Goal: Information Seeking & Learning: Learn about a topic

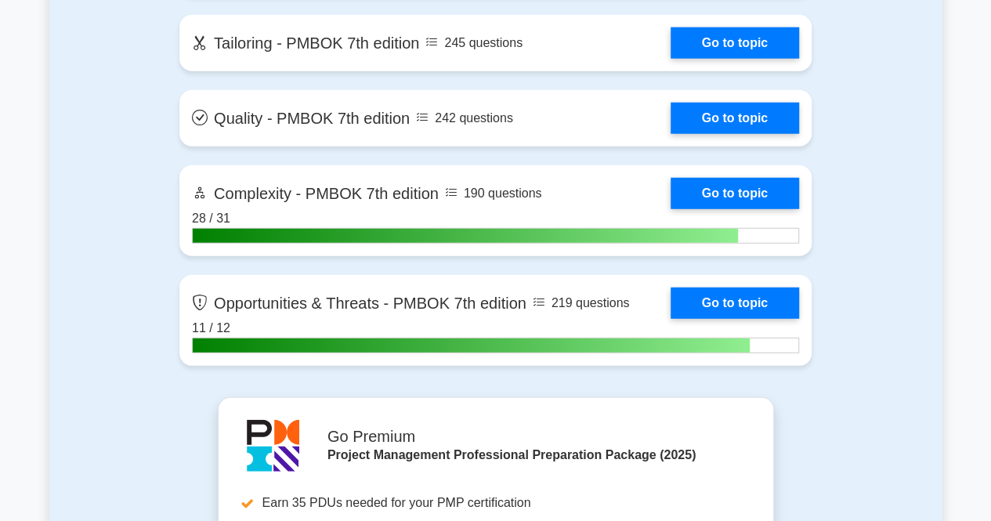
scroll to position [5034, 0]
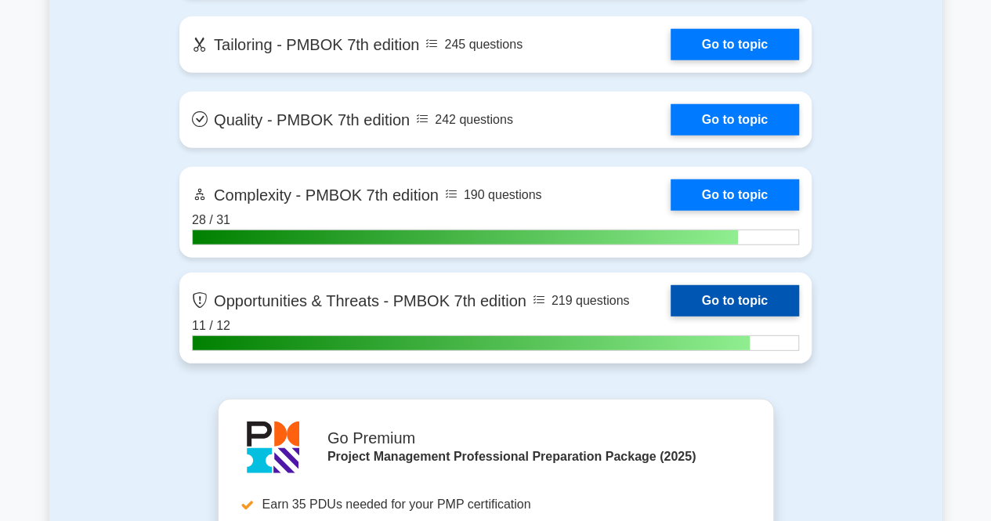
click at [751, 293] on link "Go to topic" at bounding box center [735, 300] width 128 height 31
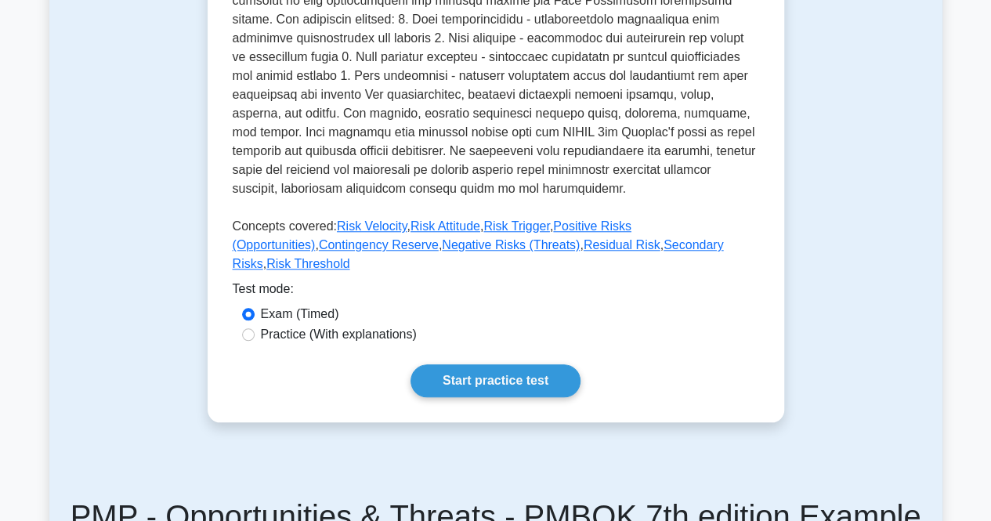
scroll to position [643, 0]
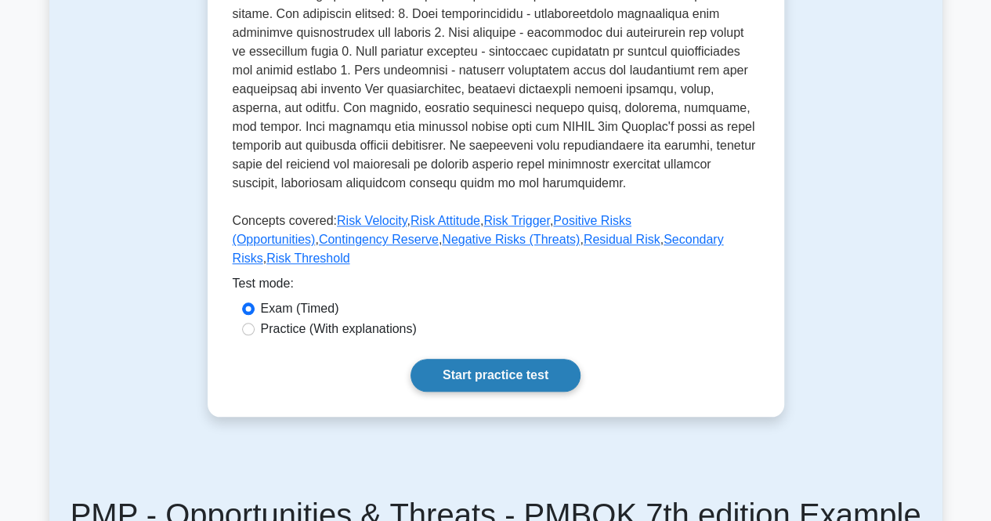
click at [503, 359] on link "Start practice test" at bounding box center [495, 375] width 170 height 33
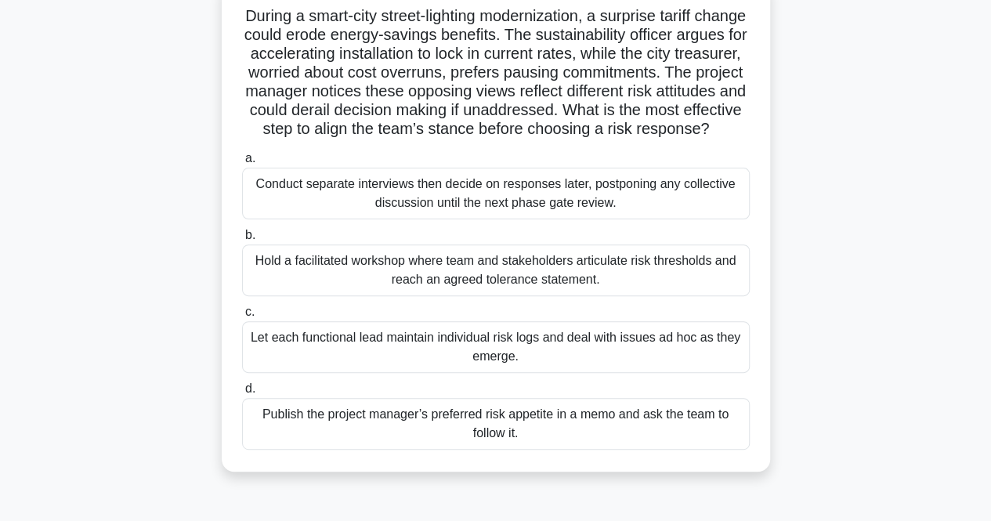
scroll to position [130, 0]
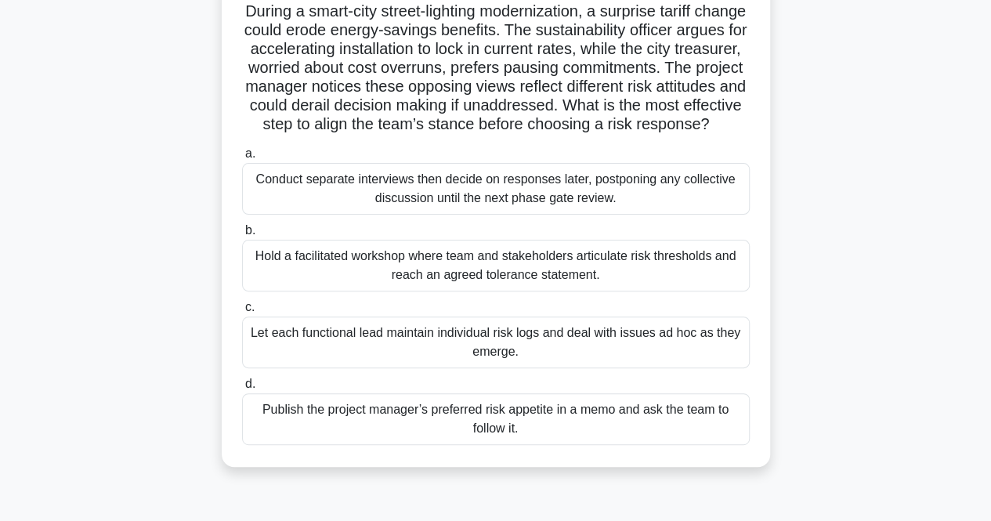
click at [398, 285] on div "Hold a facilitated workshop where team and stakeholders articulate risk thresho…" at bounding box center [496, 266] width 508 height 52
click at [242, 236] on input "b. Hold a facilitated workshop where team and stakeholders articulate risk thre…" at bounding box center [242, 231] width 0 height 10
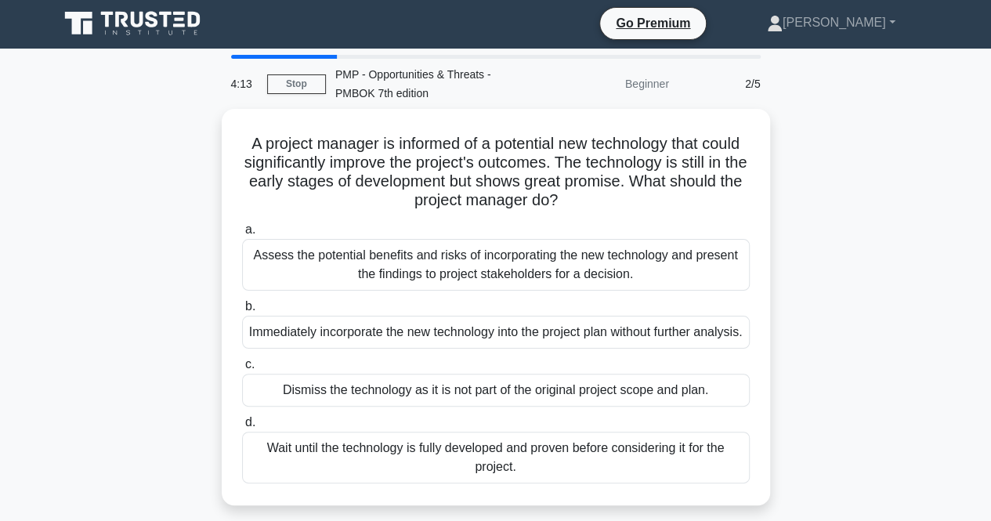
scroll to position [0, 0]
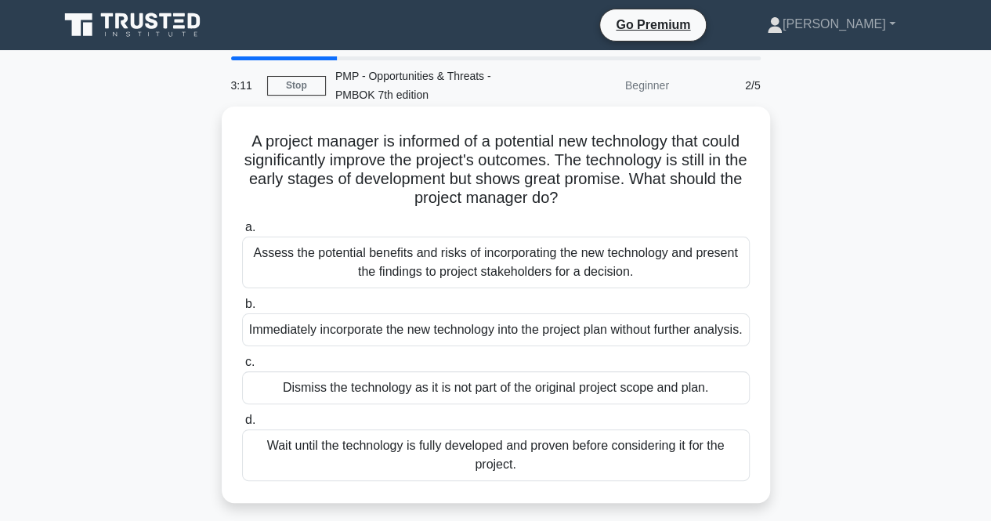
click at [371, 272] on div "Assess the potential benefits and risks of incorporating the new technology and…" at bounding box center [496, 263] width 508 height 52
click at [242, 233] on input "a. Assess the potential benefits and risks of incorporating the new technology …" at bounding box center [242, 227] width 0 height 10
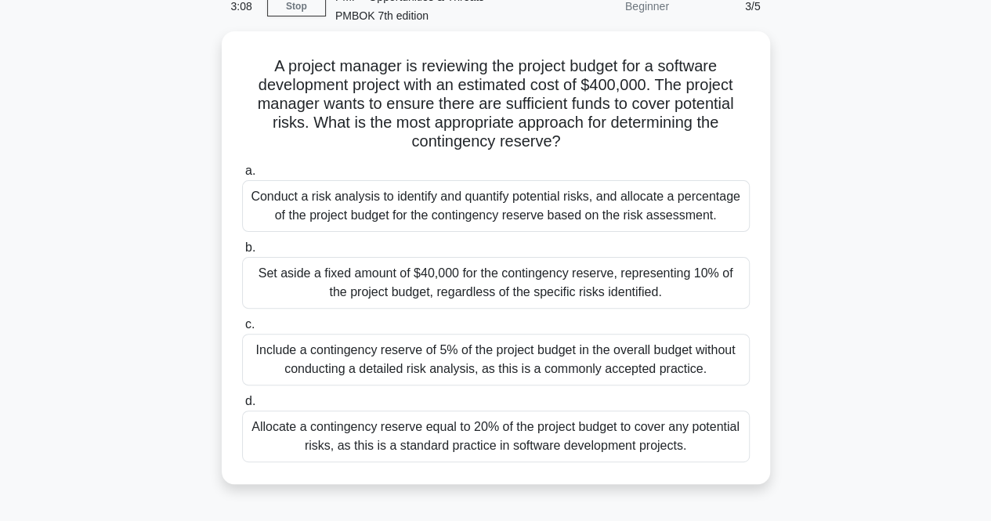
scroll to position [82, 0]
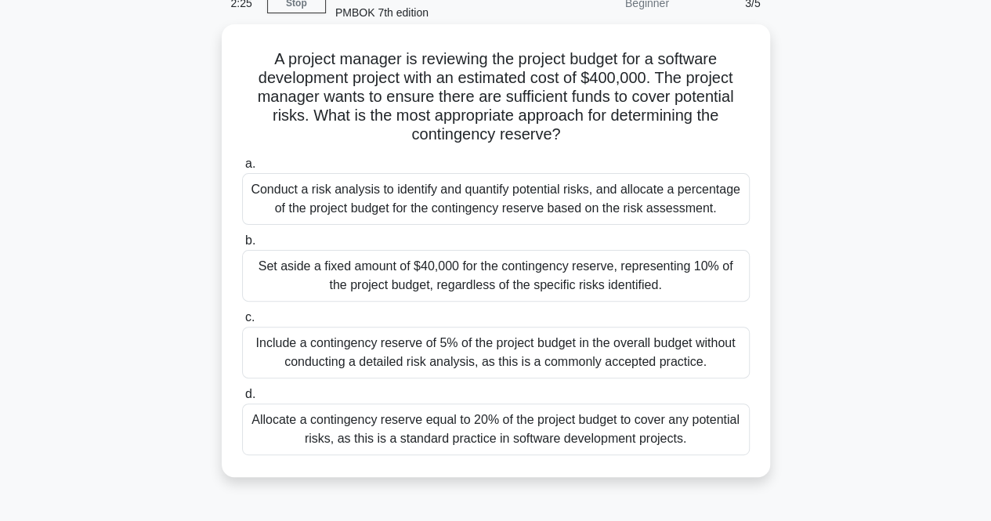
click at [371, 218] on div "Conduct a risk analysis to identify and quantify potential risks, and allocate …" at bounding box center [496, 199] width 508 height 52
click at [242, 169] on input "a. Conduct a risk analysis to identify and quantify potential risks, and alloca…" at bounding box center [242, 164] width 0 height 10
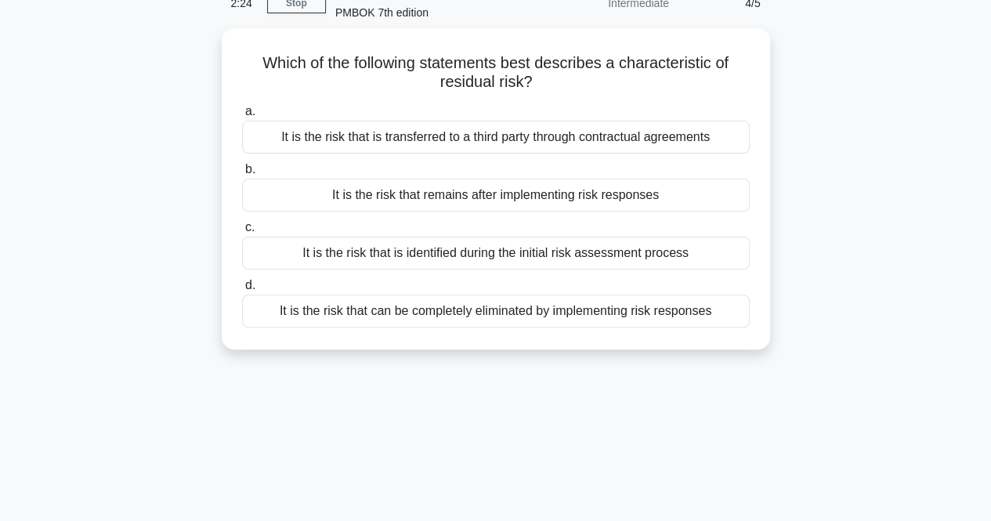
scroll to position [0, 0]
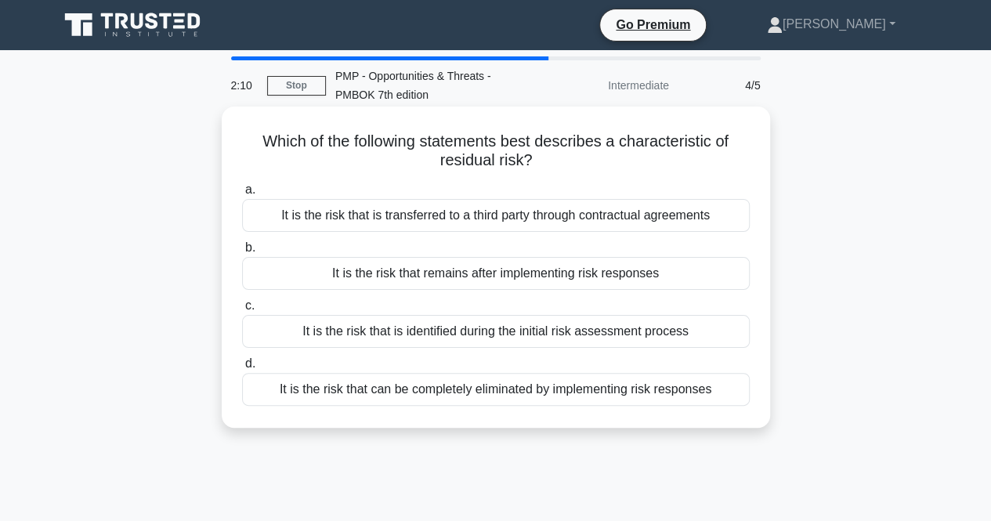
click at [368, 284] on div "It is the risk that remains after implementing risk responses" at bounding box center [496, 273] width 508 height 33
click at [242, 253] on input "b. It is the risk that remains after implementing risk responses" at bounding box center [242, 248] width 0 height 10
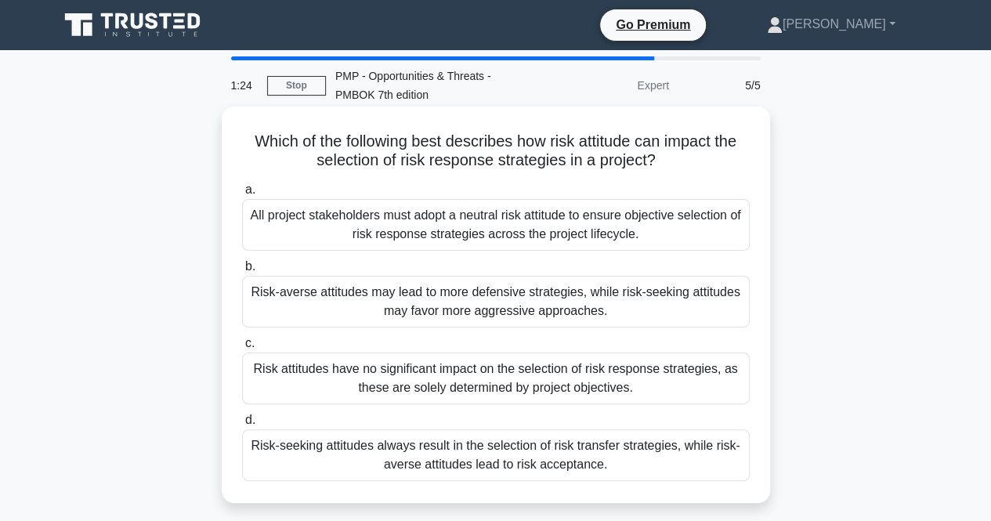
click at [314, 308] on div "Risk-averse attitudes may lead to more defensive strategies, while risk-seeking…" at bounding box center [496, 302] width 508 height 52
click at [242, 272] on input "b. Risk-averse attitudes may lead to more defensive strategies, while risk-seek…" at bounding box center [242, 267] width 0 height 10
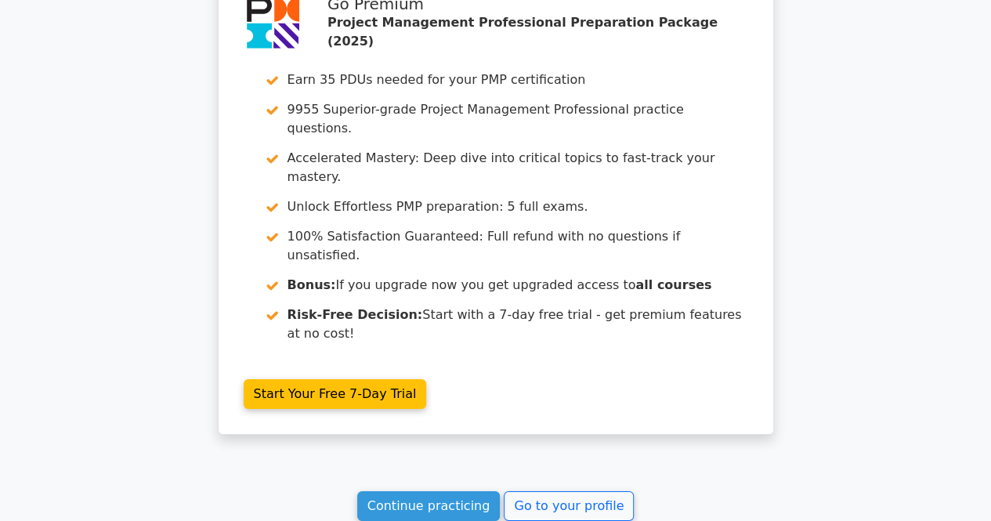
scroll to position [2555, 0]
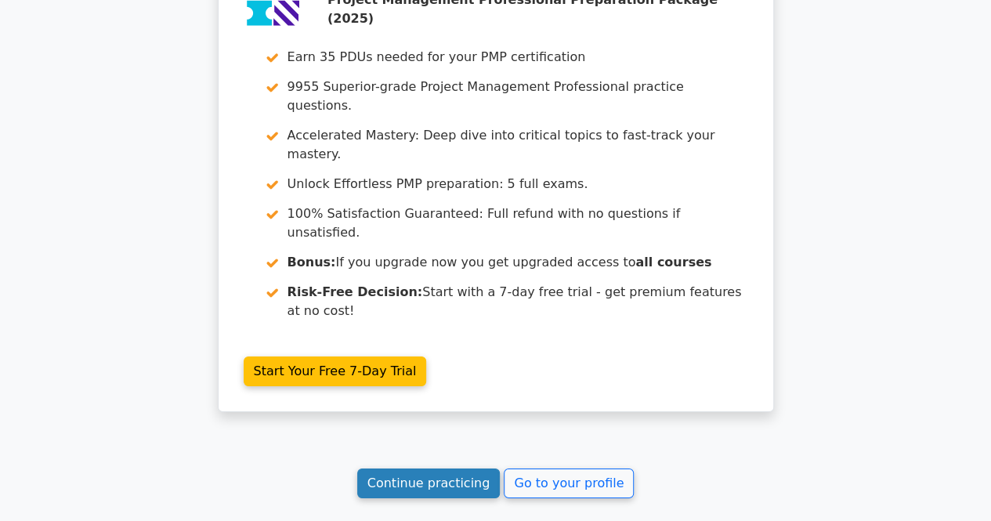
click at [442, 468] on link "Continue practicing" at bounding box center [428, 483] width 143 height 30
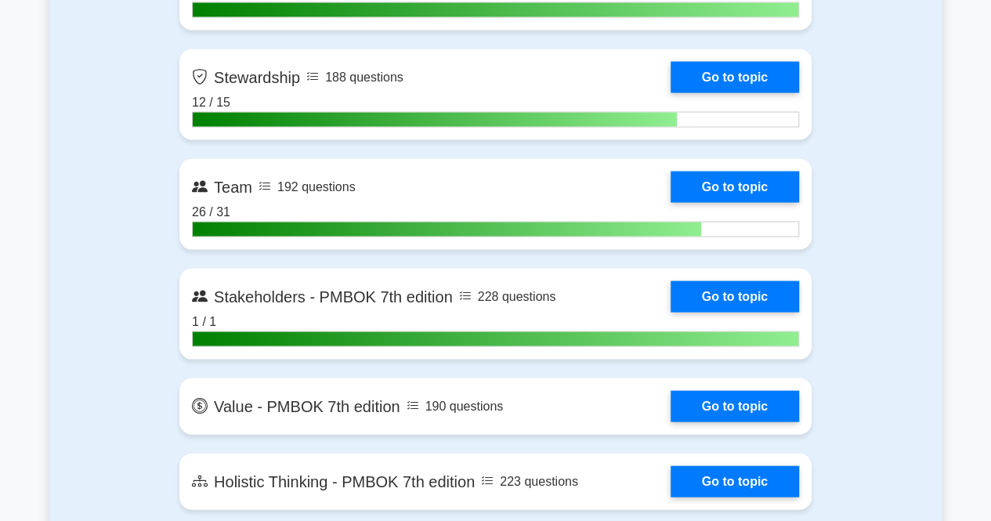
scroll to position [4417, 0]
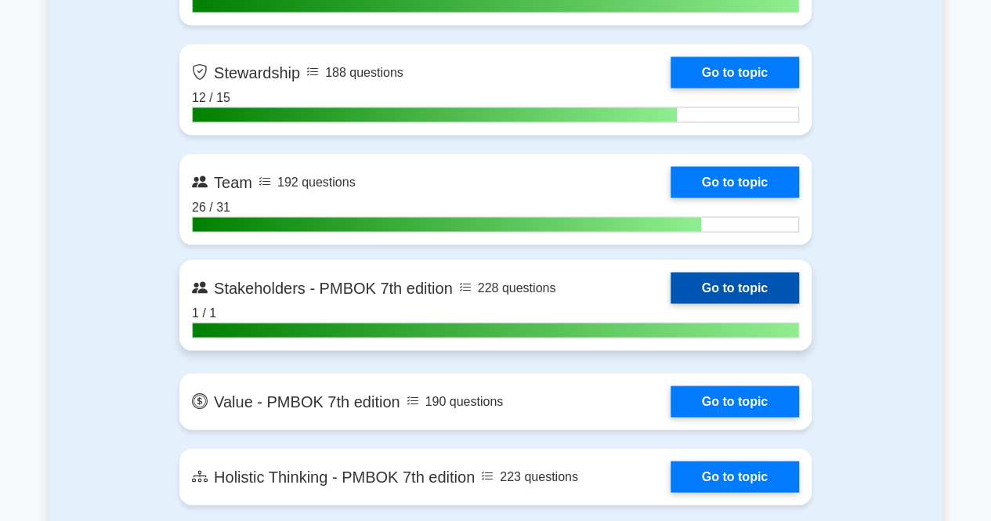
click at [742, 278] on link "Go to topic" at bounding box center [735, 287] width 128 height 31
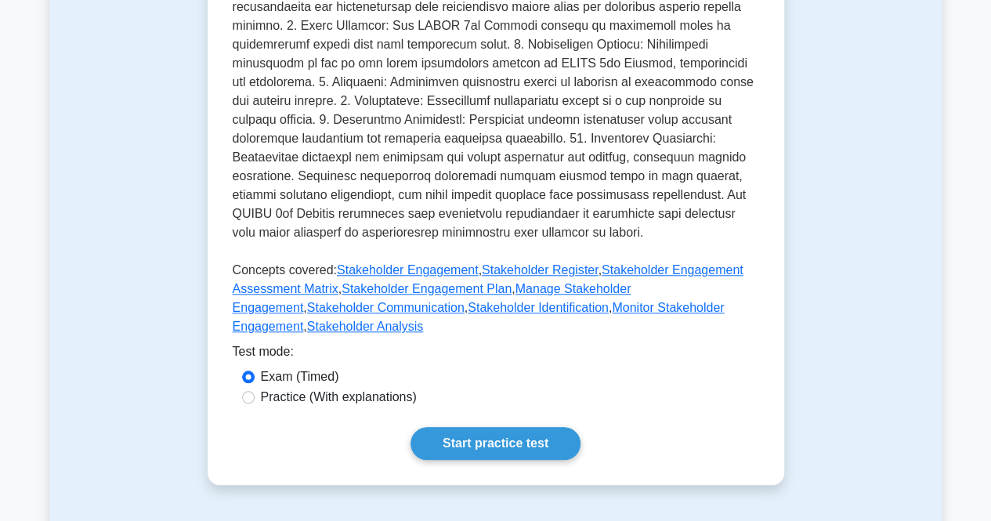
scroll to position [602, 0]
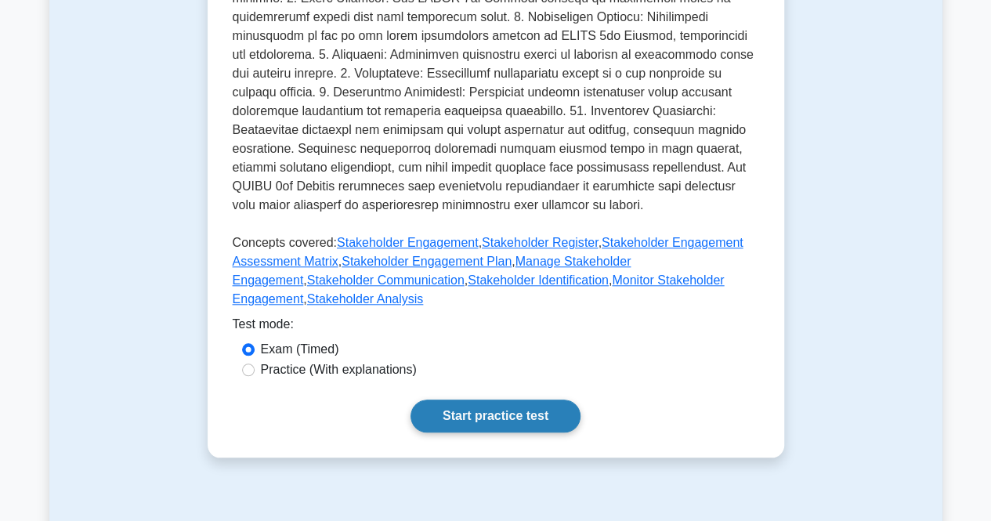
click at [492, 400] on link "Start practice test" at bounding box center [495, 416] width 170 height 33
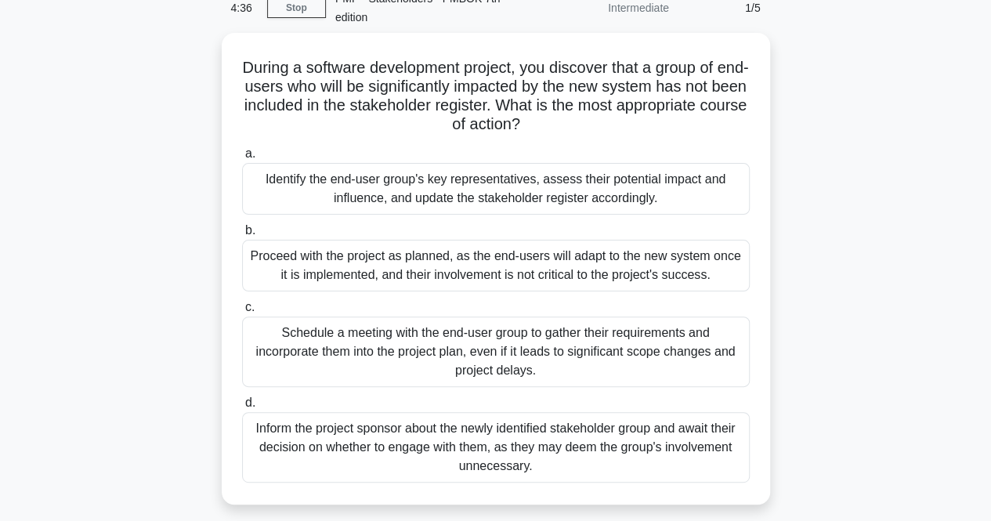
scroll to position [77, 0]
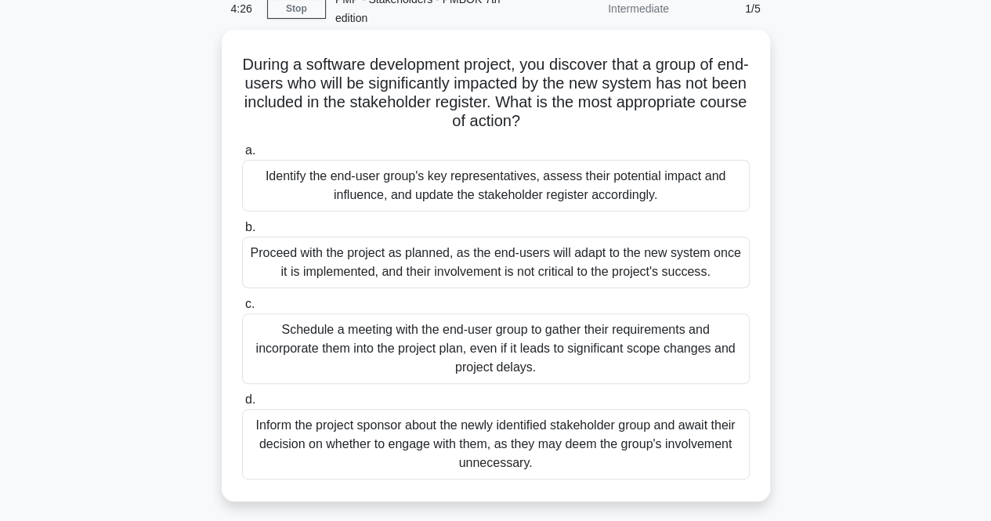
click at [409, 197] on div "Identify the end-user group's key representatives, assess their potential impac…" at bounding box center [496, 186] width 508 height 52
click at [242, 156] on input "a. Identify the end-user group's key representatives, assess their potential im…" at bounding box center [242, 151] width 0 height 10
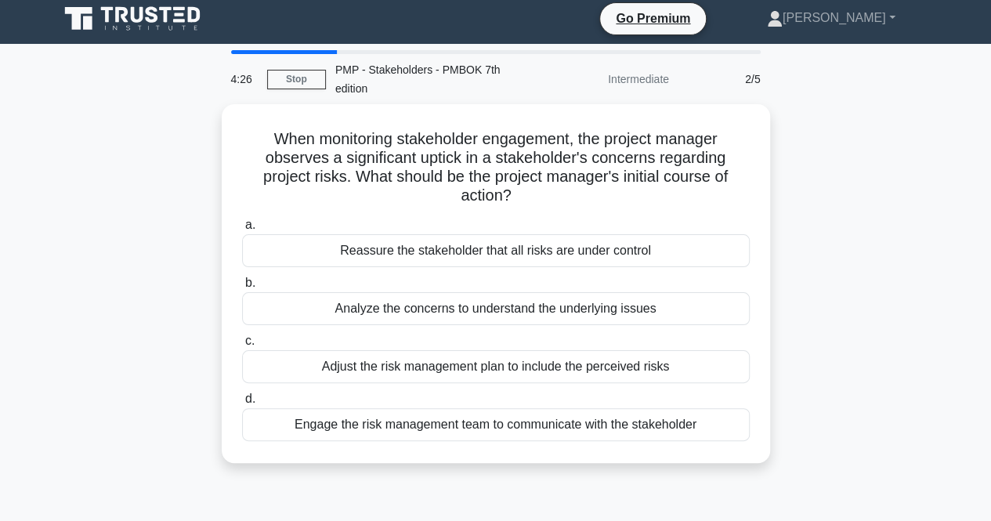
scroll to position [0, 0]
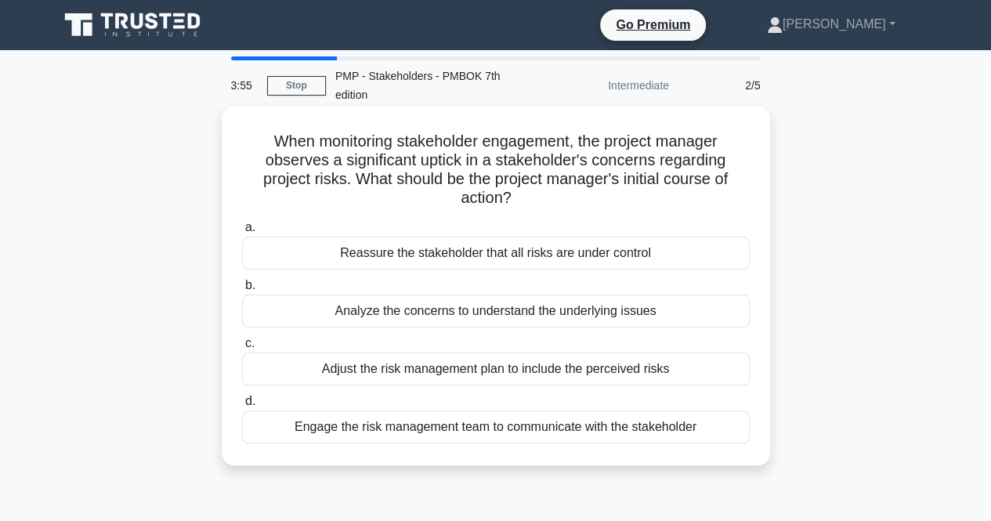
click at [357, 318] on div "Analyze the concerns to understand the underlying issues" at bounding box center [496, 311] width 508 height 33
click at [242, 291] on input "b. Analyze the concerns to understand the underlying issues" at bounding box center [242, 285] width 0 height 10
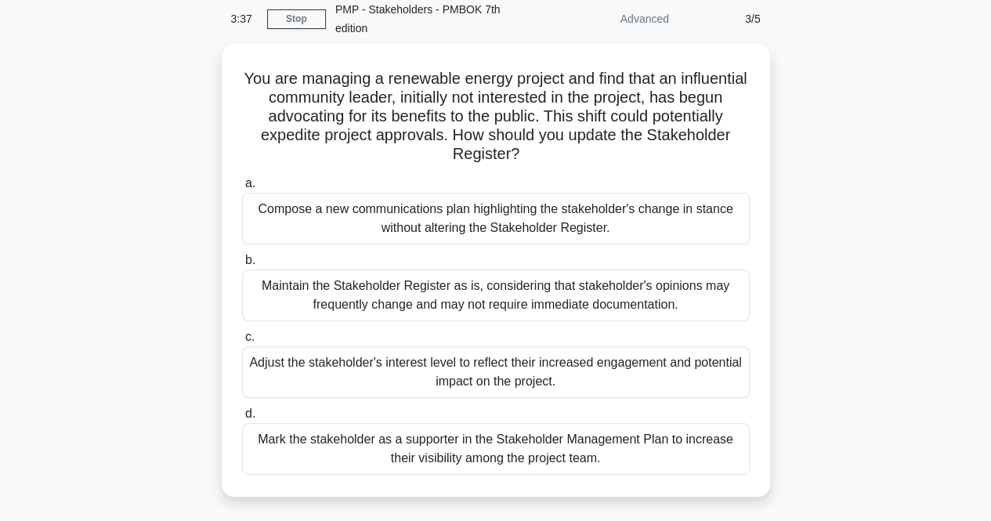
scroll to position [67, 0]
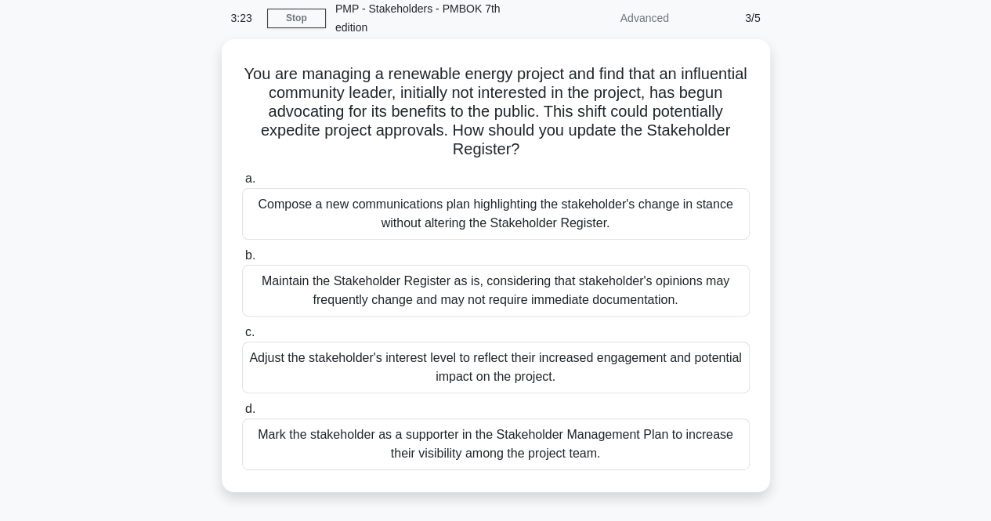
click at [308, 368] on div "Adjust the stakeholder's interest level to reflect their increased engagement a…" at bounding box center [496, 368] width 508 height 52
click at [242, 338] on input "c. Adjust the stakeholder's interest level to reflect their increased engagemen…" at bounding box center [242, 332] width 0 height 10
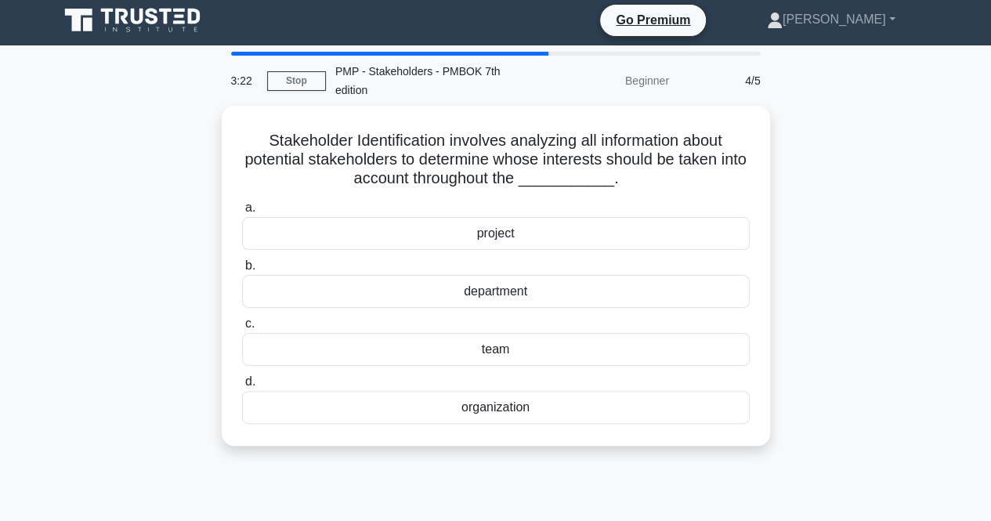
scroll to position [0, 0]
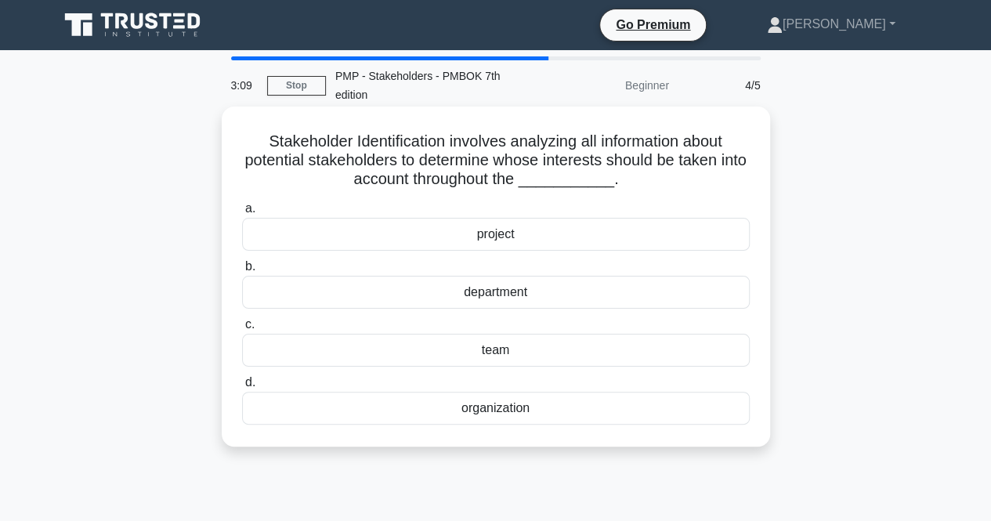
click at [400, 225] on div "project" at bounding box center [496, 234] width 508 height 33
click at [242, 214] on input "a. project" at bounding box center [242, 209] width 0 height 10
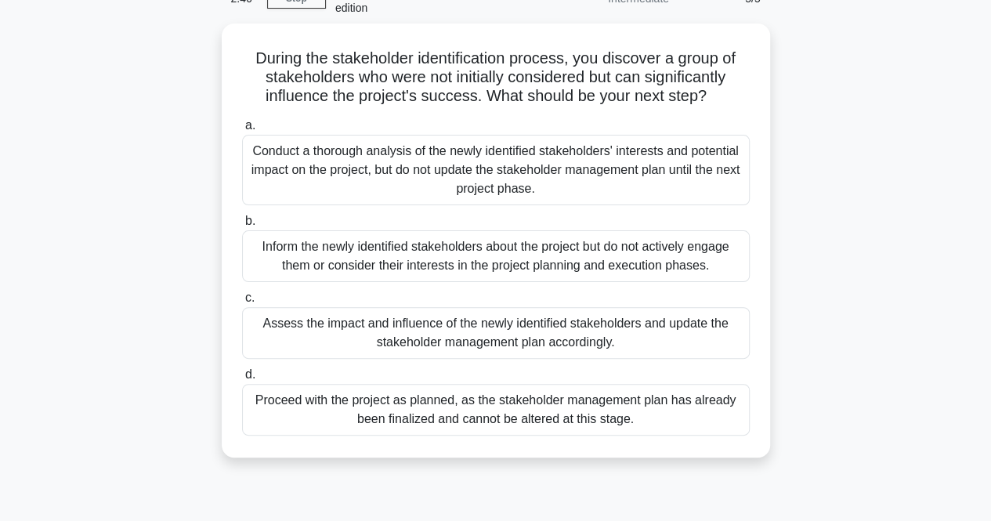
scroll to position [86, 0]
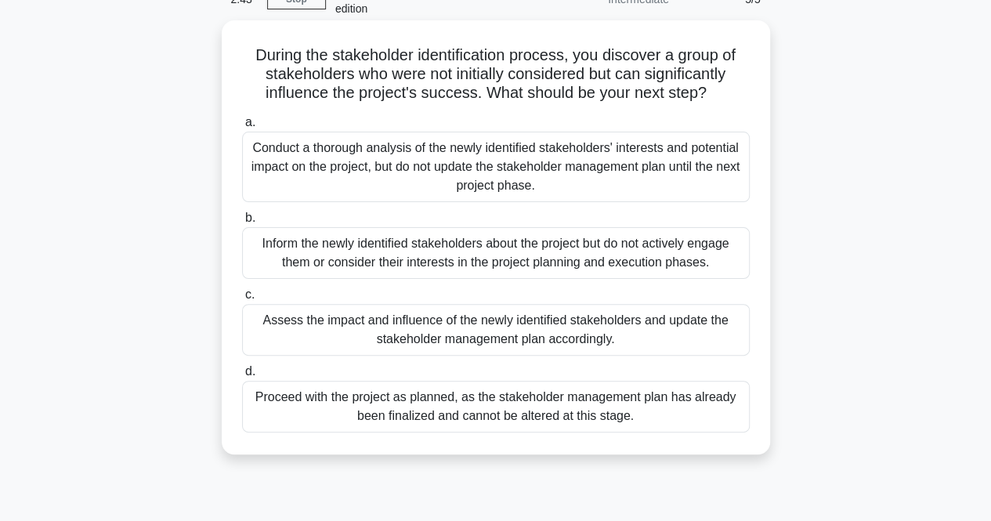
click at [322, 338] on div "Assess the impact and influence of the newly identified stakeholders and update…" at bounding box center [496, 330] width 508 height 52
click at [242, 300] on input "c. Assess the impact and influence of the newly identified stakeholders and upd…" at bounding box center [242, 295] width 0 height 10
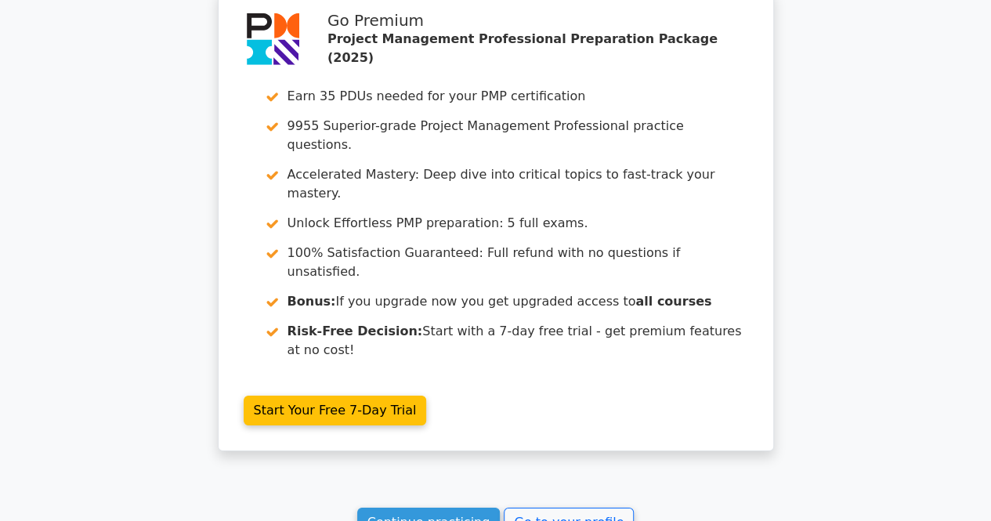
scroll to position [2521, 0]
click at [396, 507] on link "Continue practicing" at bounding box center [428, 522] width 143 height 30
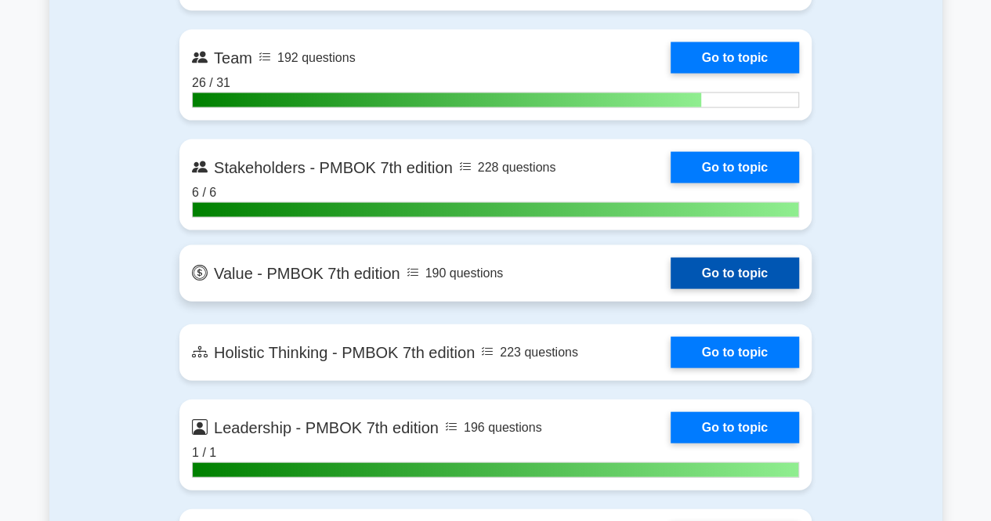
scroll to position [4562, 0]
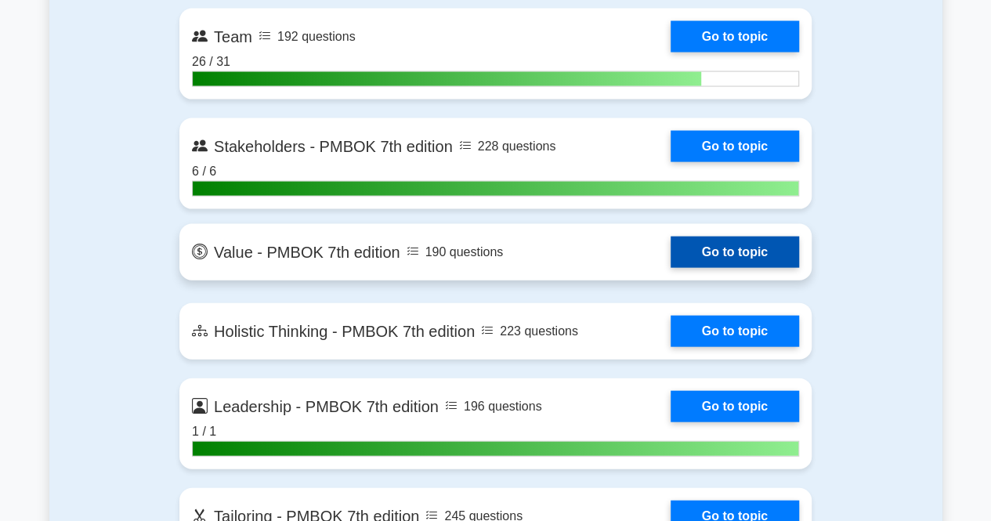
click at [728, 247] on link "Go to topic" at bounding box center [735, 252] width 128 height 31
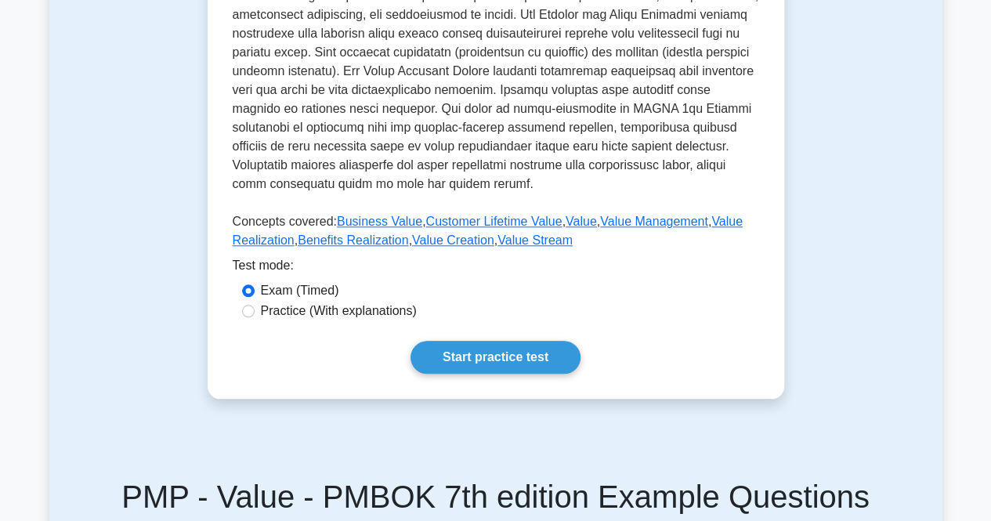
scroll to position [628, 0]
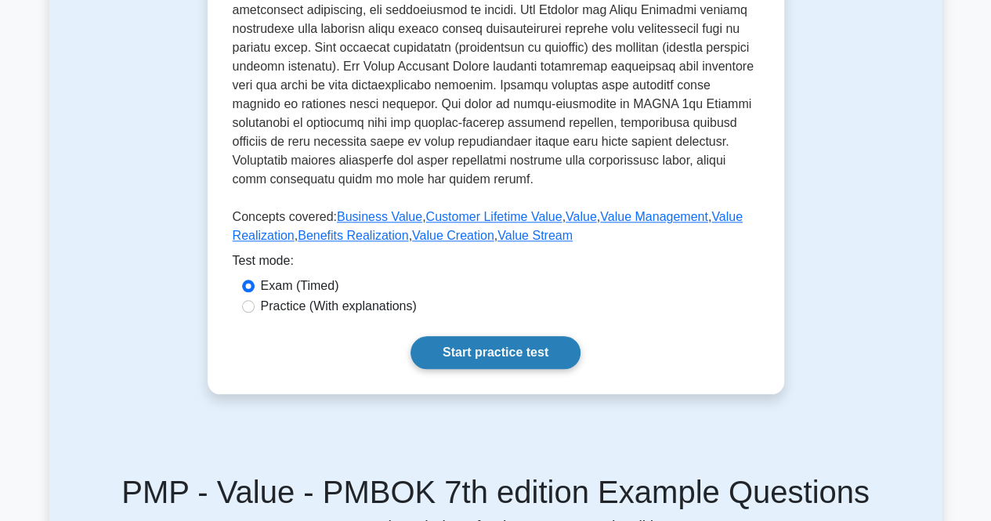
click at [503, 350] on link "Start practice test" at bounding box center [495, 352] width 170 height 33
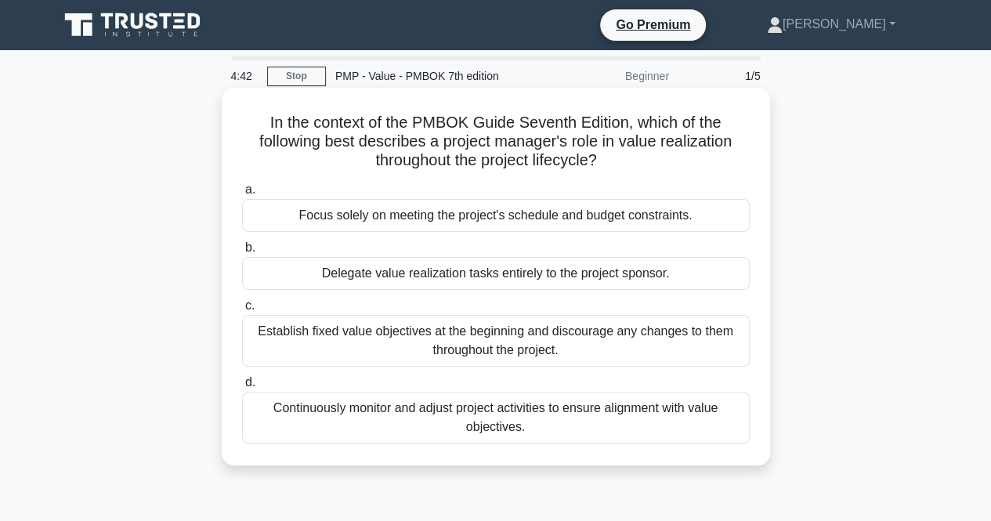
click at [501, 430] on div "Continuously monitor and adjust project activities to ensure alignment with val…" at bounding box center [496, 418] width 508 height 52
click at [242, 388] on input "d. Continuously monitor and adjust project activities to ensure alignment with …" at bounding box center [242, 383] width 0 height 10
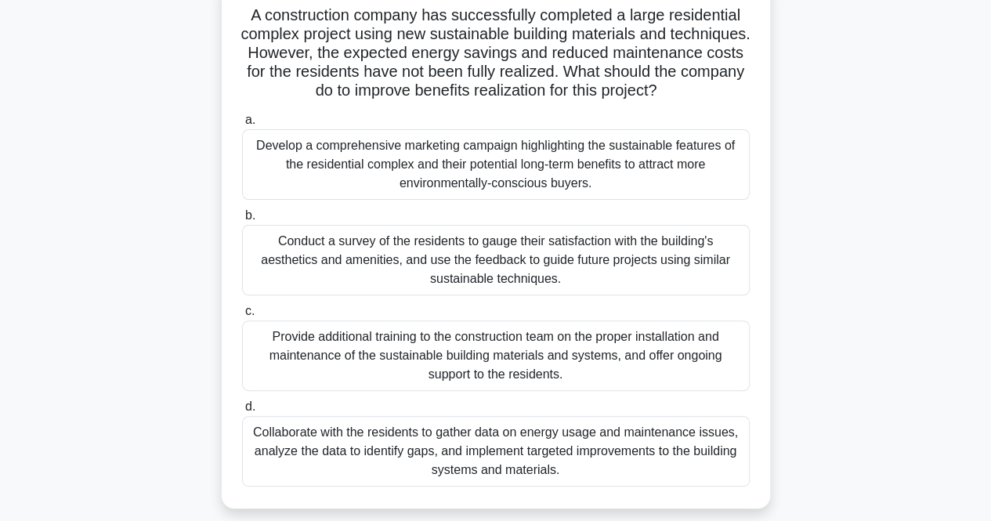
scroll to position [112, 0]
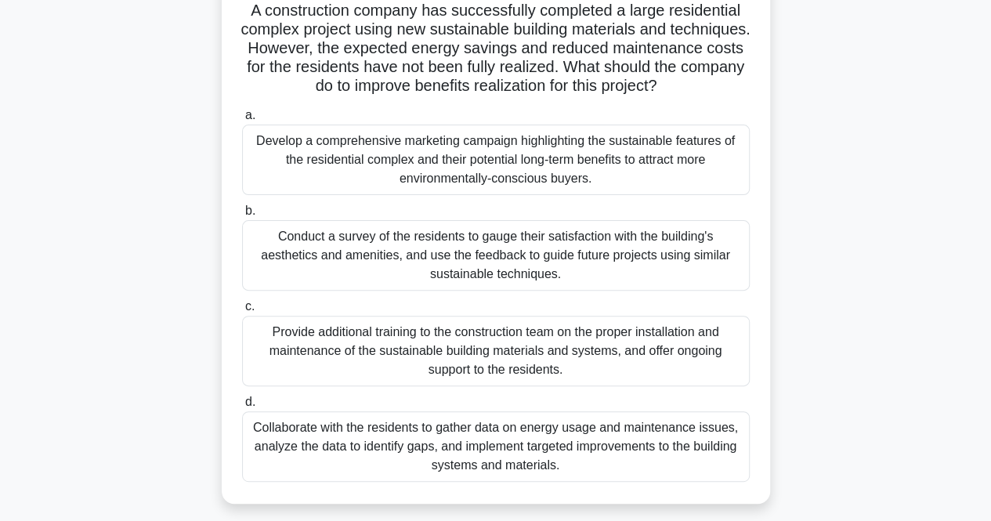
click at [378, 469] on div "Collaborate with the residents to gather data on energy usage and maintenance i…" at bounding box center [496, 446] width 508 height 71
click at [242, 407] on input "d. Collaborate with the residents to gather data on energy usage and maintenanc…" at bounding box center [242, 402] width 0 height 10
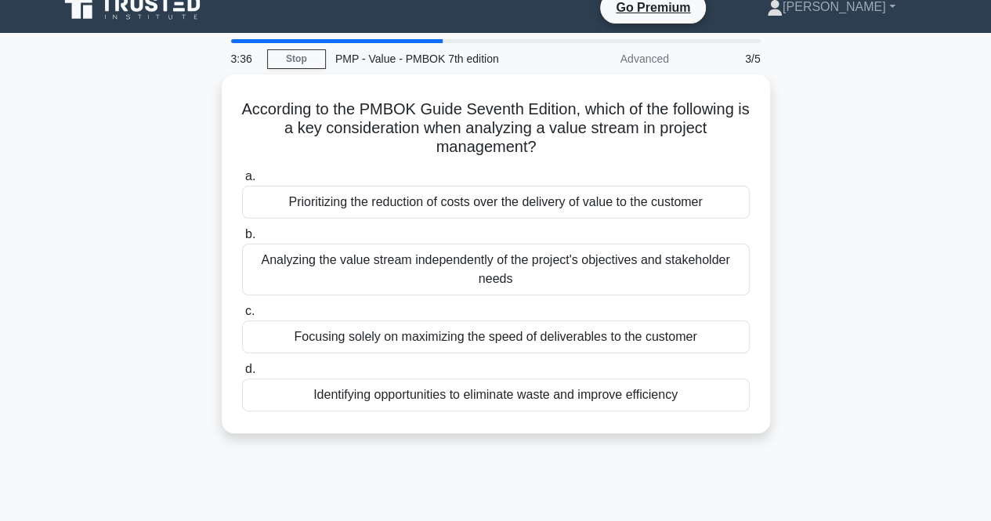
scroll to position [0, 0]
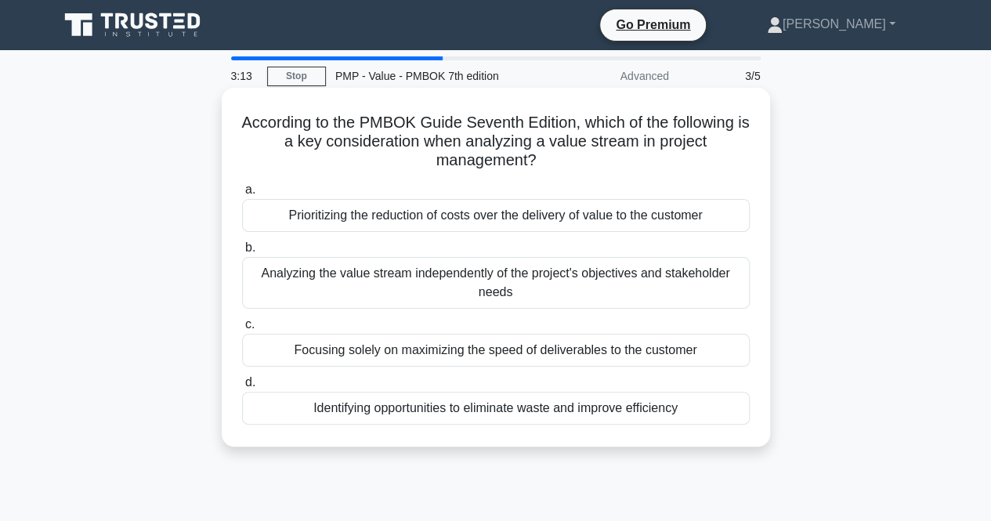
click at [403, 416] on div "Identifying opportunities to eliminate waste and improve efficiency" at bounding box center [496, 408] width 508 height 33
click at [242, 388] on input "d. Identifying opportunities to eliminate waste and improve efficiency" at bounding box center [242, 383] width 0 height 10
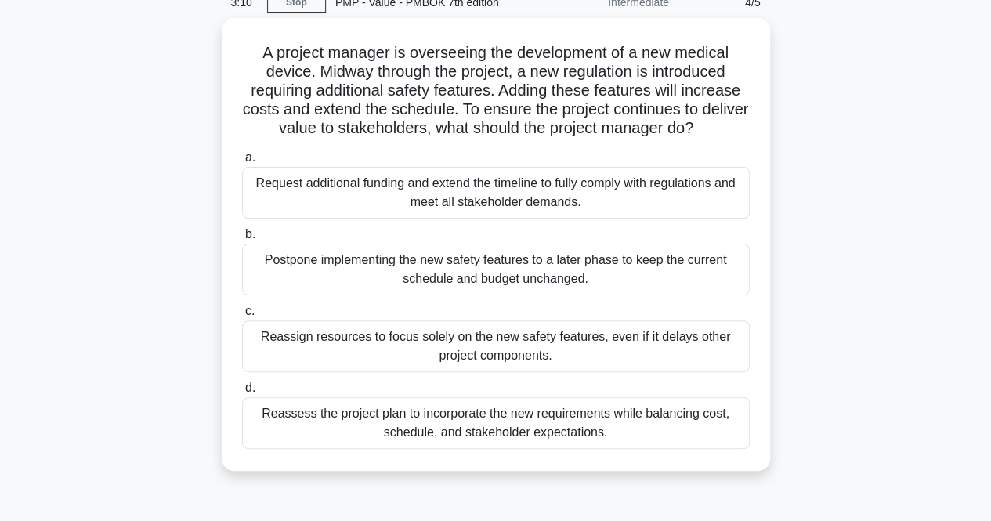
scroll to position [69, 0]
click at [337, 413] on div "Reassess the project plan to incorporate the new requirements while balancing c…" at bounding box center [496, 424] width 508 height 52
click at [242, 394] on input "d. Reassess the project plan to incorporate the new requirements while balancin…" at bounding box center [242, 389] width 0 height 10
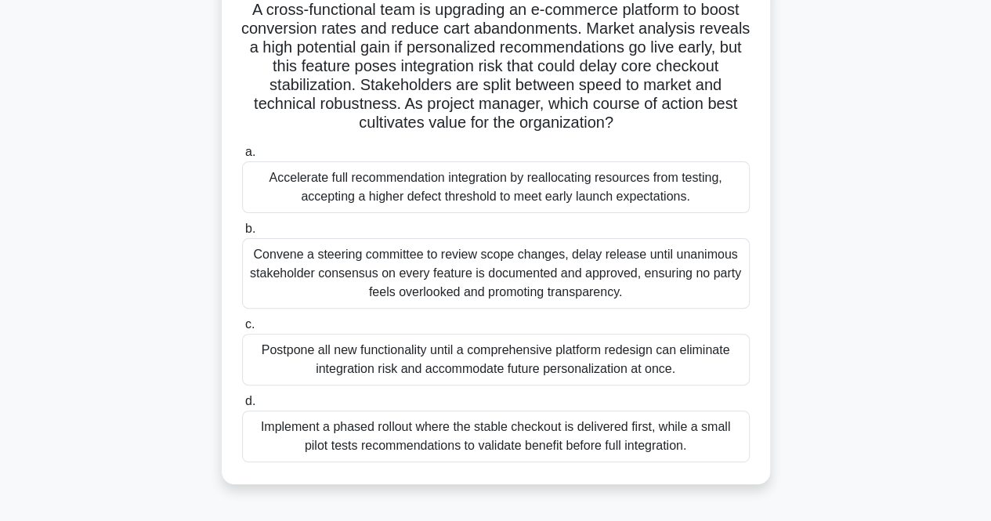
scroll to position [130, 0]
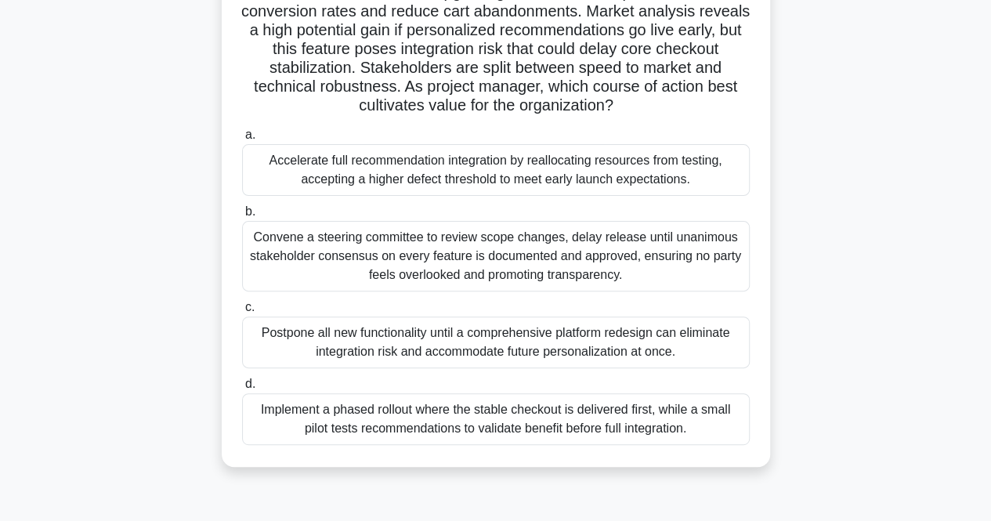
click at [461, 427] on div "Implement a phased rollout where the stable checkout is delivered first, while …" at bounding box center [496, 419] width 508 height 52
click at [242, 389] on input "d. Implement a phased rollout where the stable checkout is delivered first, whi…" at bounding box center [242, 384] width 0 height 10
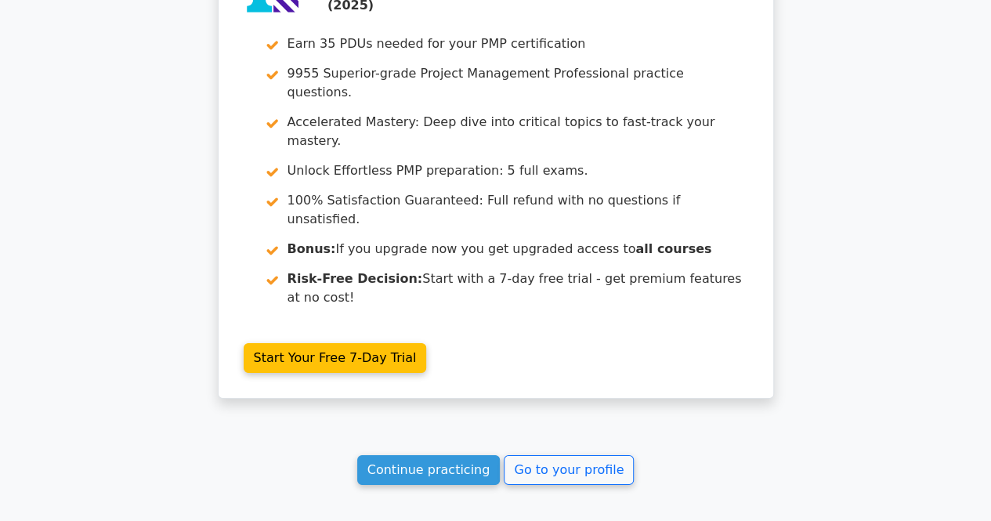
scroll to position [2461, 0]
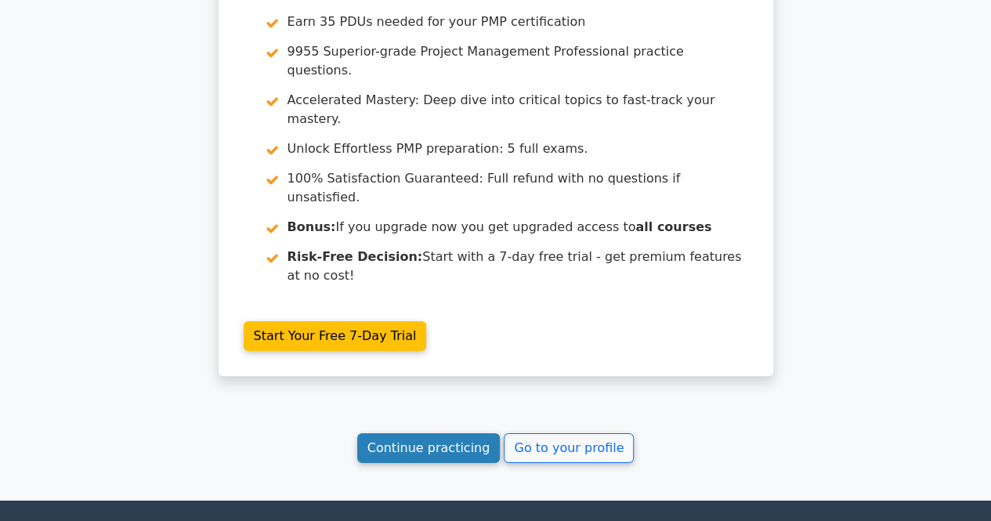
click at [457, 433] on link "Continue practicing" at bounding box center [428, 448] width 143 height 30
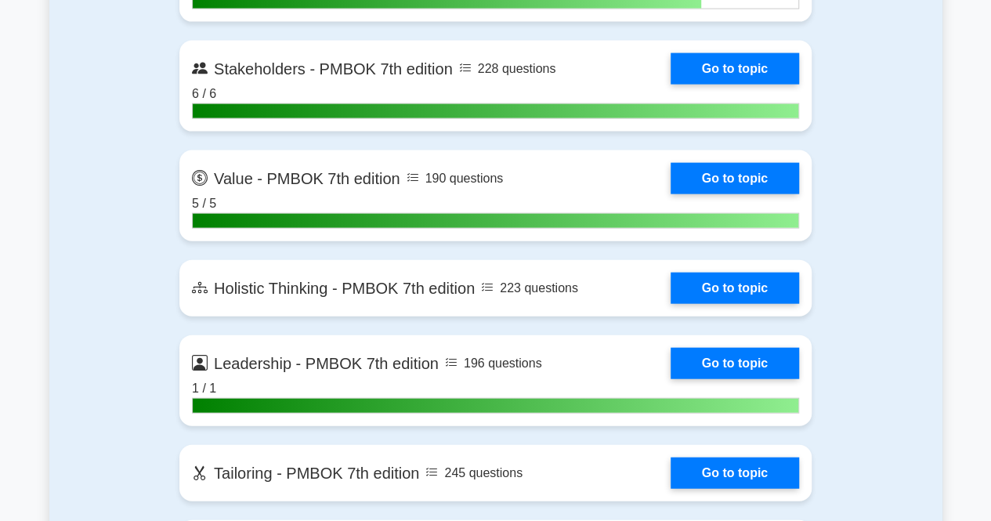
scroll to position [4641, 0]
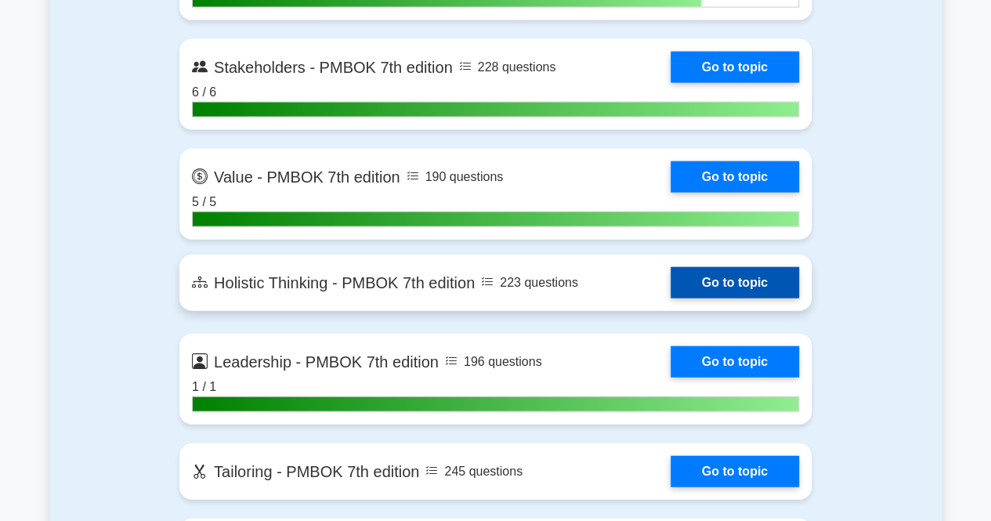
click at [711, 273] on link "Go to topic" at bounding box center [735, 282] width 128 height 31
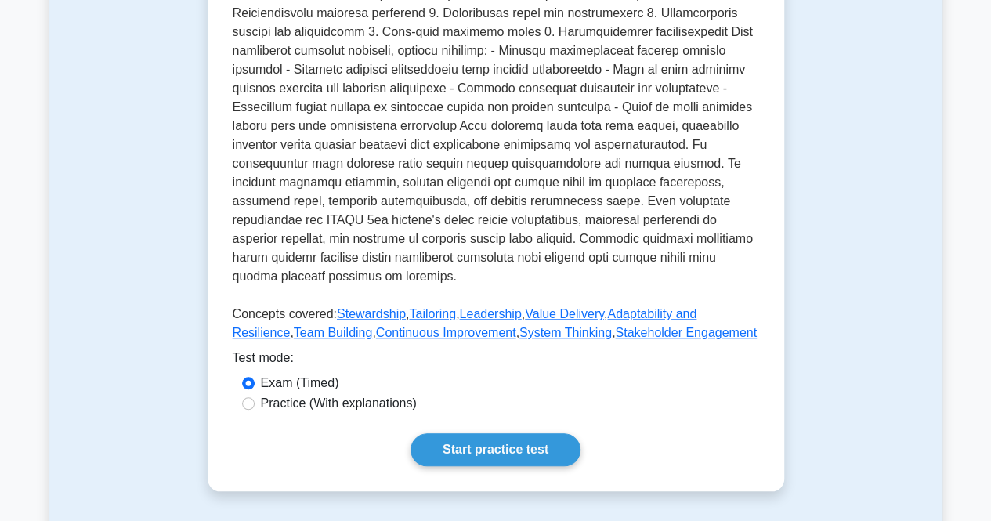
scroll to position [571, 0]
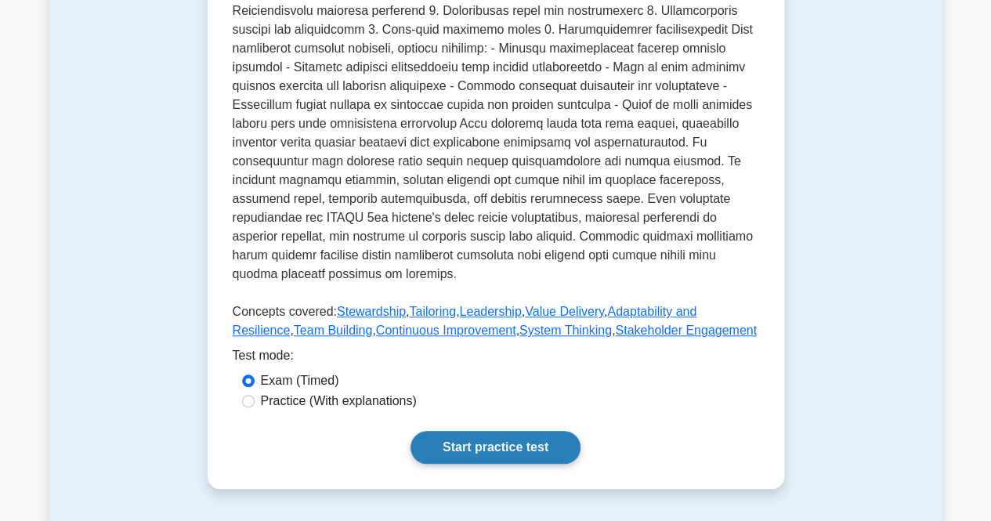
click at [485, 433] on link "Start practice test" at bounding box center [495, 447] width 170 height 33
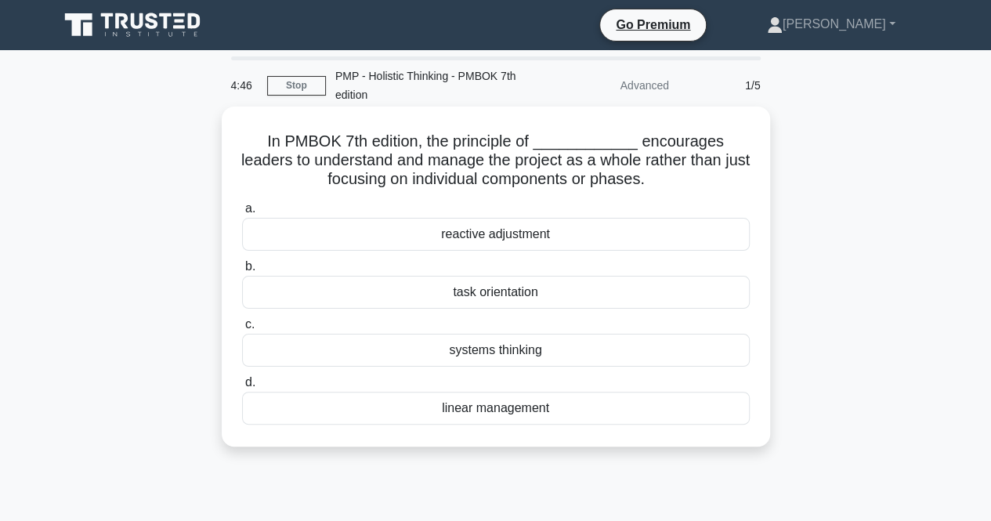
click at [490, 352] on div "systems thinking" at bounding box center [496, 350] width 508 height 33
click at [242, 330] on input "c. systems thinking" at bounding box center [242, 325] width 0 height 10
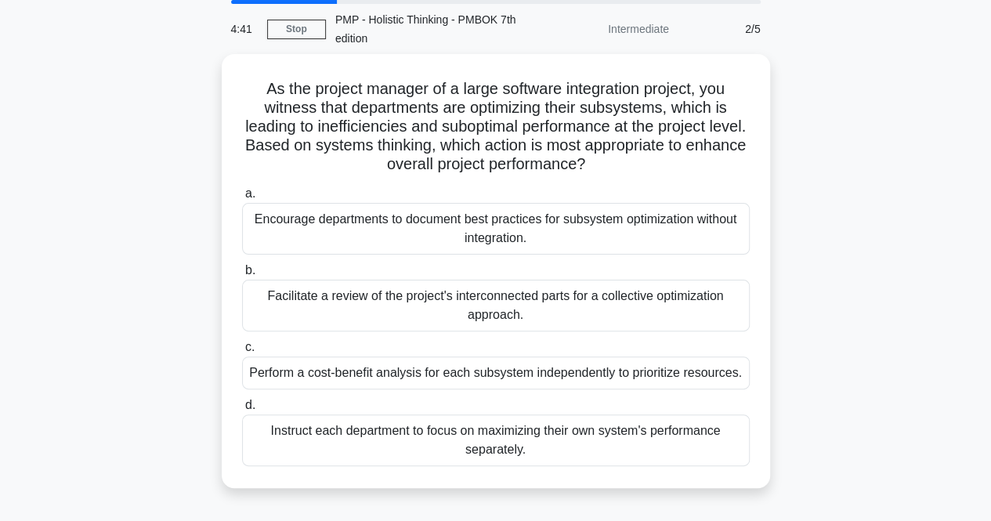
scroll to position [59, 0]
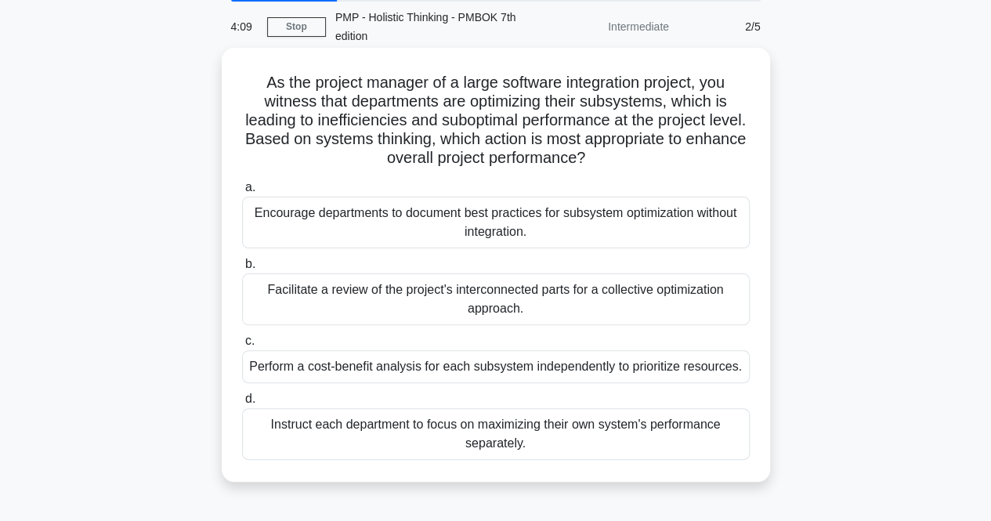
click at [387, 220] on div "Encourage departments to document best practices for subsystem optimization wit…" at bounding box center [496, 223] width 508 height 52
click at [242, 193] on input "a. Encourage departments to document best practices for subsystem optimization …" at bounding box center [242, 188] width 0 height 10
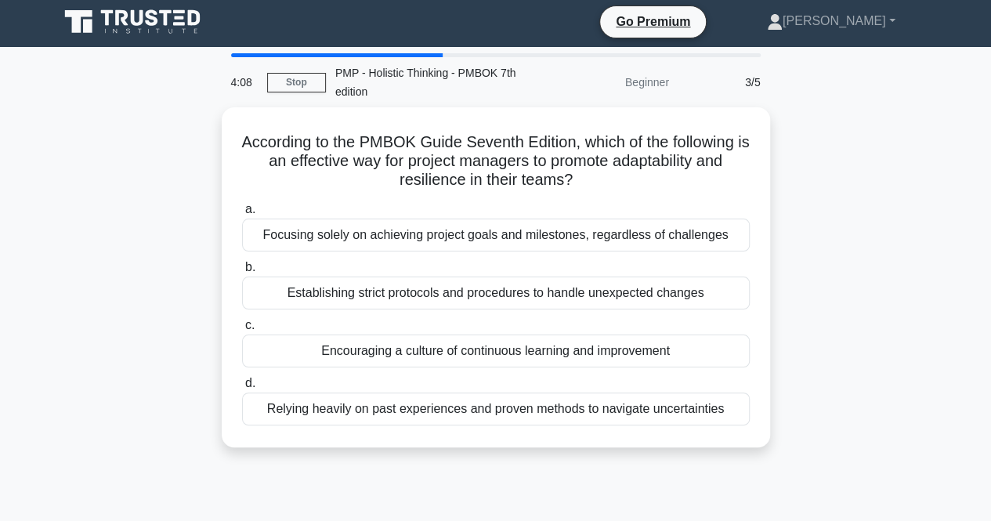
scroll to position [0, 0]
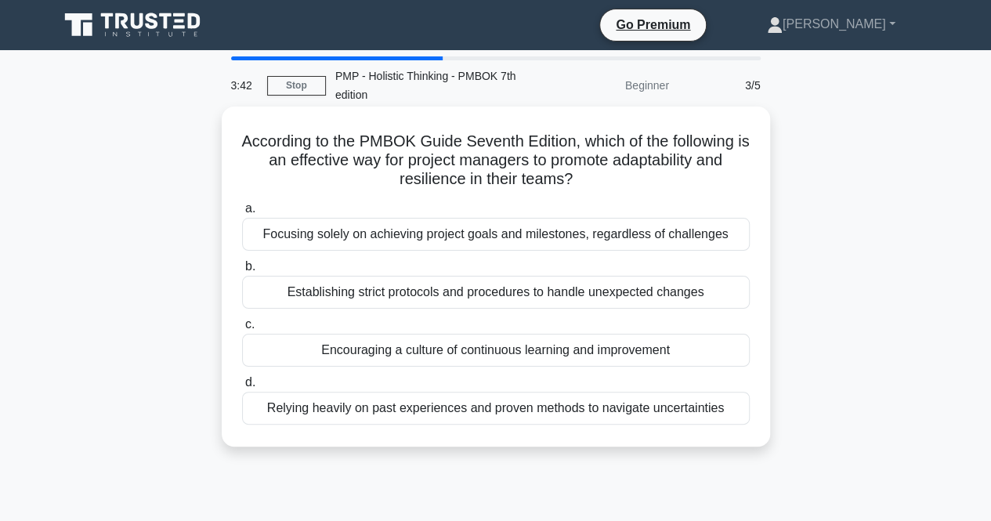
click at [395, 347] on div "Encouraging a culture of continuous learning and improvement" at bounding box center [496, 350] width 508 height 33
click at [242, 330] on input "c. Encouraging a culture of continuous learning and improvement" at bounding box center [242, 325] width 0 height 10
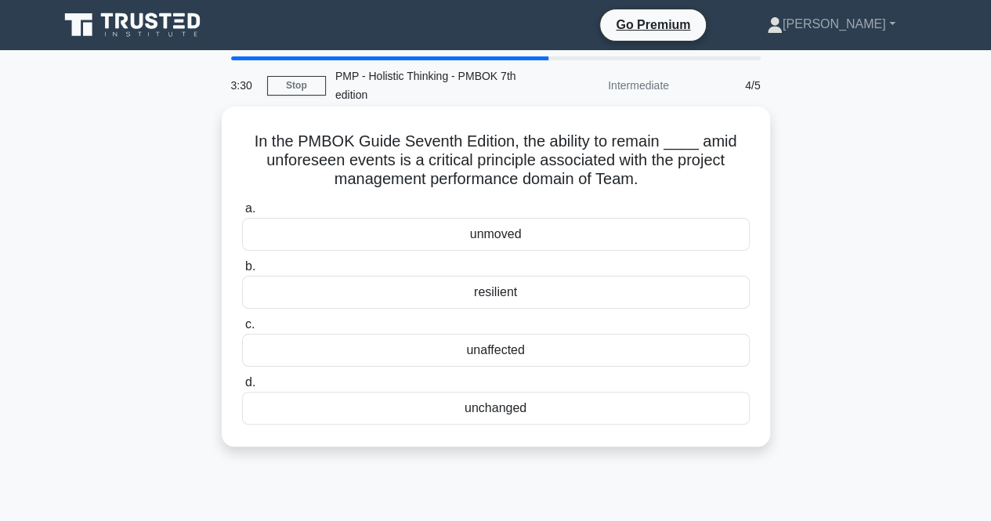
click at [489, 294] on div "resilient" at bounding box center [496, 292] width 508 height 33
click at [242, 272] on input "b. resilient" at bounding box center [242, 267] width 0 height 10
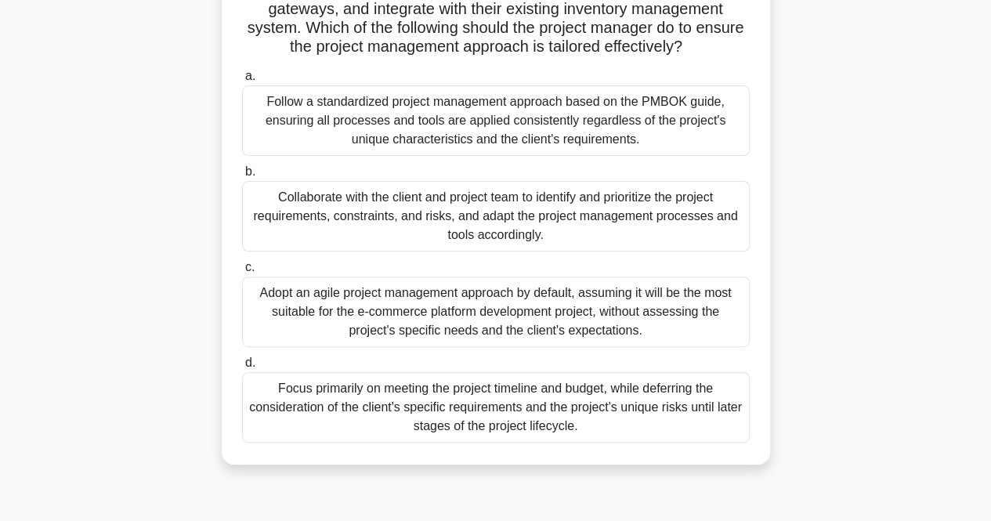
scroll to position [190, 0]
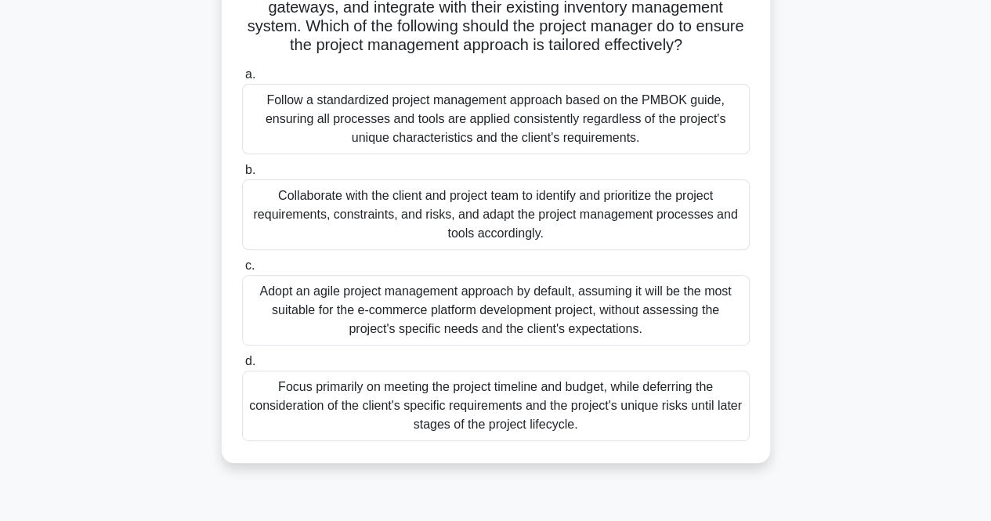
click at [482, 209] on div "Collaborate with the client and project team to identify and prioritize the pro…" at bounding box center [496, 214] width 508 height 71
click at [242, 175] on input "b. Collaborate with the client and project team to identify and prioritize the …" at bounding box center [242, 170] width 0 height 10
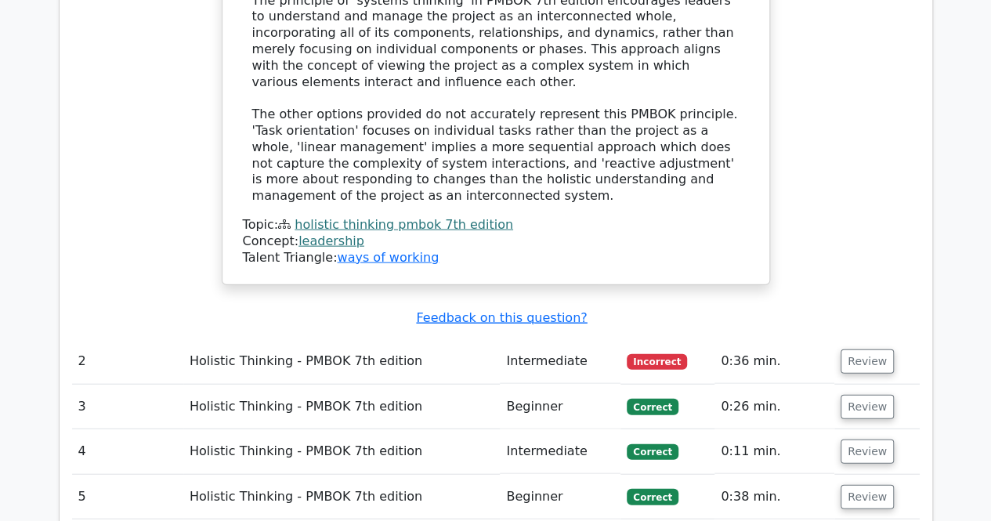
scroll to position [1705, 0]
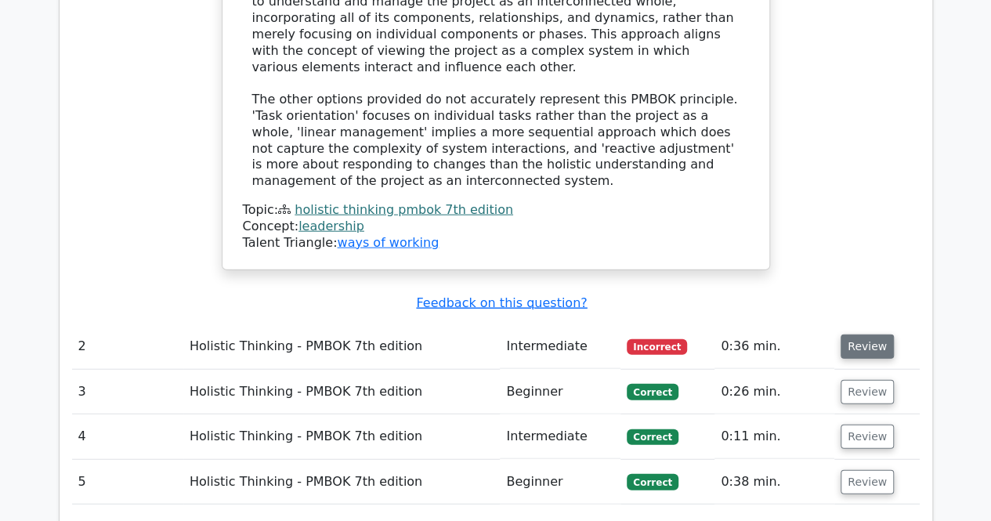
click at [865, 335] on button "Review" at bounding box center [867, 347] width 53 height 24
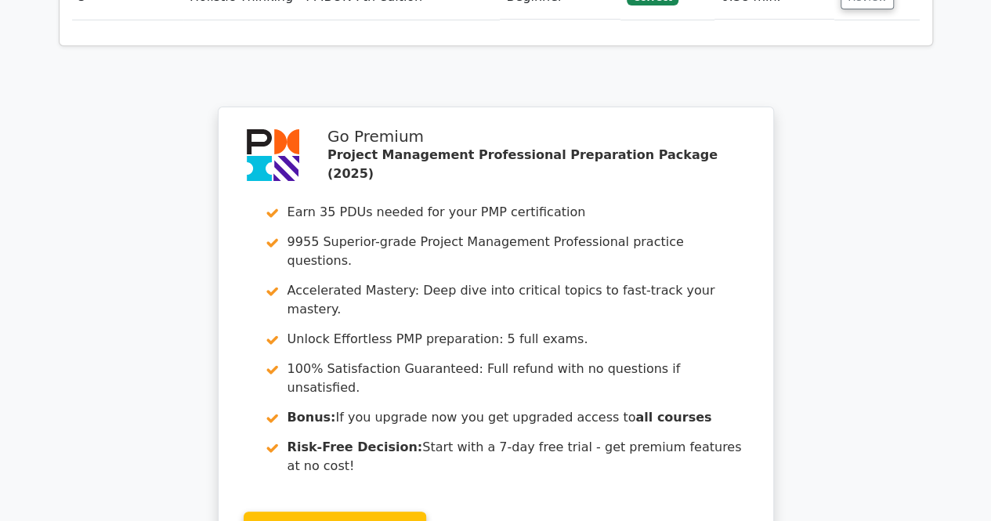
scroll to position [3234, 0]
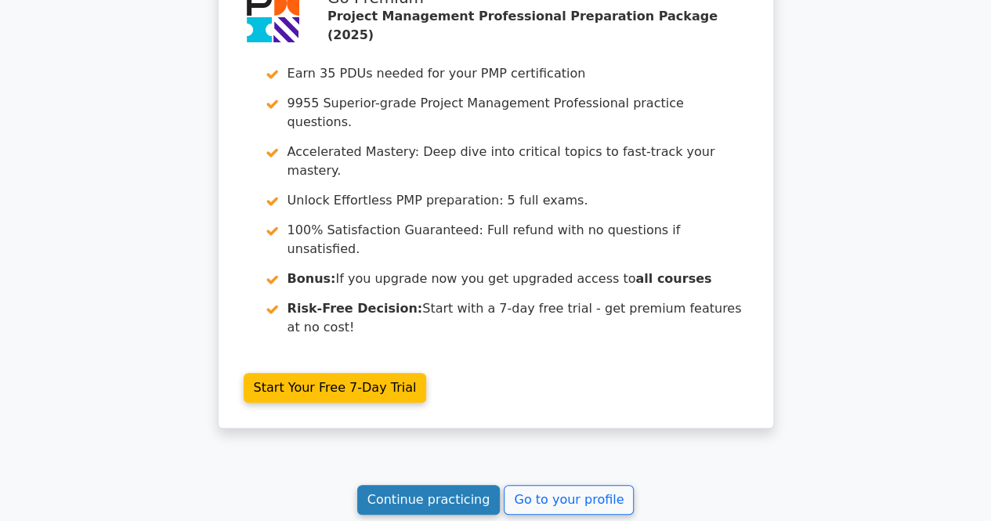
click at [423, 485] on link "Continue practicing" at bounding box center [428, 500] width 143 height 30
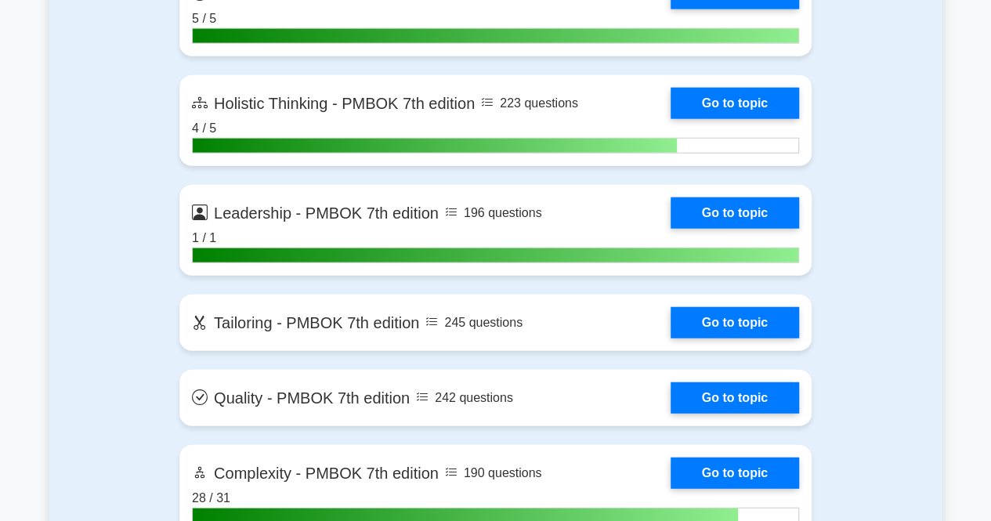
scroll to position [4829, 0]
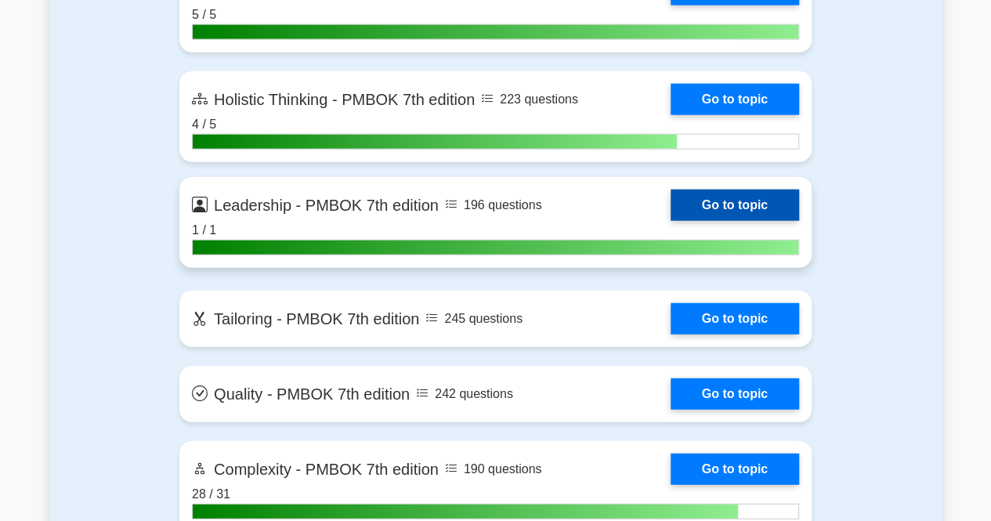
click at [714, 197] on link "Go to topic" at bounding box center [735, 205] width 128 height 31
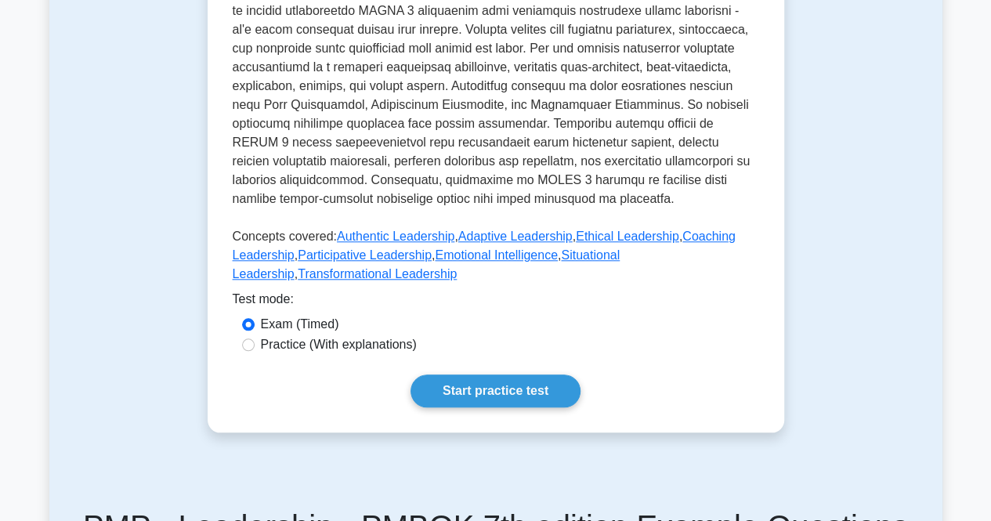
scroll to position [660, 0]
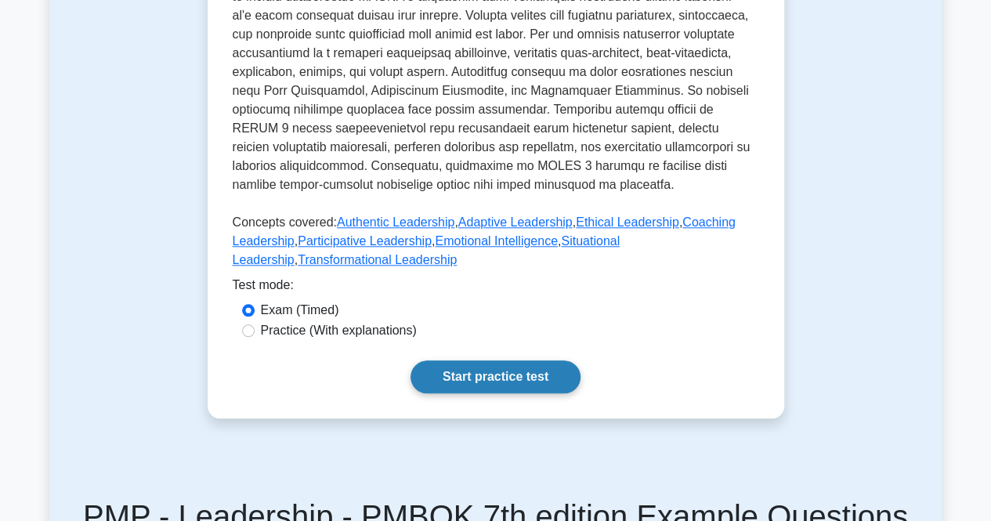
click at [500, 372] on link "Start practice test" at bounding box center [495, 376] width 170 height 33
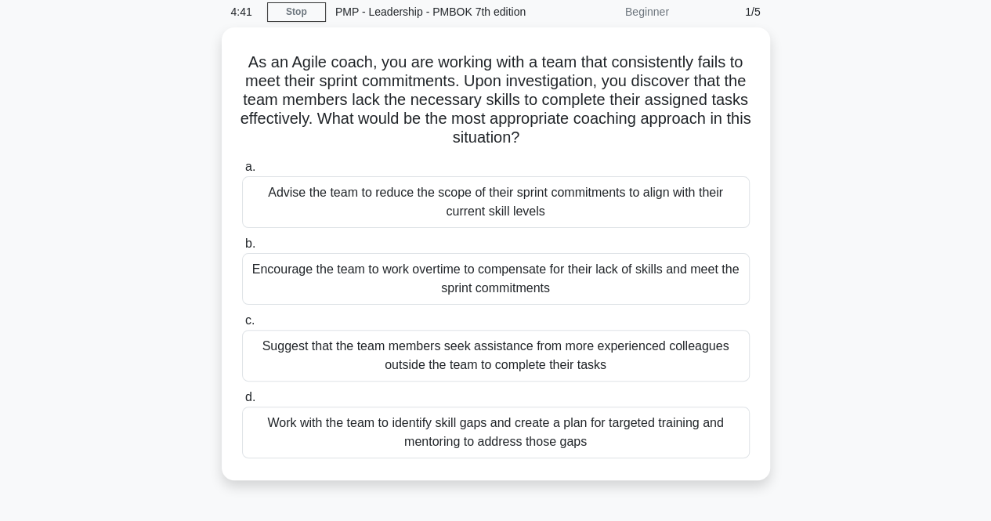
scroll to position [63, 0]
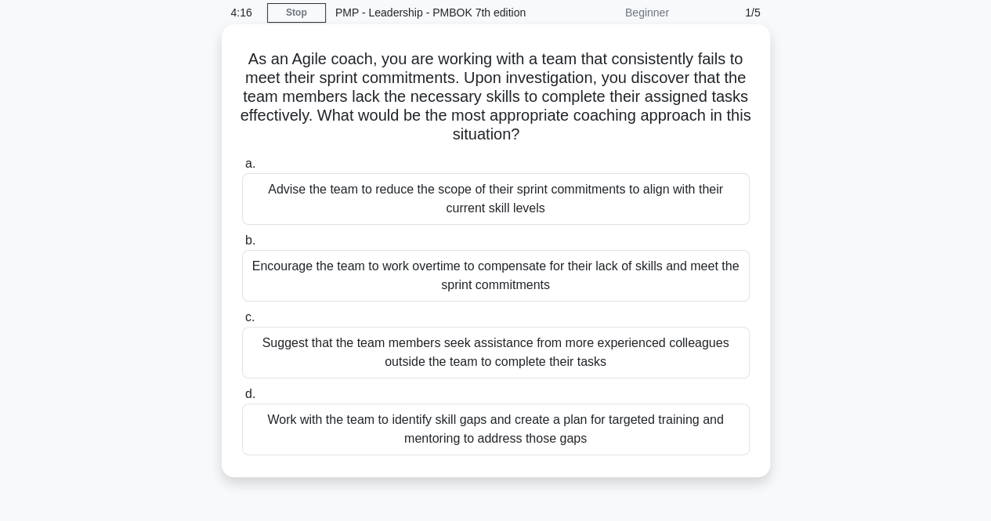
click at [465, 425] on div "Work with the team to identify skill gaps and create a plan for targeted traini…" at bounding box center [496, 429] width 508 height 52
click at [242, 400] on input "d. Work with the team to identify skill gaps and create a plan for targeted tra…" at bounding box center [242, 394] width 0 height 10
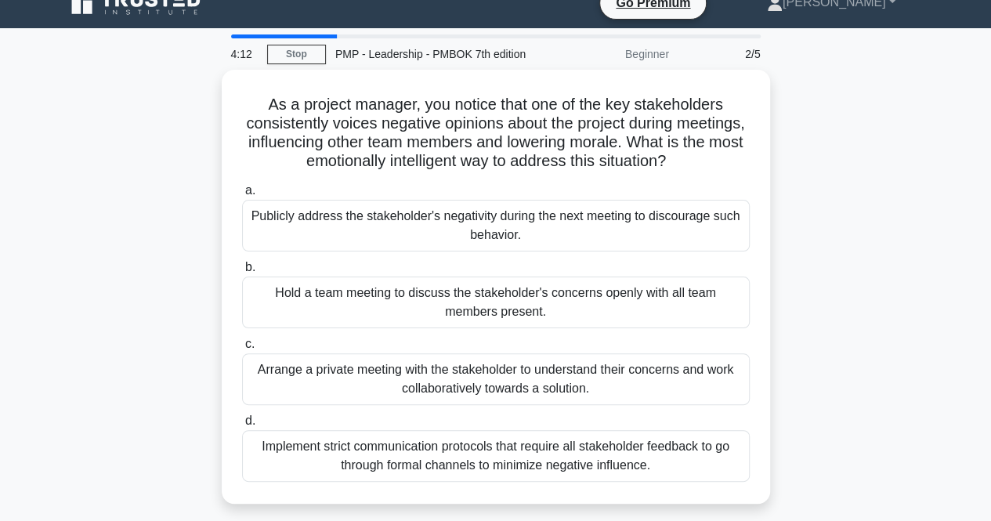
scroll to position [28, 0]
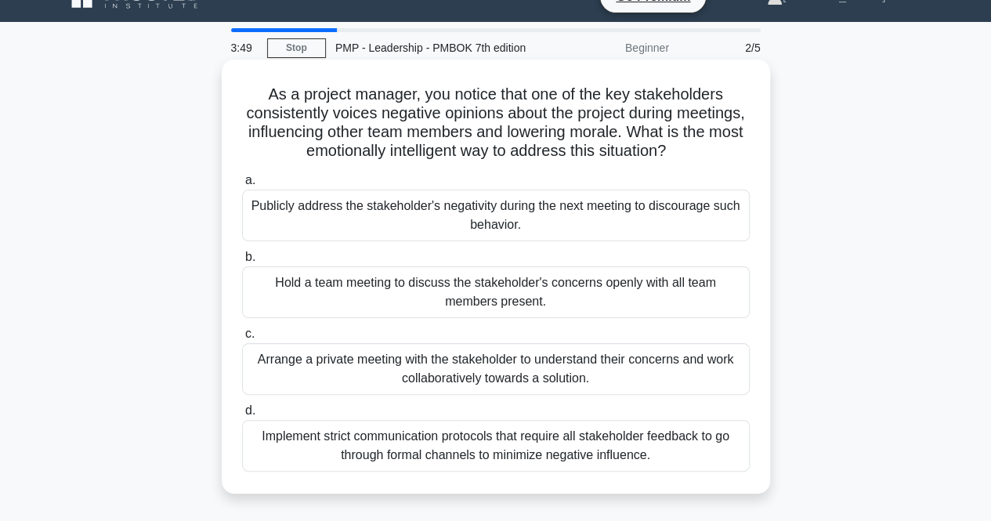
click at [523, 371] on div "Arrange a private meeting with the stakeholder to understand their concerns and…" at bounding box center [496, 369] width 508 height 52
click at [242, 339] on input "c. Arrange a private meeting with the stakeholder to understand their concerns …" at bounding box center [242, 334] width 0 height 10
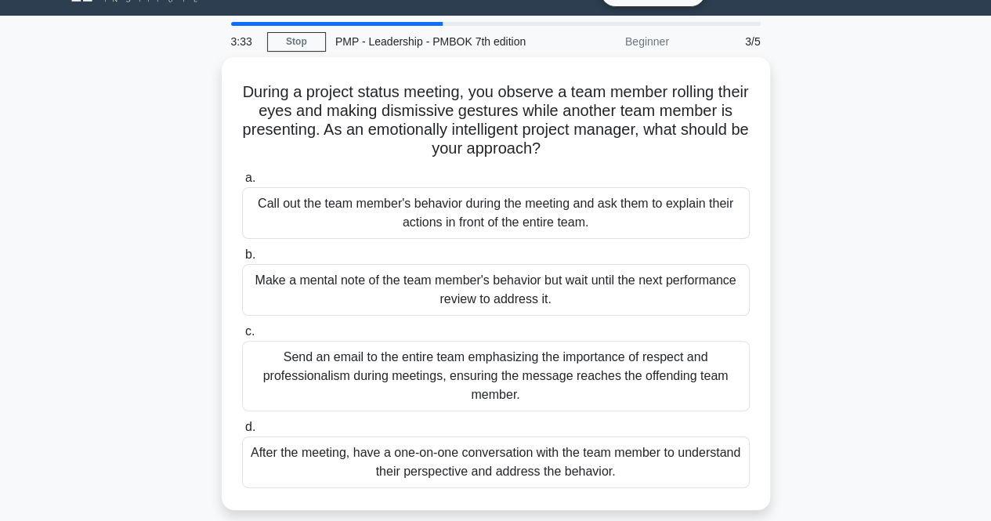
scroll to position [33, 0]
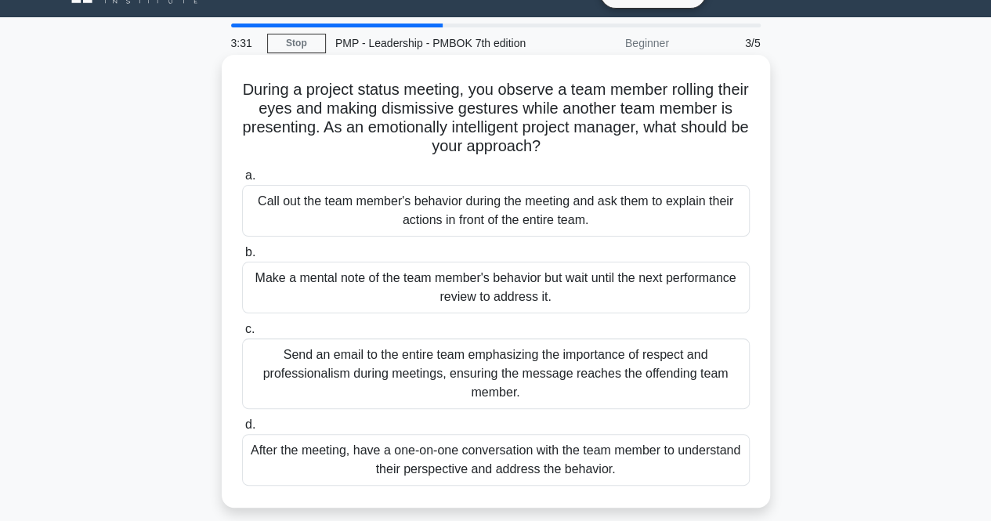
click at [382, 460] on div "After the meeting, have a one-on-one conversation with the team member to under…" at bounding box center [496, 460] width 508 height 52
click at [242, 430] on input "d. After the meeting, have a one-on-one conversation with the team member to un…" at bounding box center [242, 425] width 0 height 10
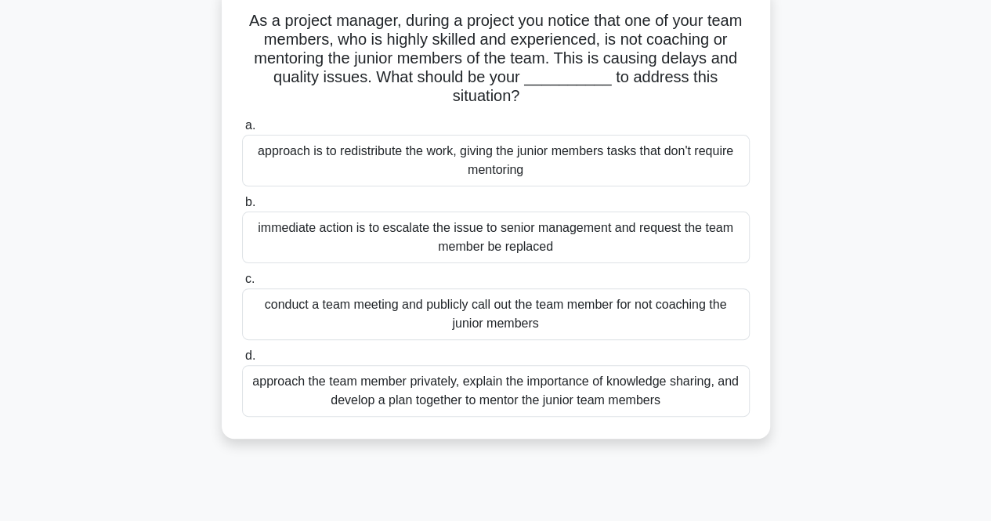
scroll to position [107, 0]
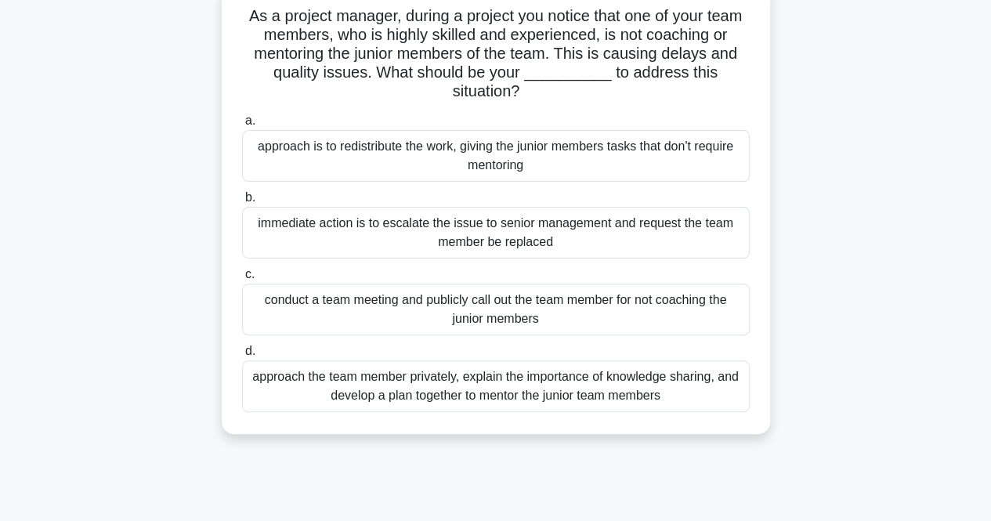
click at [504, 402] on div "approach the team member privately, explain the importance of knowledge sharing…" at bounding box center [496, 386] width 508 height 52
click at [242, 356] on input "d. approach the team member privately, explain the importance of knowledge shar…" at bounding box center [242, 351] width 0 height 10
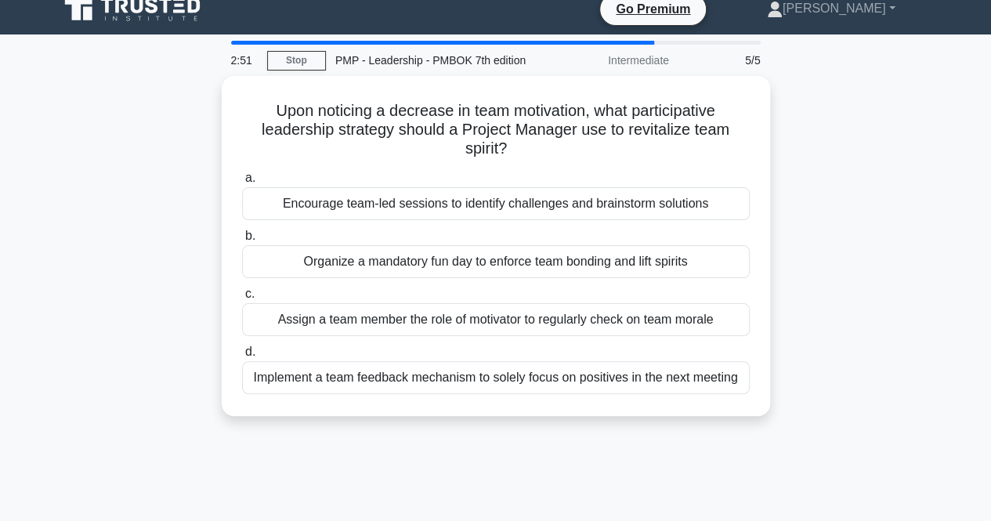
scroll to position [0, 0]
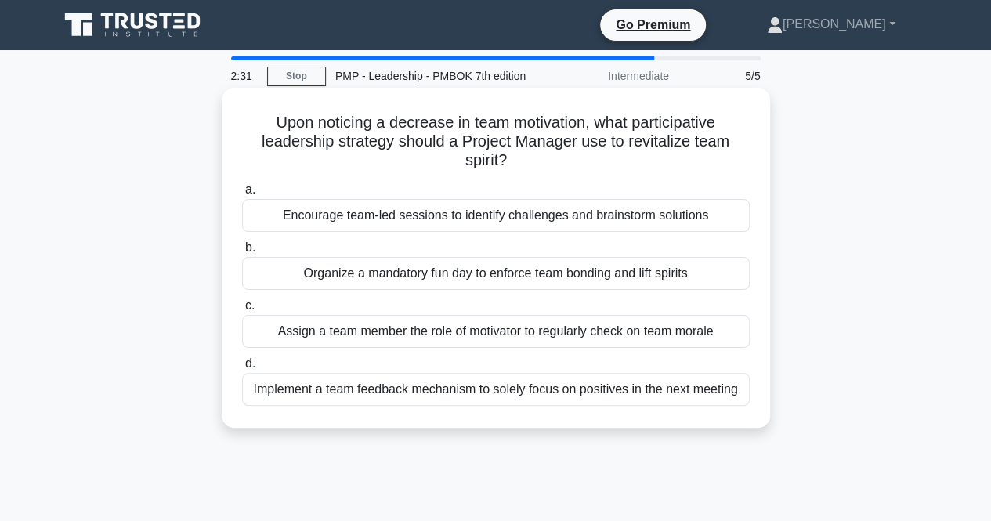
click at [477, 226] on div "Encourage team-led sessions to identify challenges and brainstorm solutions" at bounding box center [496, 215] width 508 height 33
click at [242, 195] on input "a. Encourage team-led sessions to identify challenges and brainstorm solutions" at bounding box center [242, 190] width 0 height 10
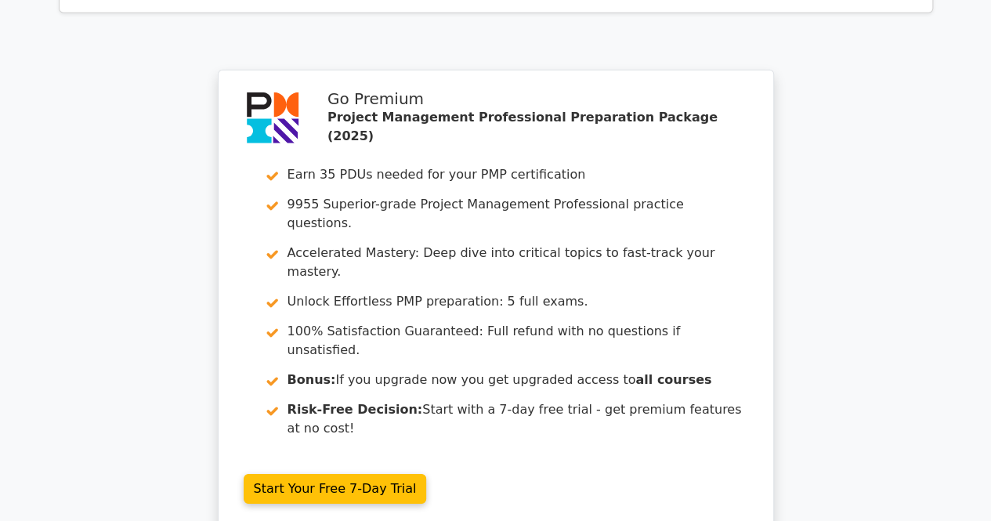
scroll to position [2532, 0]
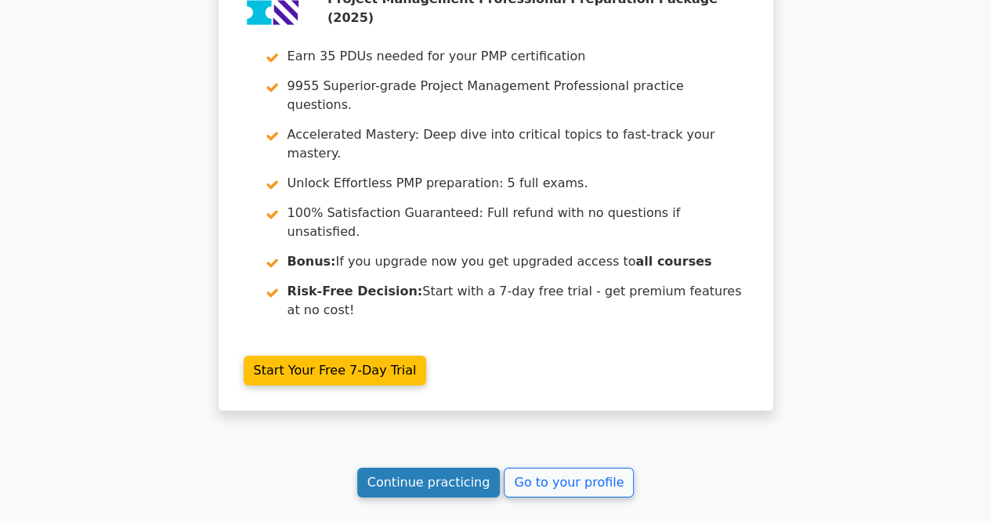
click at [423, 468] on link "Continue practicing" at bounding box center [428, 483] width 143 height 30
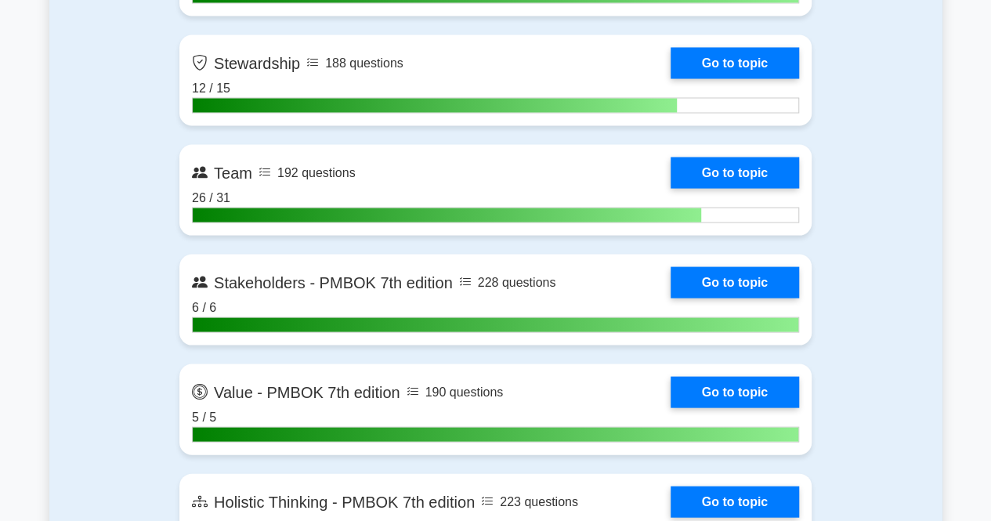
scroll to position [4428, 0]
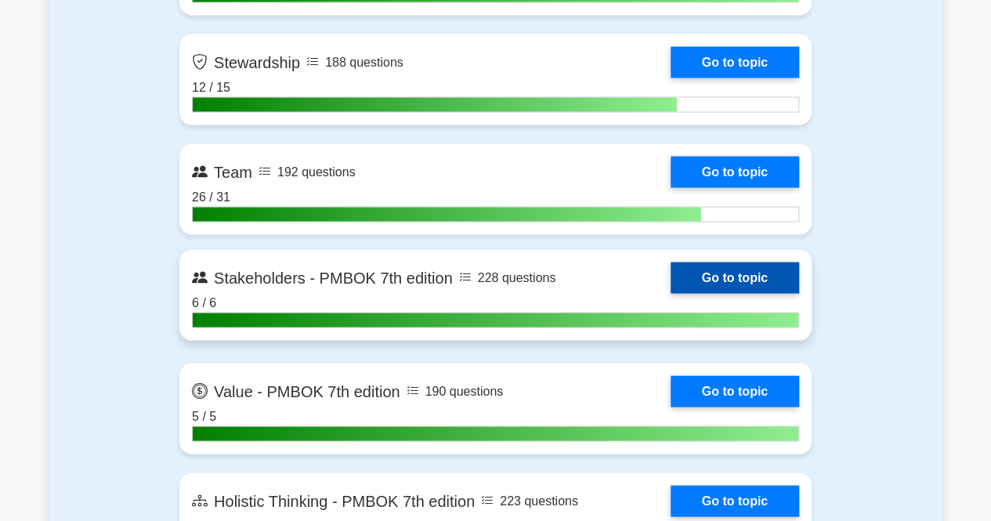
click at [746, 273] on link "Go to topic" at bounding box center [735, 277] width 128 height 31
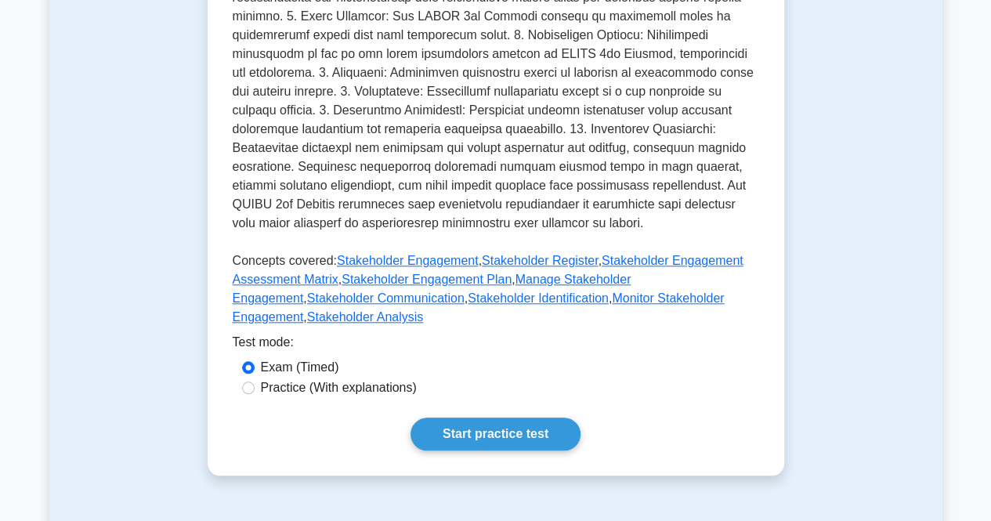
scroll to position [586, 0]
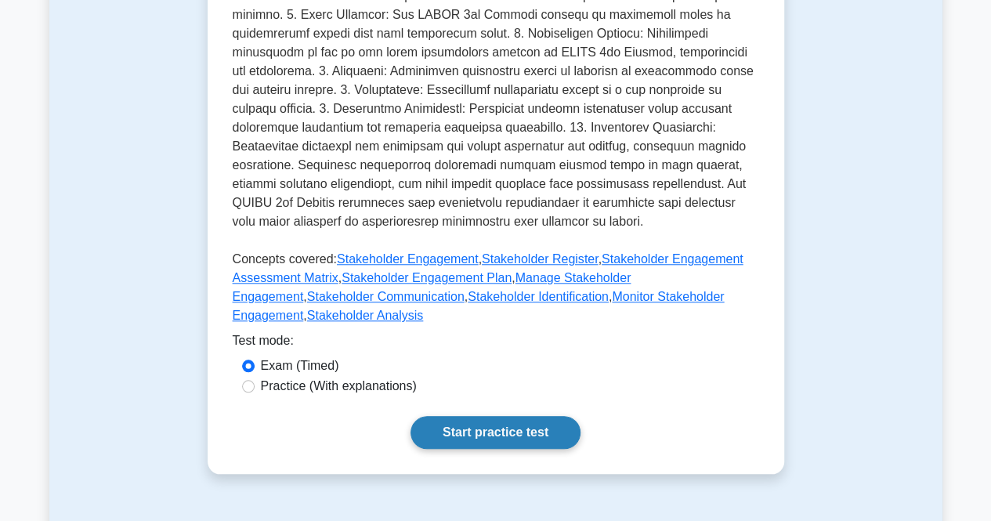
click at [509, 425] on link "Start practice test" at bounding box center [495, 432] width 170 height 33
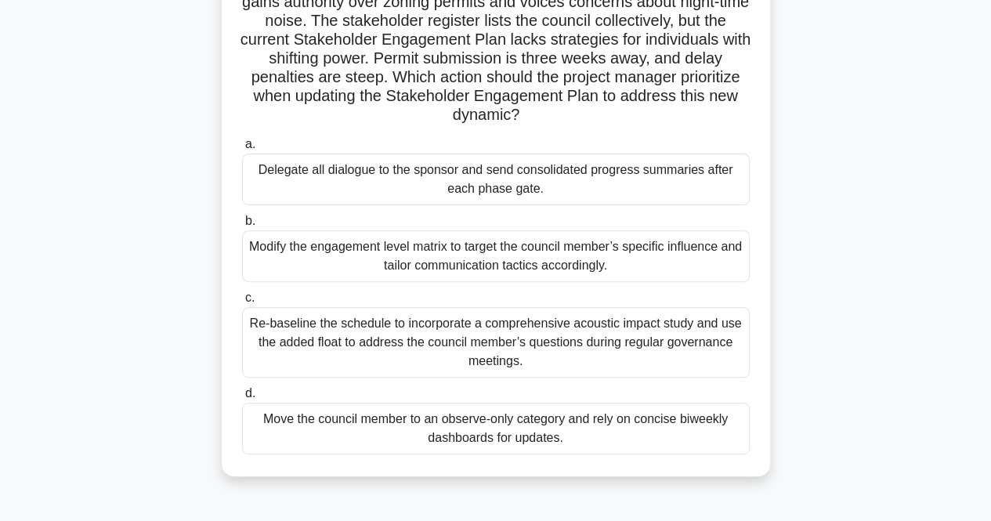
scroll to position [163, 0]
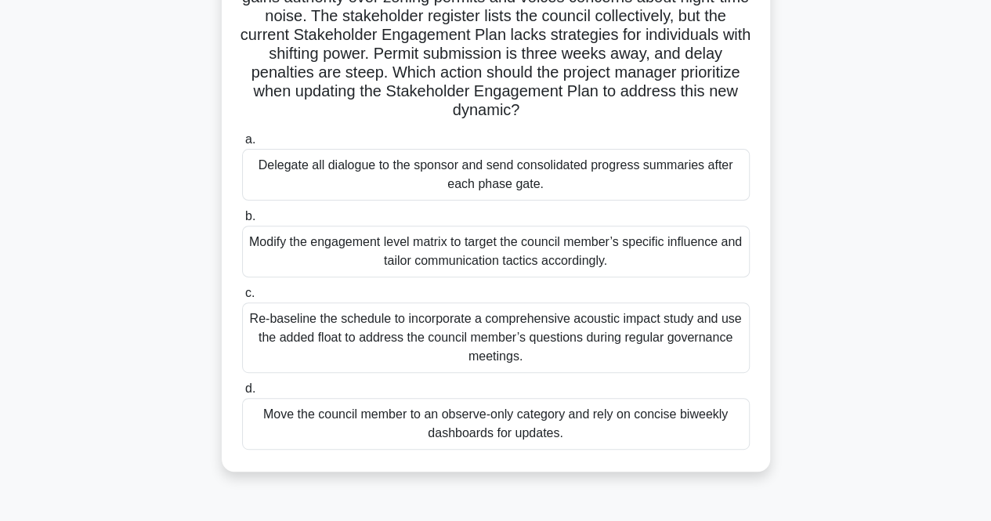
click at [357, 333] on div "Re-baseline the schedule to incorporate a comprehensive acoustic impact study a…" at bounding box center [496, 337] width 508 height 71
click at [242, 298] on input "c. Re-baseline the schedule to incorporate a comprehensive acoustic impact stud…" at bounding box center [242, 293] width 0 height 10
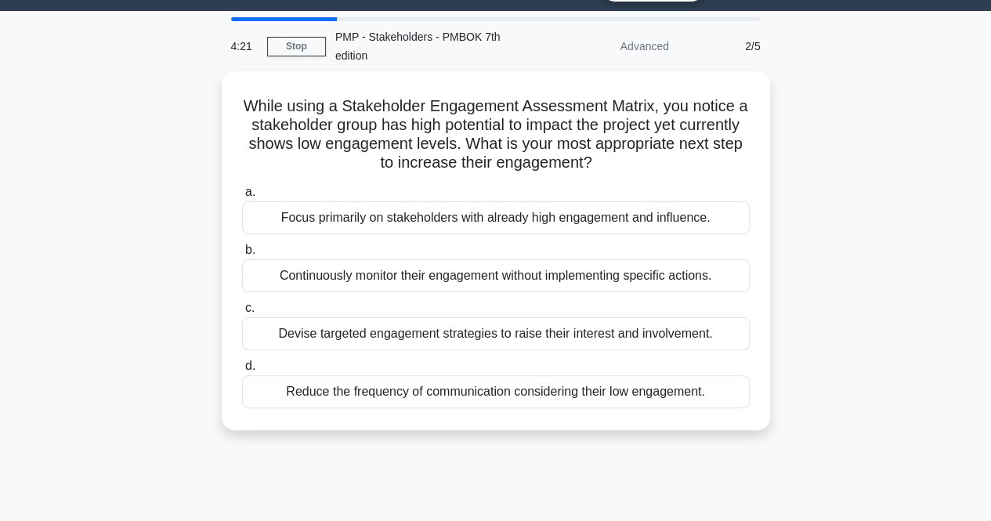
scroll to position [0, 0]
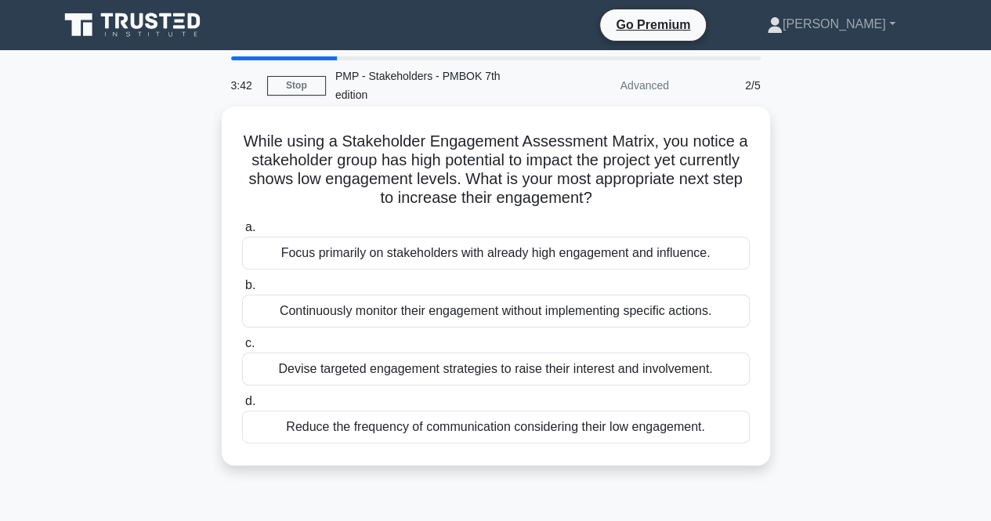
click at [327, 309] on div "Continuously monitor their engagement without implementing specific actions." at bounding box center [496, 311] width 508 height 33
click at [242, 291] on input "b. Continuously monitor their engagement without implementing specific actions." at bounding box center [242, 285] width 0 height 10
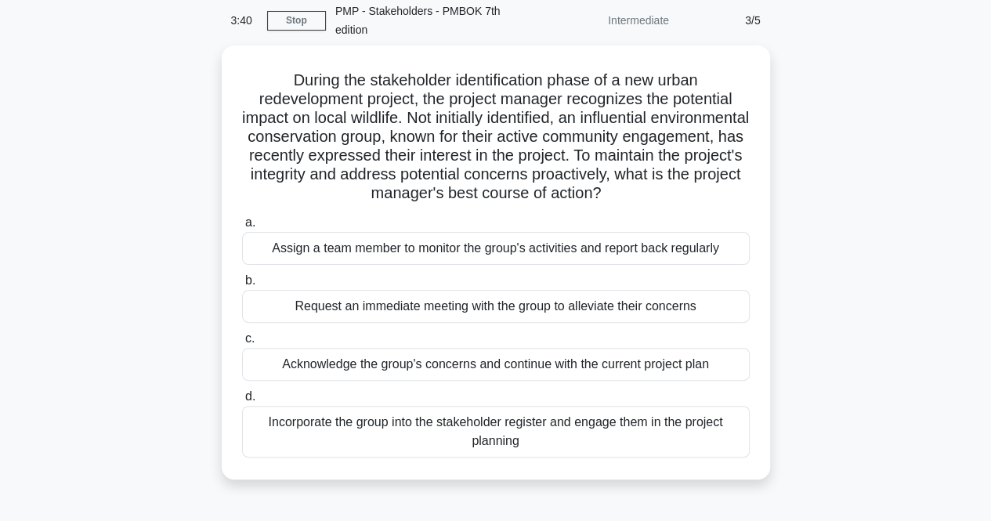
scroll to position [66, 0]
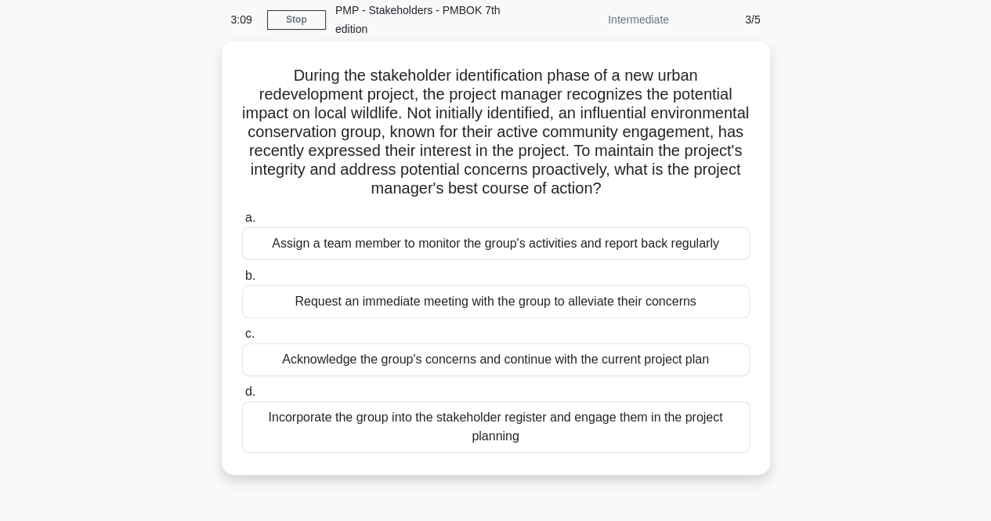
click at [389, 424] on div "Incorporate the group into the stakeholder register and engage them in the proj…" at bounding box center [496, 427] width 508 height 52
click at [242, 397] on input "d. Incorporate the group into the stakeholder register and engage them in the p…" at bounding box center [242, 392] width 0 height 10
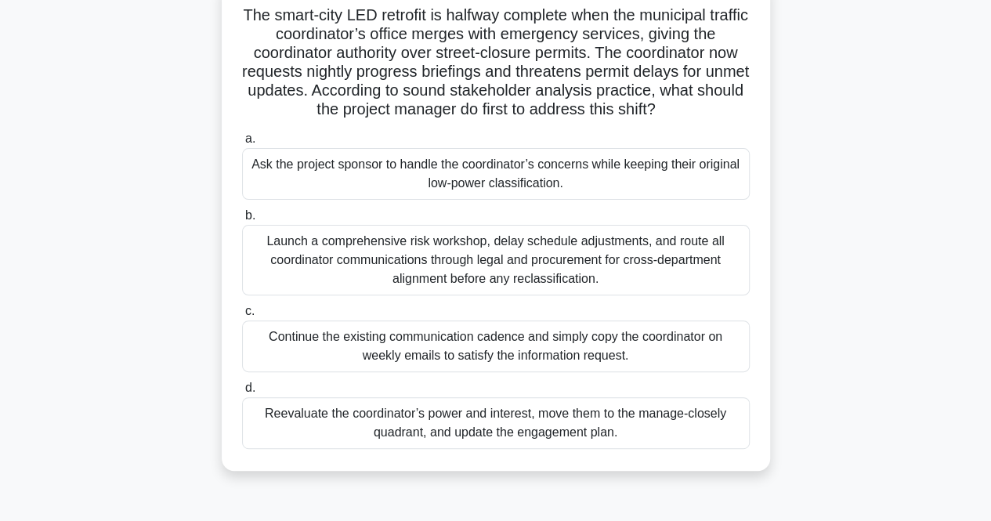
scroll to position [144, 0]
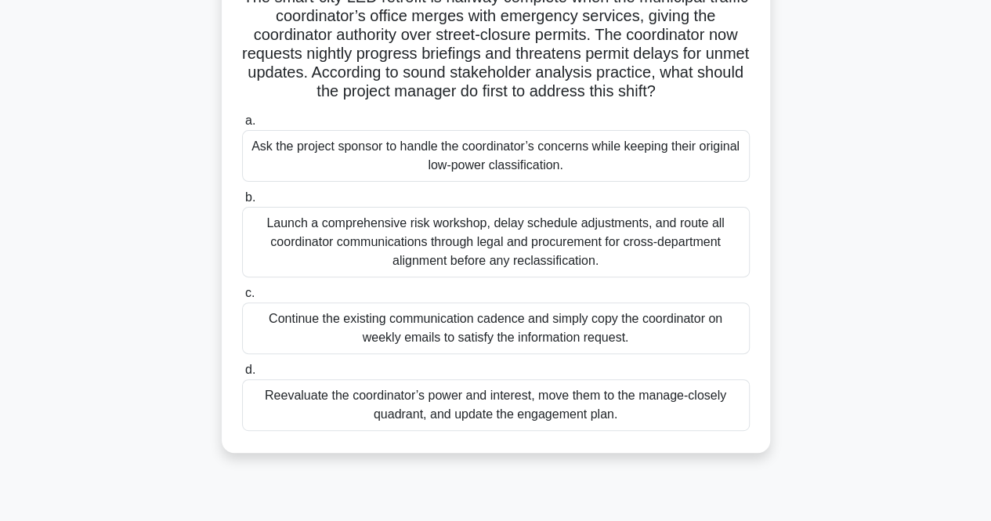
click at [370, 419] on div "Reevaluate the coordinator’s power and interest, move them to the manage-closel…" at bounding box center [496, 405] width 508 height 52
click at [242, 375] on input "d. Reevaluate the coordinator’s power and interest, move them to the manage-clo…" at bounding box center [242, 370] width 0 height 10
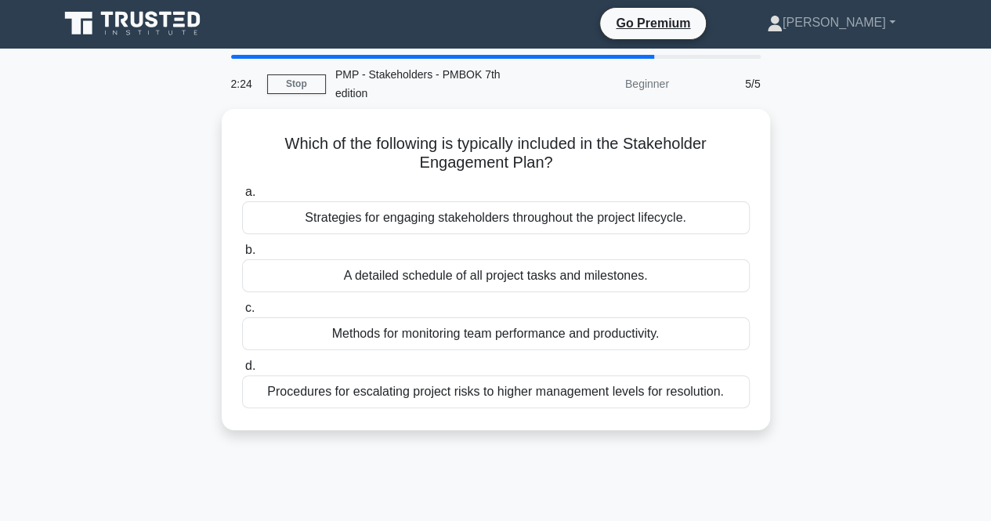
scroll to position [0, 0]
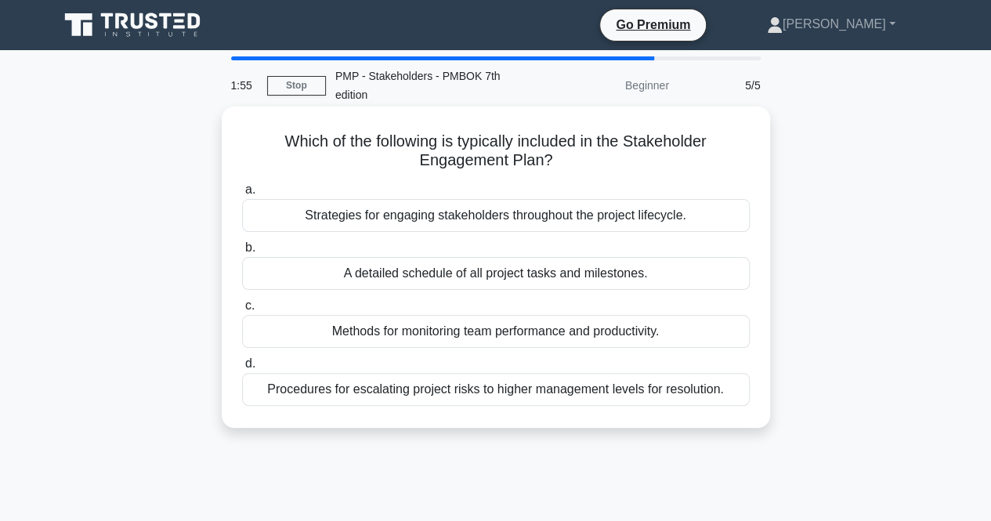
click at [547, 218] on div "Strategies for engaging stakeholders throughout the project lifecycle." at bounding box center [496, 215] width 508 height 33
click at [242, 195] on input "a. Strategies for engaging stakeholders throughout the project lifecycle." at bounding box center [242, 190] width 0 height 10
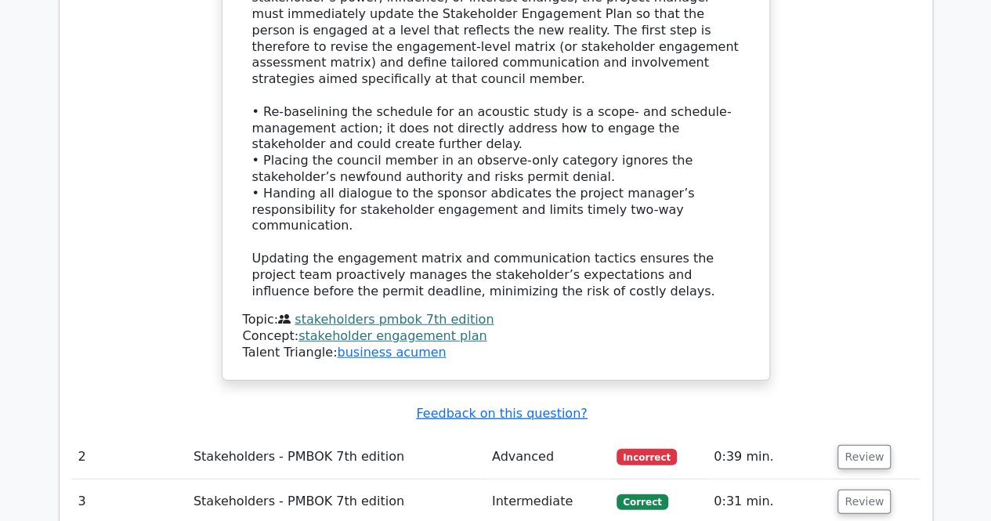
scroll to position [1953, 0]
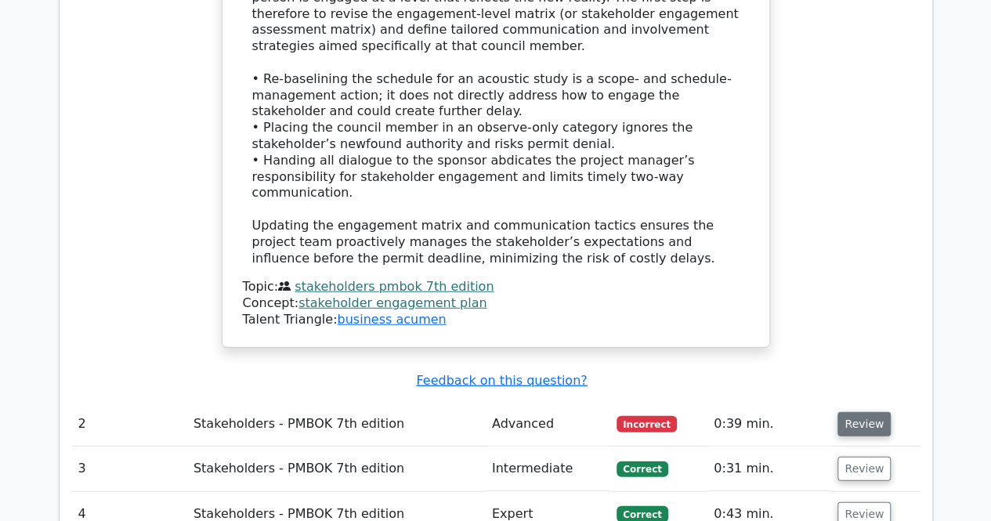
click at [871, 412] on button "Review" at bounding box center [863, 424] width 53 height 24
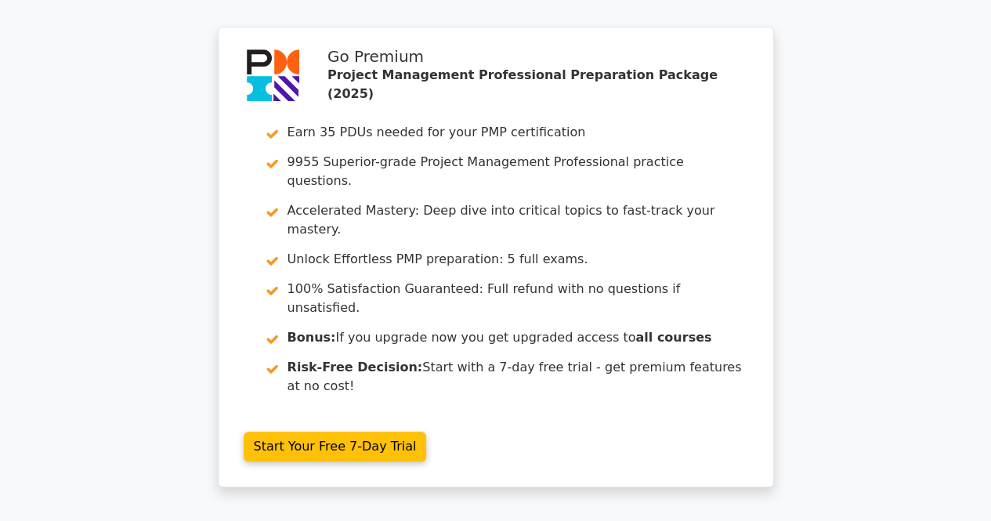
scroll to position [3472, 0]
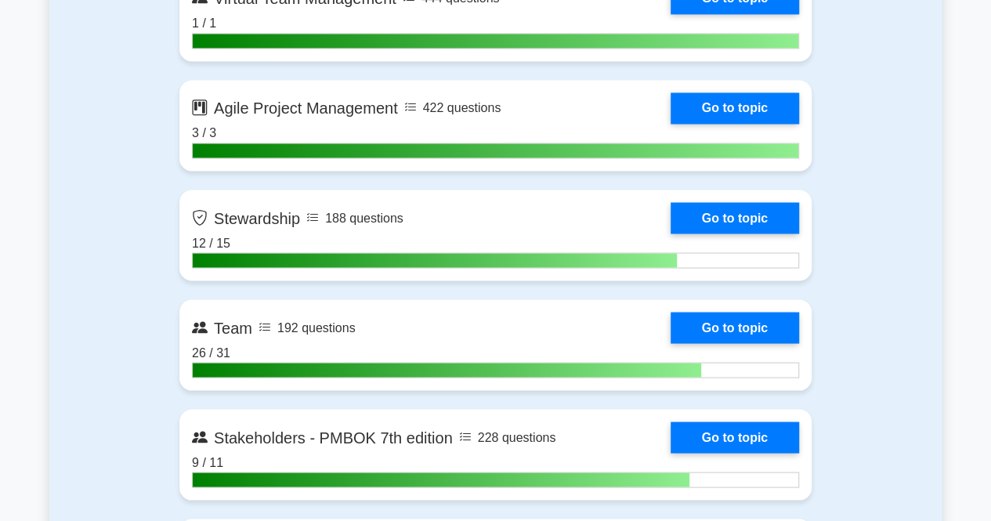
scroll to position [4273, 0]
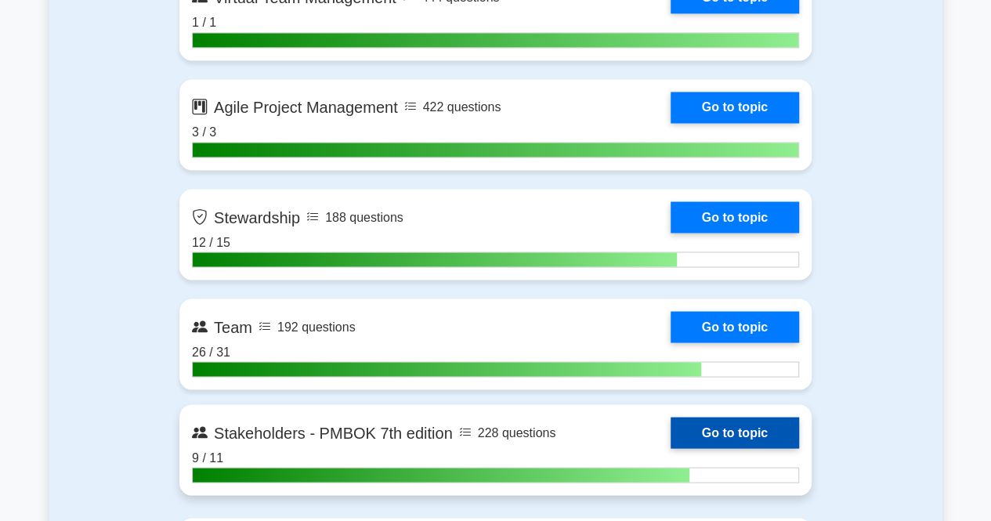
click at [772, 432] on link "Go to topic" at bounding box center [735, 432] width 128 height 31
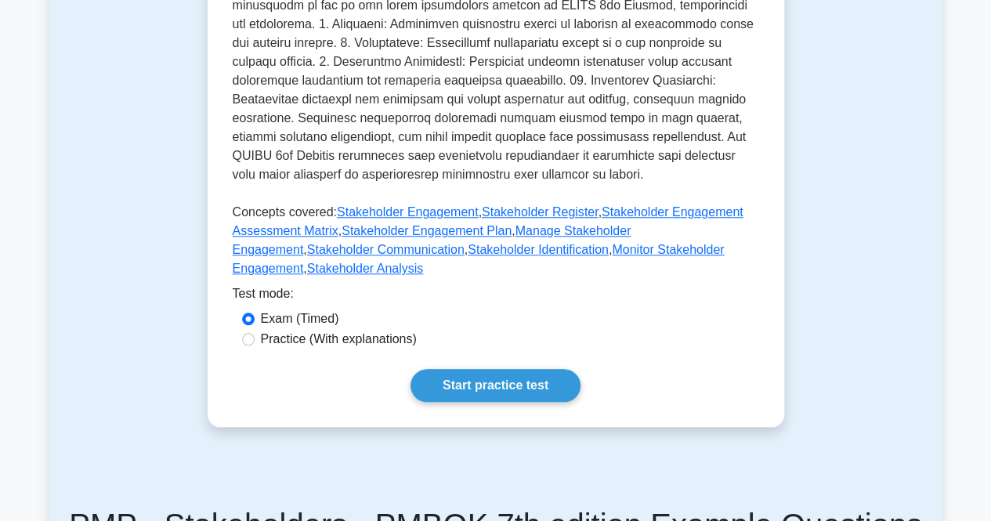
scroll to position [634, 0]
click at [522, 368] on link "Start practice test" at bounding box center [495, 384] width 170 height 33
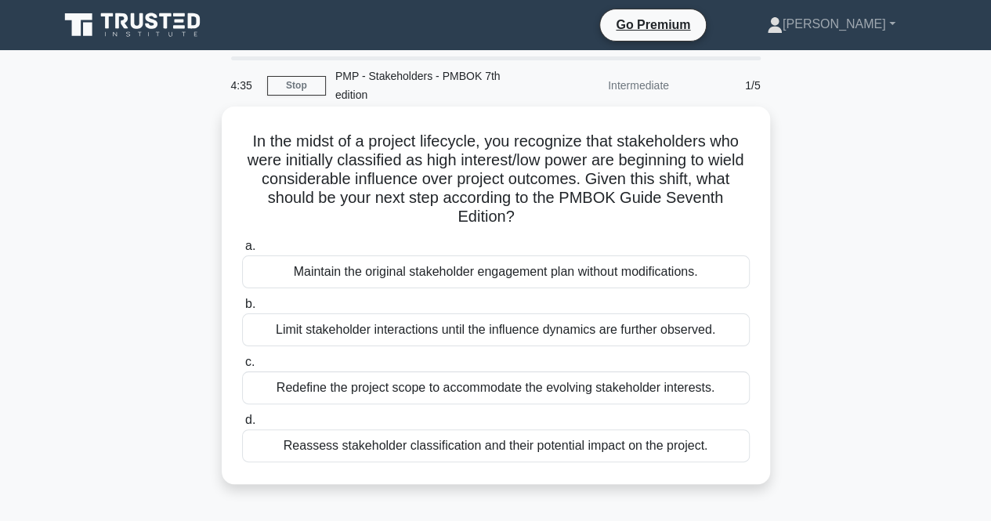
click at [454, 449] on div "Reassess stakeholder classification and their potential impact on the project." at bounding box center [496, 445] width 508 height 33
click at [242, 425] on input "d. Reassess stakeholder classification and their potential impact on the projec…" at bounding box center [242, 420] width 0 height 10
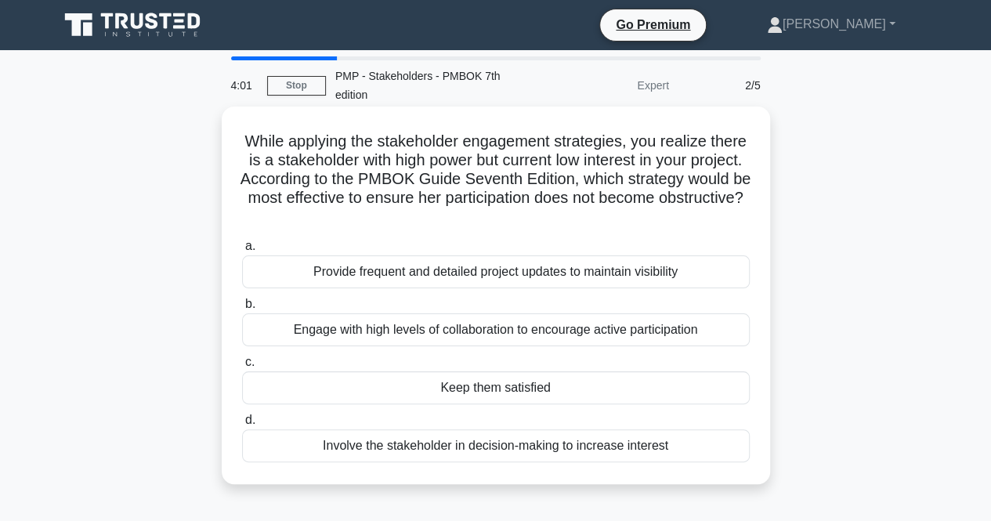
click at [578, 280] on div "Provide frequent and detailed project updates to maintain visibility" at bounding box center [496, 271] width 508 height 33
click at [242, 251] on input "a. Provide frequent and detailed project updates to maintain visibility" at bounding box center [242, 246] width 0 height 10
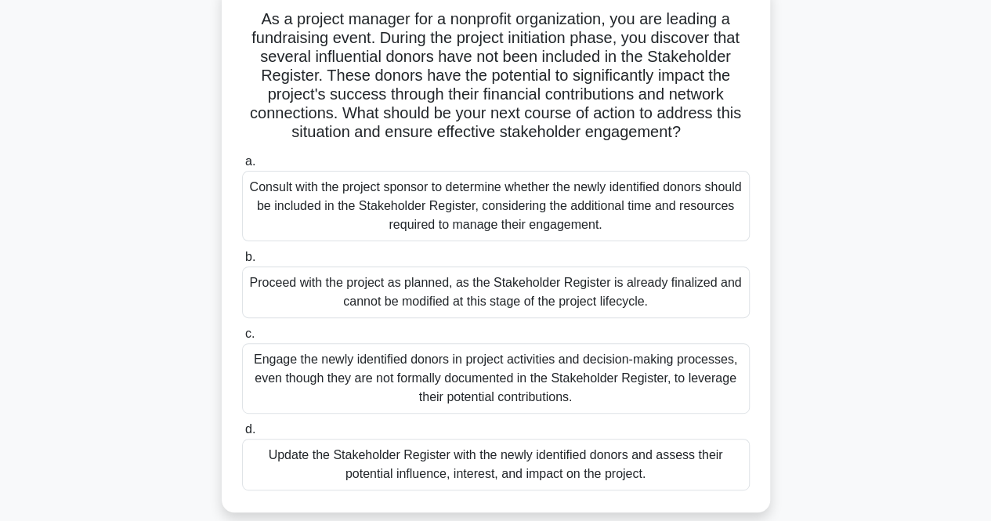
scroll to position [142, 0]
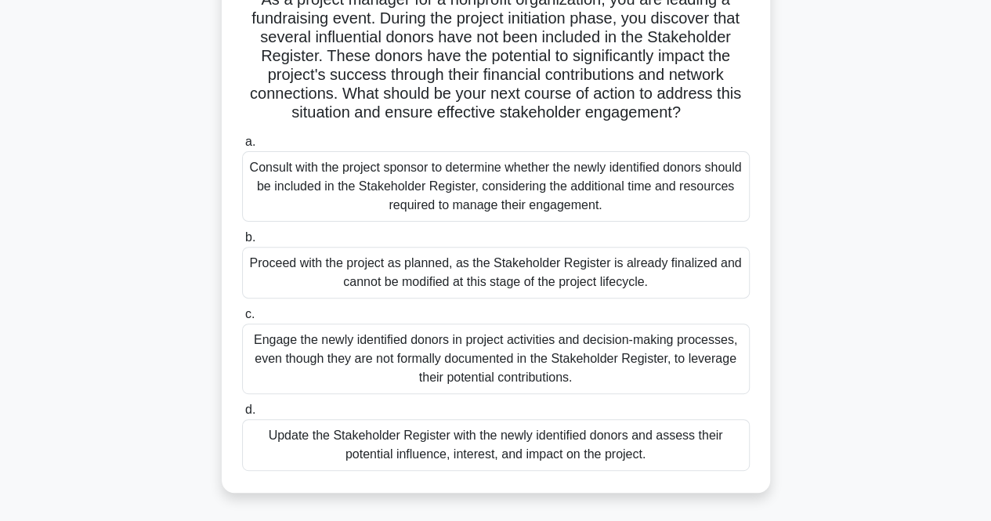
click at [675, 462] on div "Update the Stakeholder Register with the newly identified donors and assess the…" at bounding box center [496, 445] width 508 height 52
click at [242, 415] on input "d. Update the Stakeholder Register with the newly identified donors and assess …" at bounding box center [242, 410] width 0 height 10
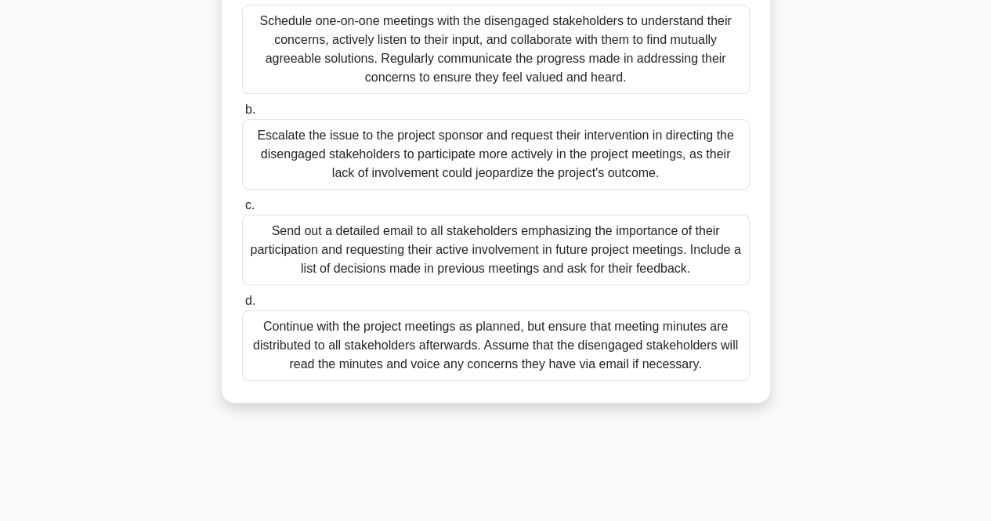
scroll to position [273, 0]
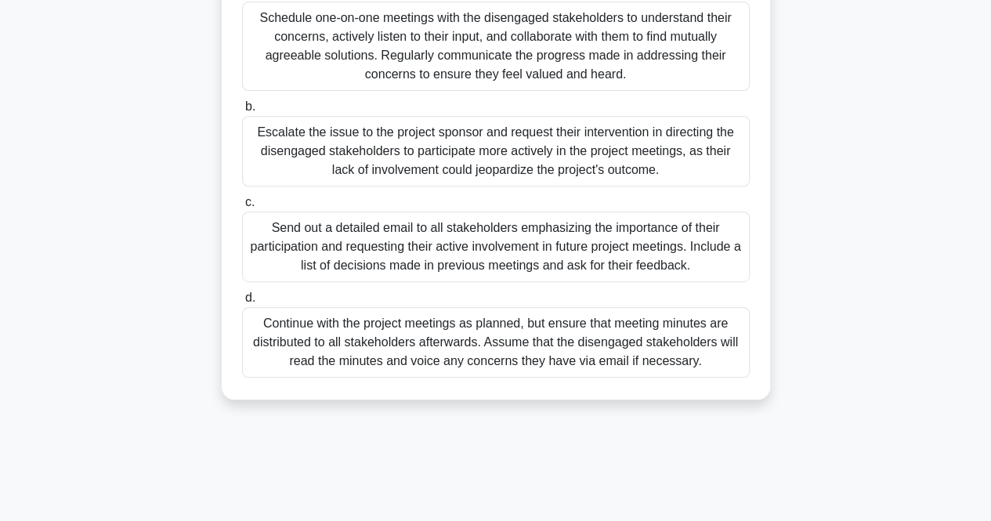
click at [616, 57] on div "Schedule one-on-one meetings with the disengaged stakeholders to understand the…" at bounding box center [496, 46] width 508 height 89
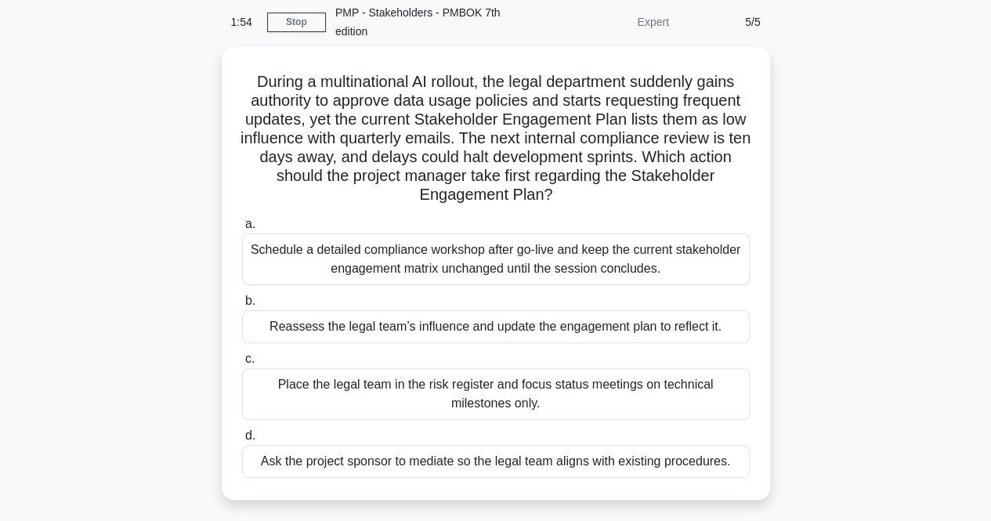
scroll to position [68, 0]
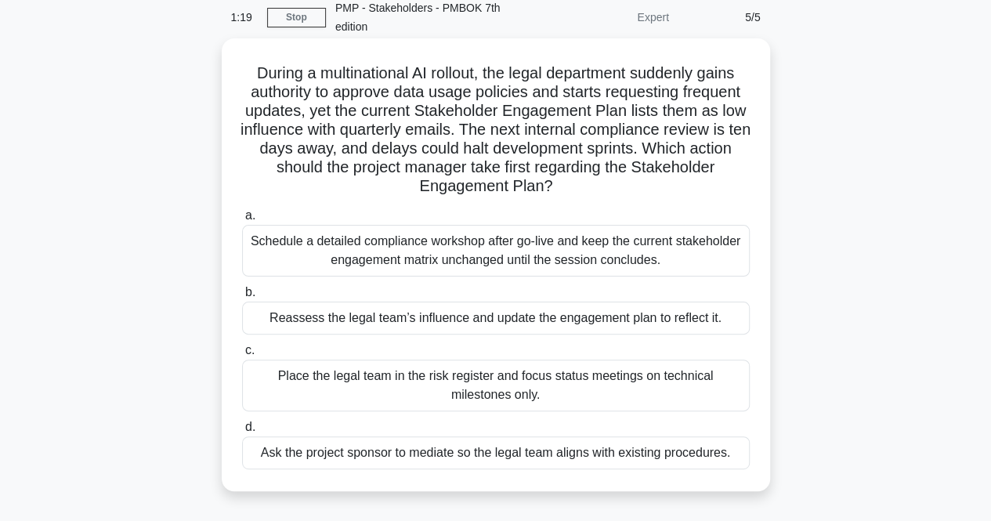
click at [666, 322] on div "Reassess the legal team’s influence and update the engagement plan to reflect i…" at bounding box center [496, 318] width 508 height 33
click at [242, 298] on input "b. Reassess the legal team’s influence and update the engagement plan to reflec…" at bounding box center [242, 292] width 0 height 10
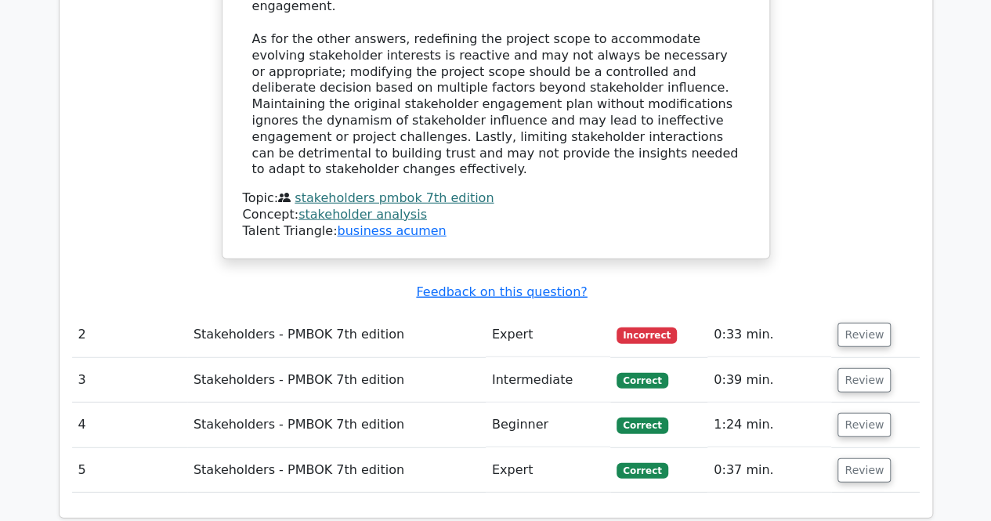
scroll to position [1911, 0]
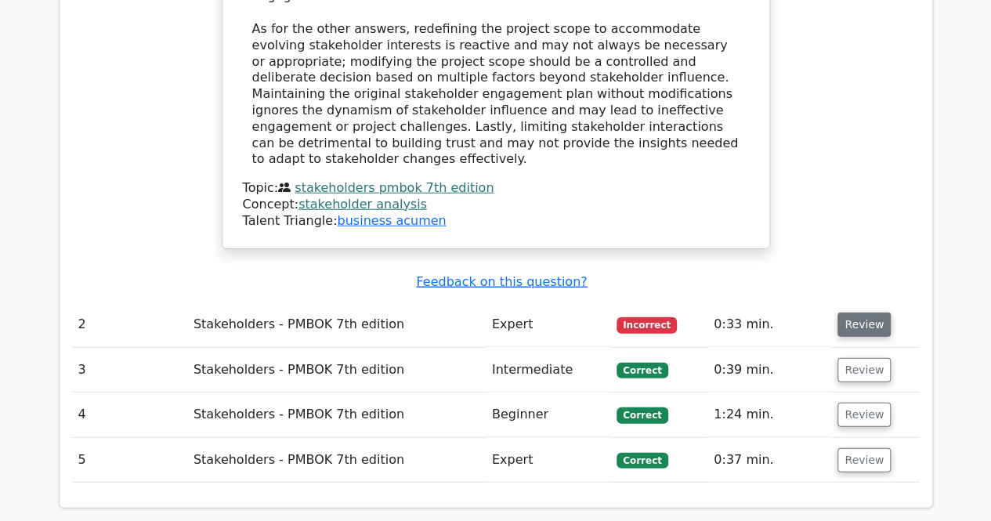
click at [848, 313] on button "Review" at bounding box center [863, 325] width 53 height 24
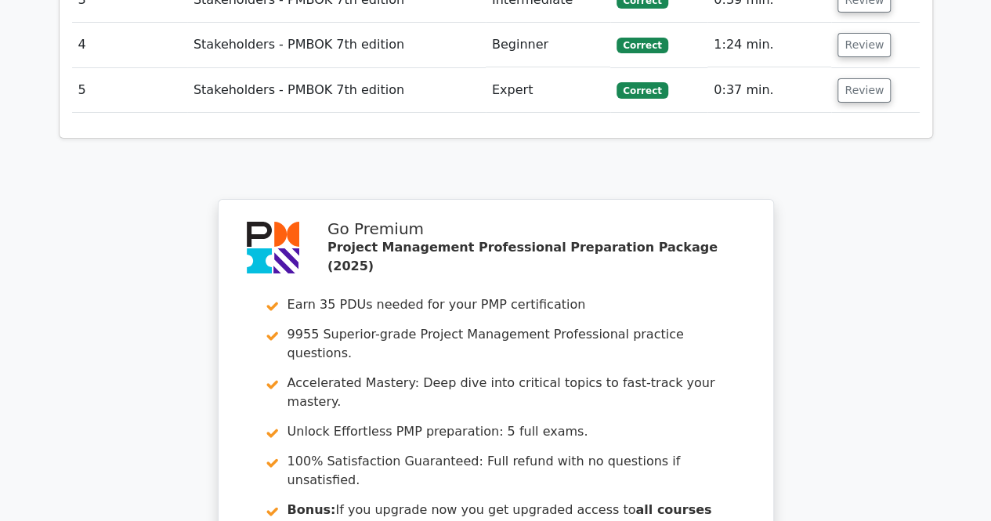
scroll to position [3141, 0]
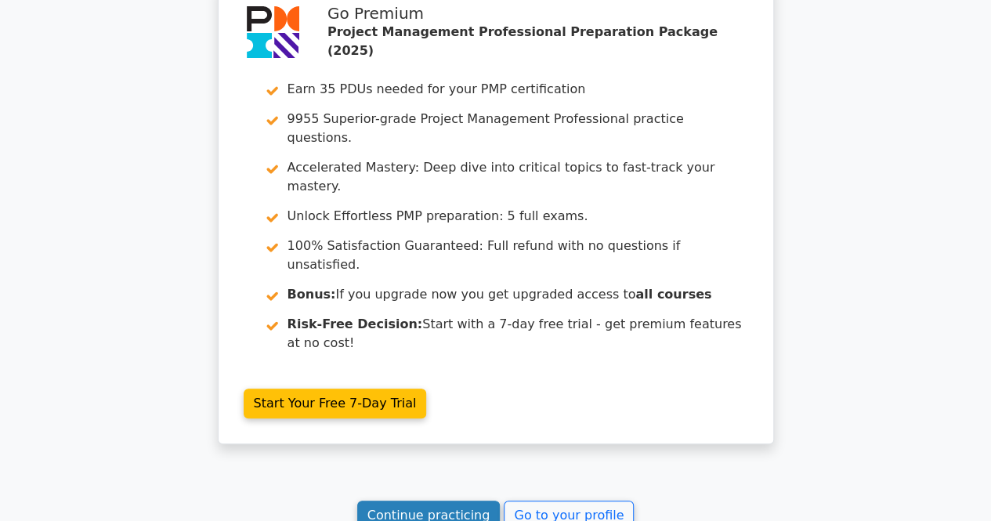
click at [457, 501] on link "Continue practicing" at bounding box center [428, 516] width 143 height 30
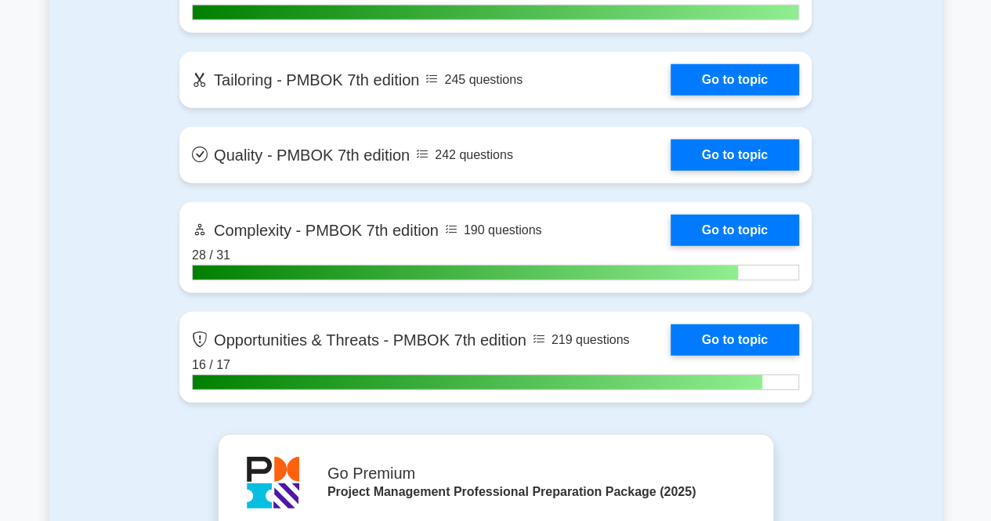
scroll to position [5068, 0]
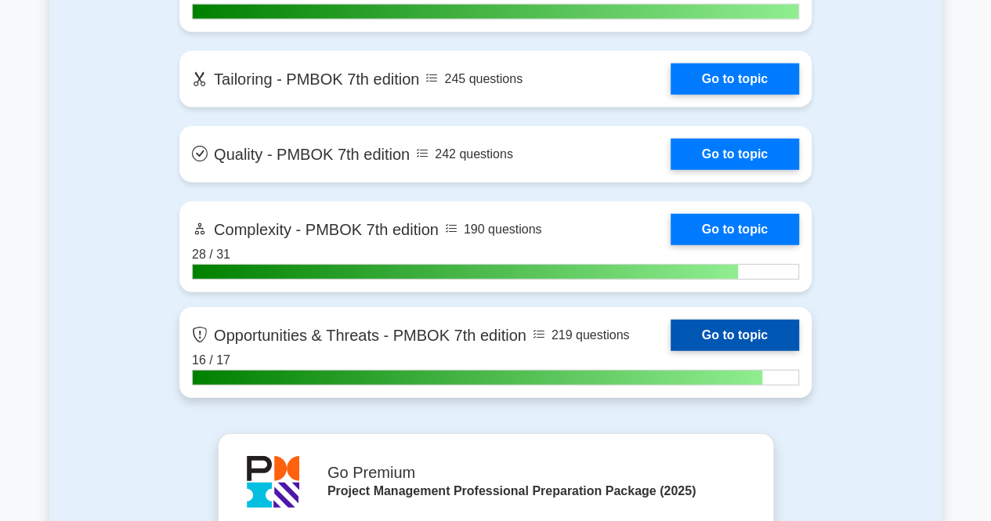
click at [690, 330] on link "Go to topic" at bounding box center [735, 335] width 128 height 31
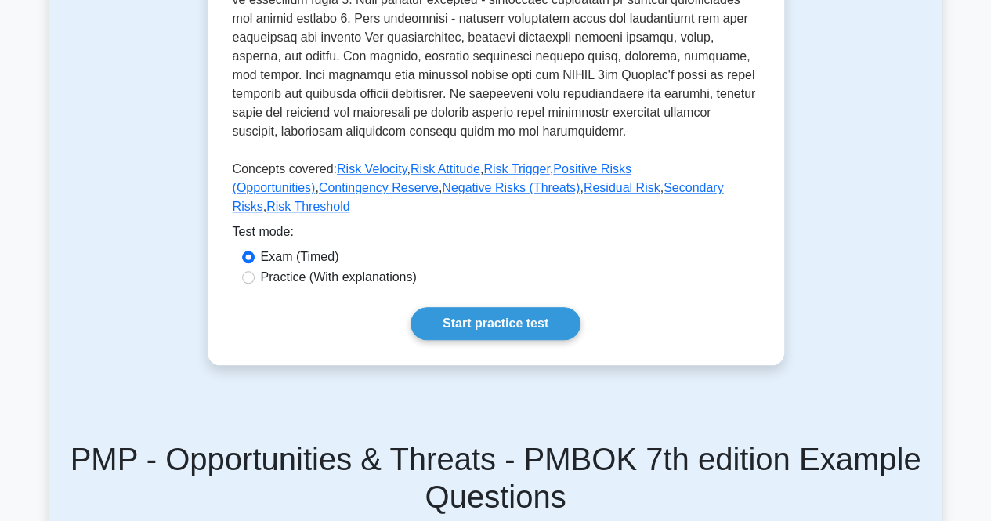
scroll to position [700, 0]
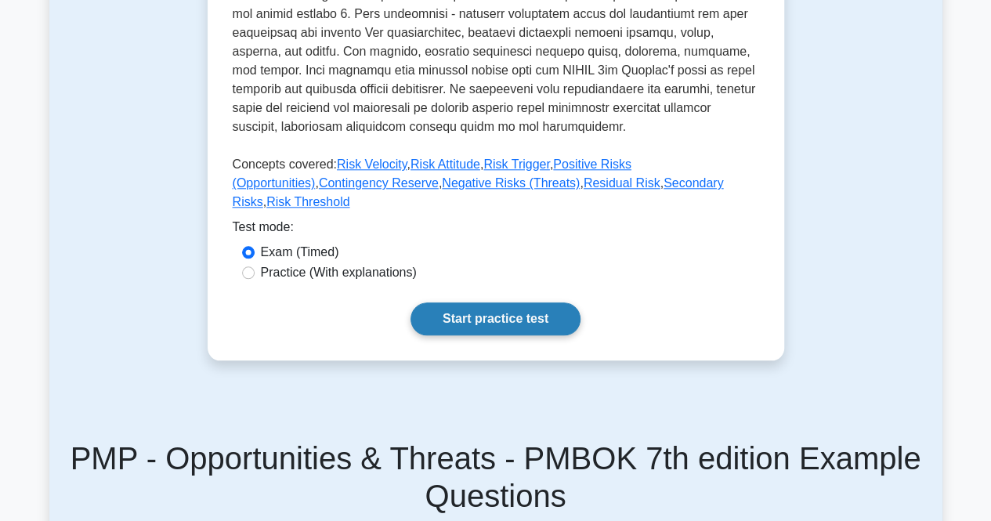
click at [526, 302] on link "Start practice test" at bounding box center [495, 318] width 170 height 33
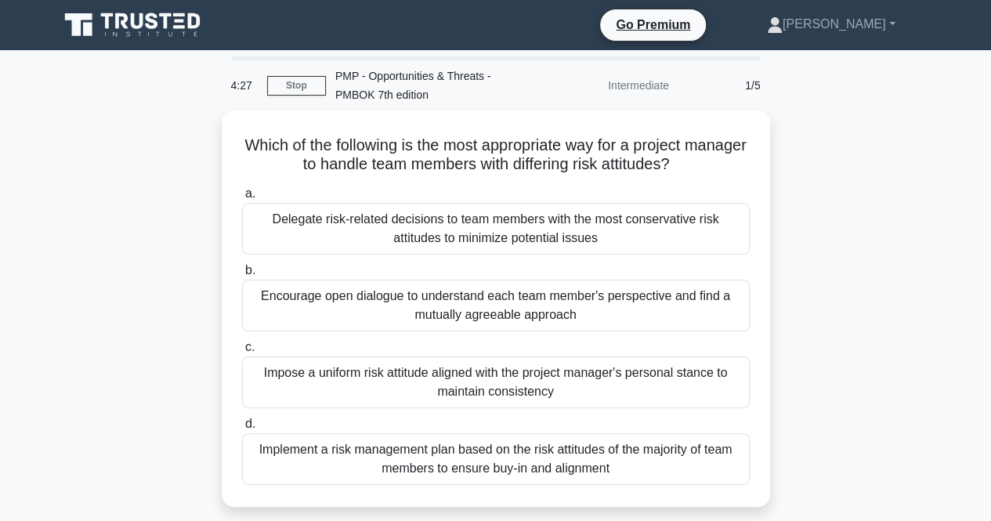
click at [526, 302] on div "Encourage open dialogue to understand each team member's perspective and find a…" at bounding box center [496, 306] width 508 height 52
click at [242, 276] on input "b. Encourage open dialogue to understand each team member's perspective and fin…" at bounding box center [242, 271] width 0 height 10
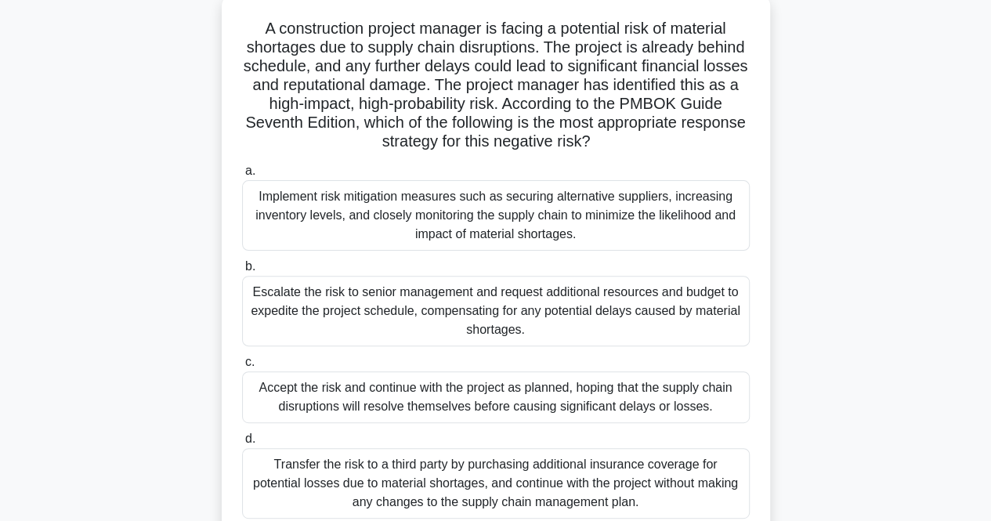
scroll to position [118, 0]
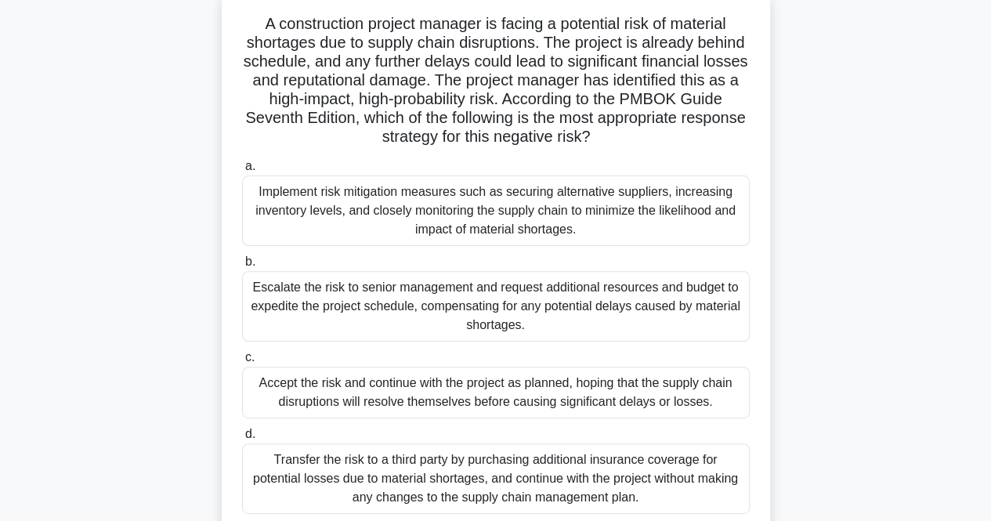
click at [574, 212] on div "Implement risk mitigation measures such as securing alternative suppliers, incr…" at bounding box center [496, 210] width 508 height 71
click at [242, 172] on input "a. Implement risk mitigation measures such as securing alternative suppliers, i…" at bounding box center [242, 166] width 0 height 10
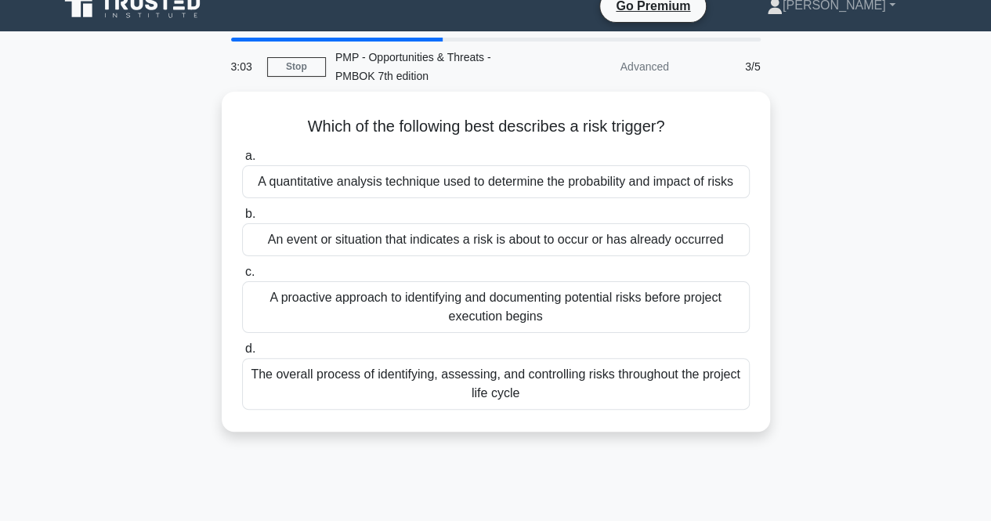
scroll to position [0, 0]
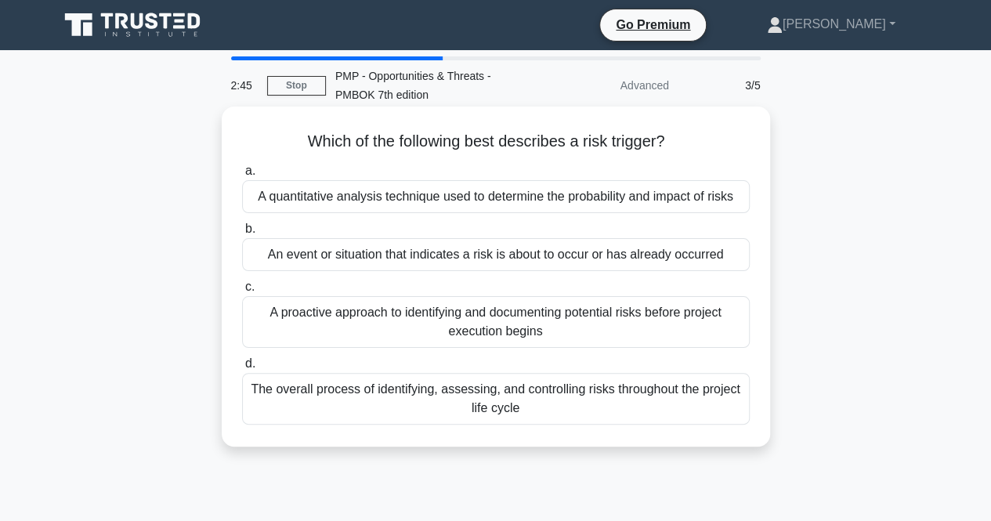
click at [573, 255] on div "An event or situation that indicates a risk is about to occur or has already oc…" at bounding box center [496, 254] width 508 height 33
click at [242, 234] on input "b. An event or situation that indicates a risk is about to occur or has already…" at bounding box center [242, 229] width 0 height 10
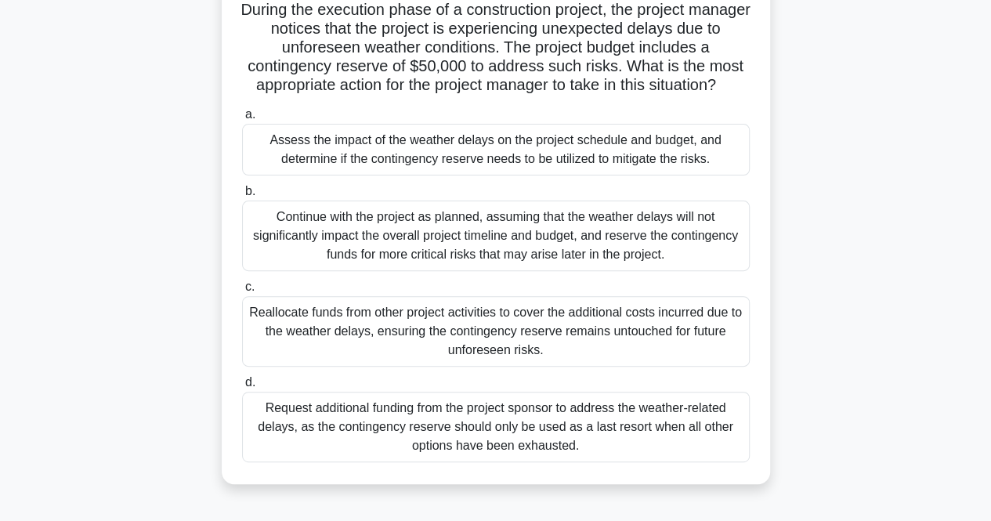
scroll to position [135, 0]
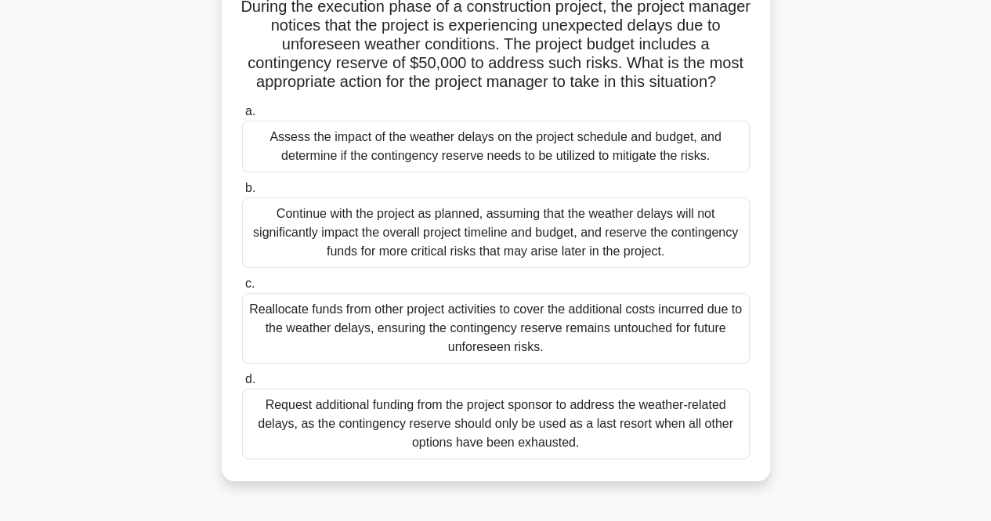
click at [519, 168] on div "Assess the impact of the weather delays on the project schedule and budget, and…" at bounding box center [496, 147] width 508 height 52
click at [242, 117] on input "a. Assess the impact of the weather delays on the project schedule and budget, …" at bounding box center [242, 112] width 0 height 10
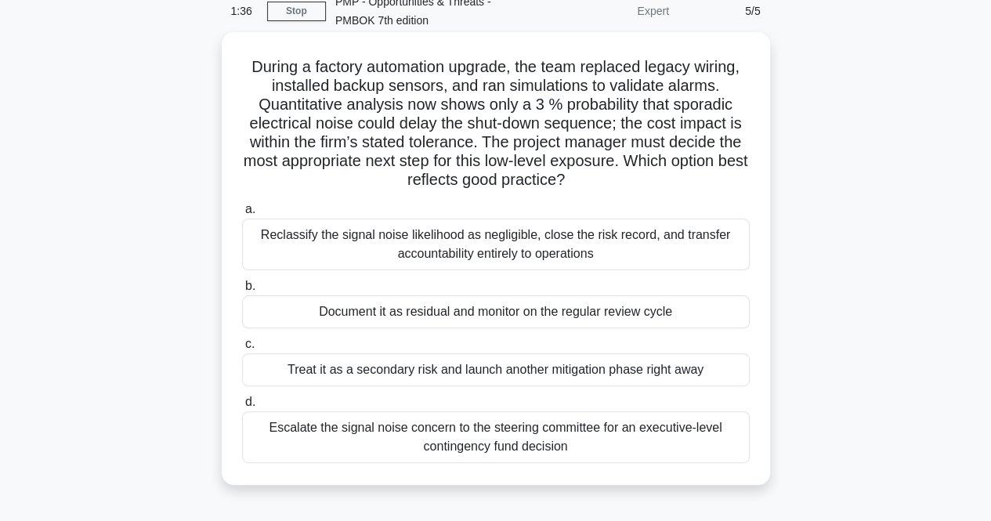
scroll to position [75, 0]
click at [555, 322] on div "Document it as residual and monitor on the regular review cycle" at bounding box center [496, 311] width 508 height 33
click at [242, 291] on input "b. Document it as residual and monitor on the regular review cycle" at bounding box center [242, 285] width 0 height 10
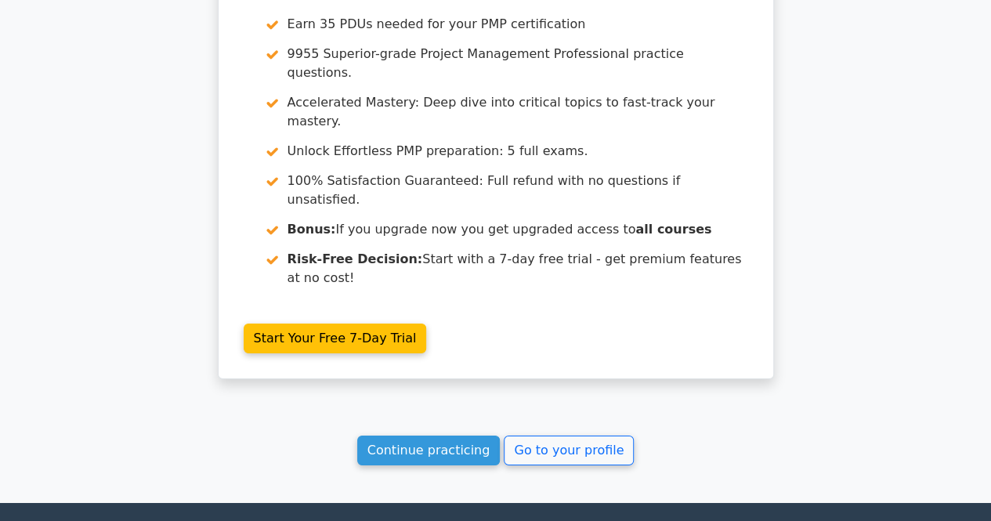
scroll to position [2558, 0]
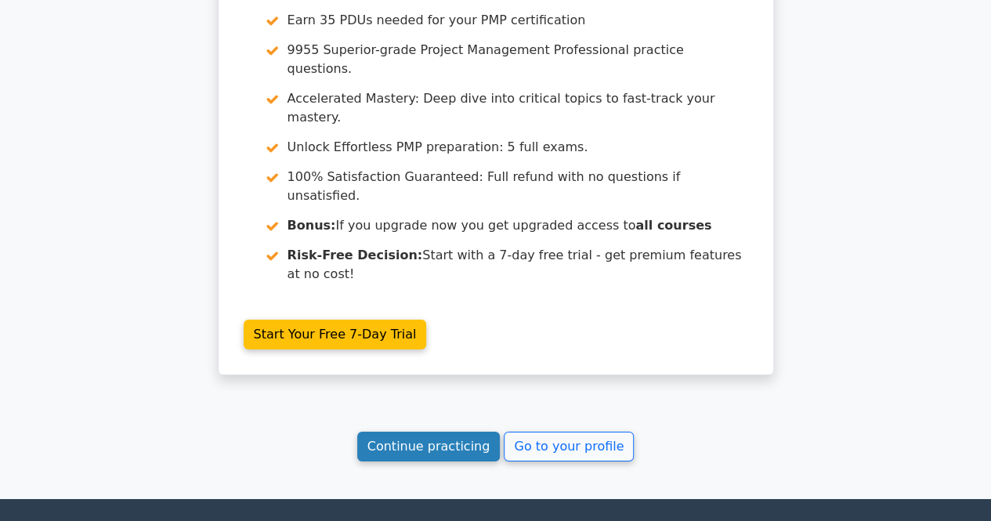
click at [462, 432] on link "Continue practicing" at bounding box center [428, 447] width 143 height 30
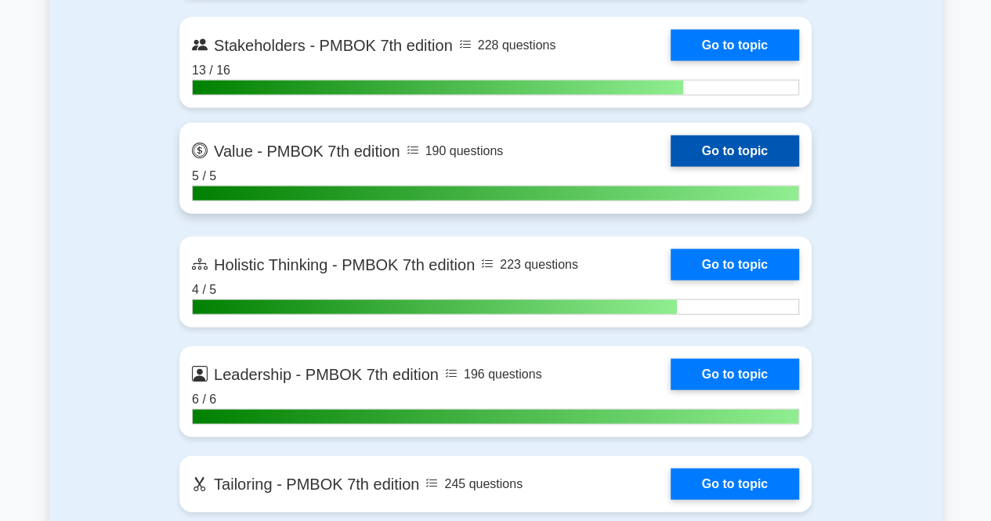
scroll to position [4665, 0]
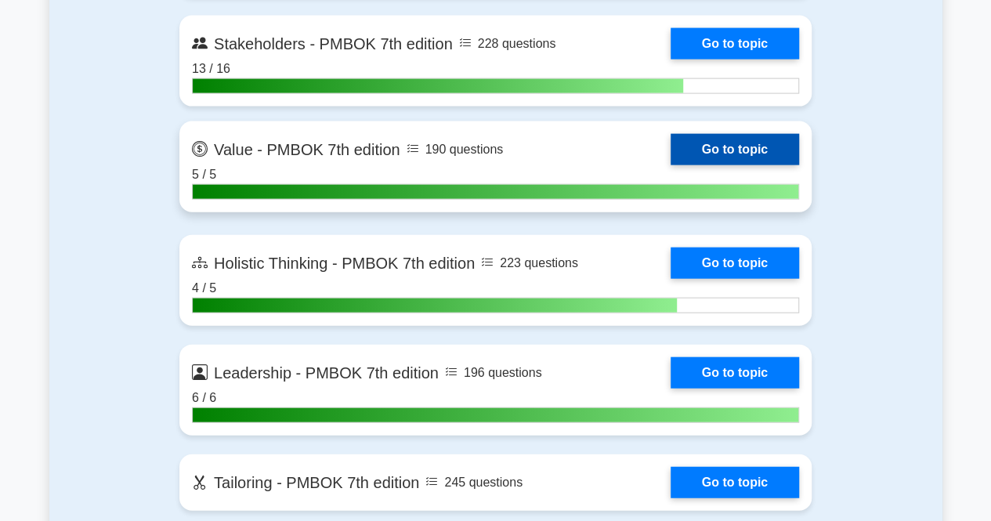
click at [685, 151] on link "Go to topic" at bounding box center [735, 149] width 128 height 31
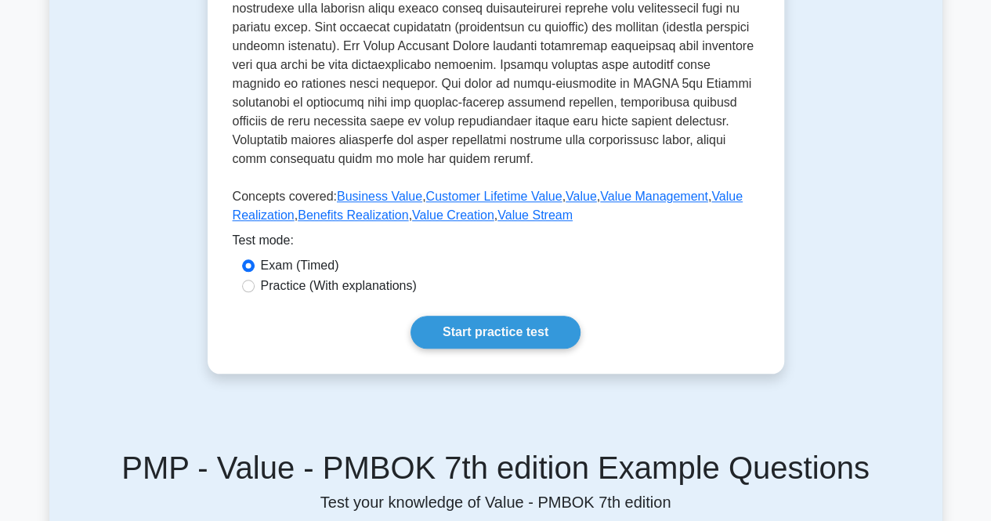
scroll to position [653, 0]
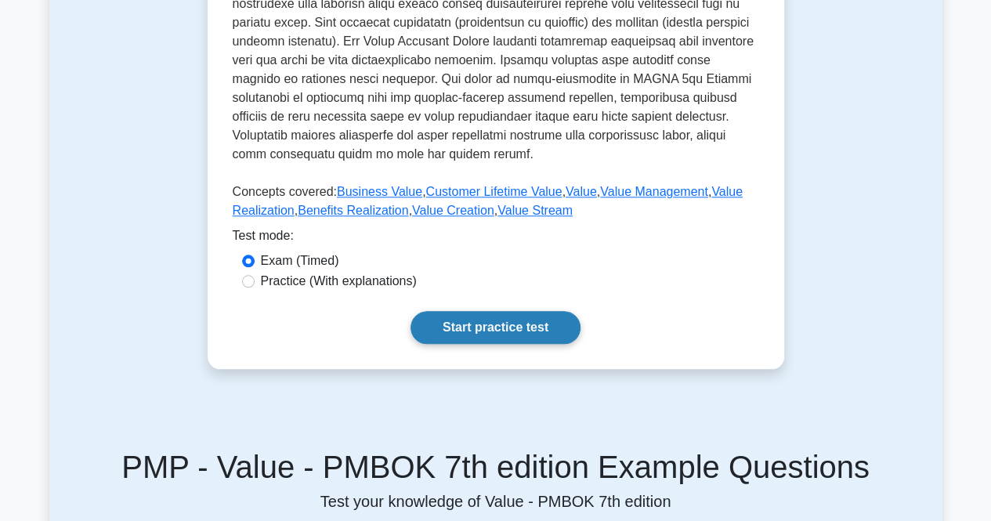
click at [481, 327] on link "Start practice test" at bounding box center [495, 327] width 170 height 33
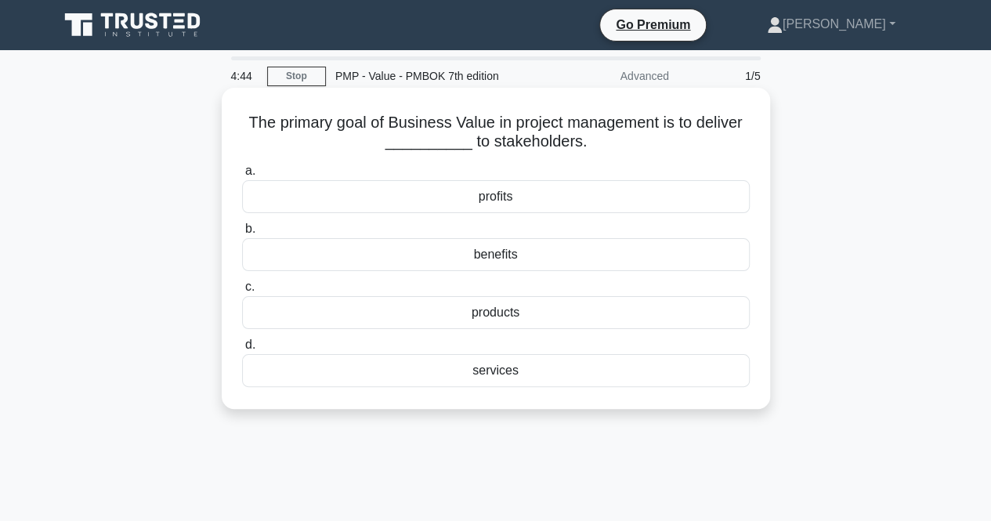
click at [514, 196] on div "profits" at bounding box center [496, 196] width 508 height 33
click at [242, 176] on input "a. profits" at bounding box center [242, 171] width 0 height 10
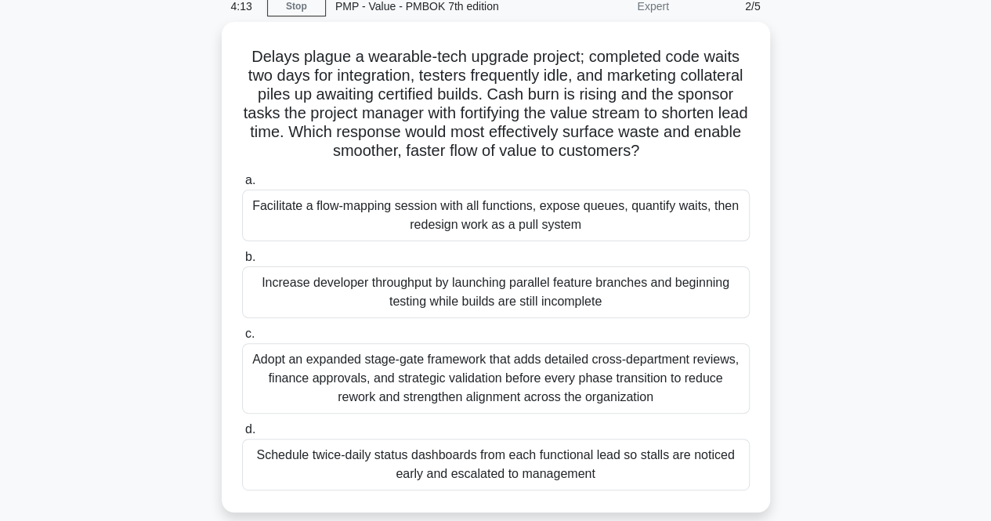
scroll to position [71, 0]
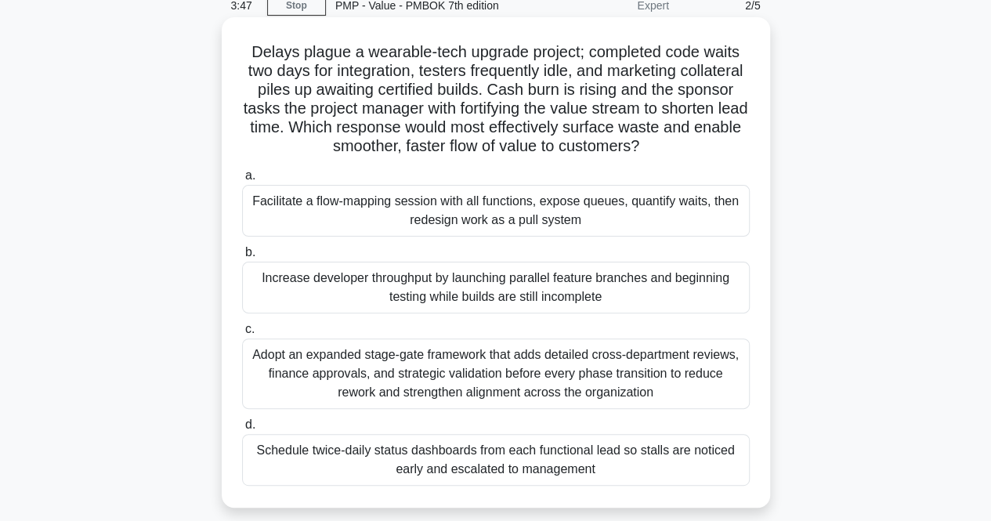
click at [526, 392] on div "Adopt an expanded stage-gate framework that adds detailed cross-department revi…" at bounding box center [496, 373] width 508 height 71
click at [242, 335] on input "c. Adopt an expanded stage-gate framework that adds detailed cross-department r…" at bounding box center [242, 329] width 0 height 10
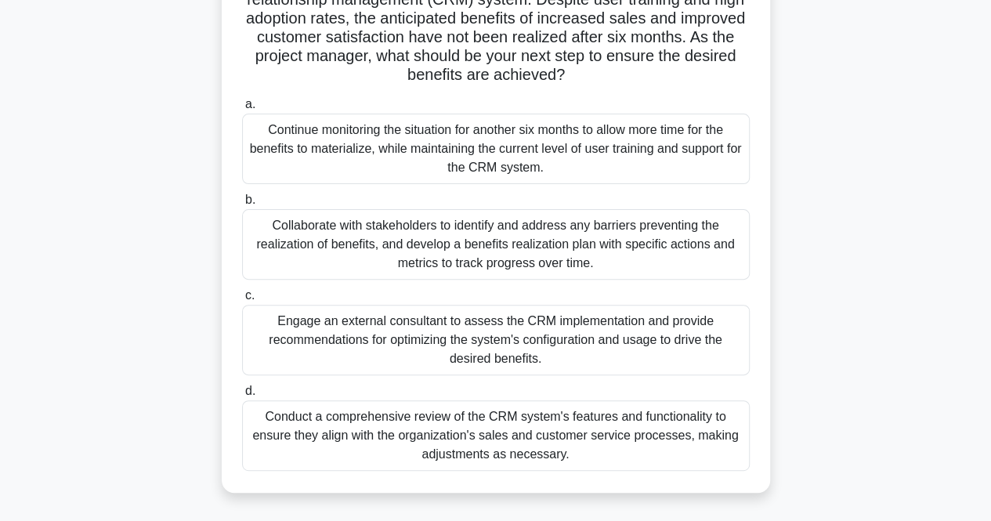
scroll to position [148, 0]
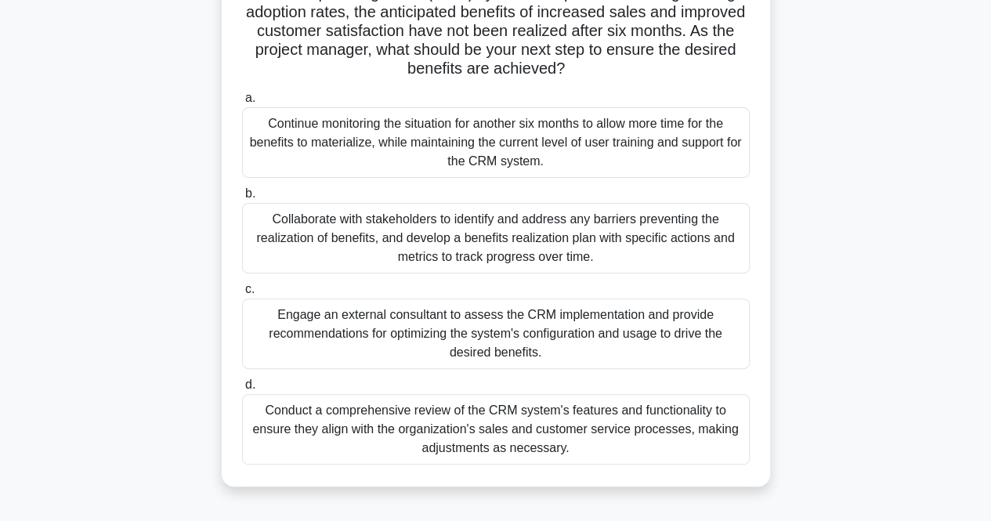
click at [591, 436] on div "Conduct a comprehensive review of the CRM system's features and functionality t…" at bounding box center [496, 429] width 508 height 71
click at [242, 390] on input "d. Conduct a comprehensive review of the CRM system's features and functionalit…" at bounding box center [242, 385] width 0 height 10
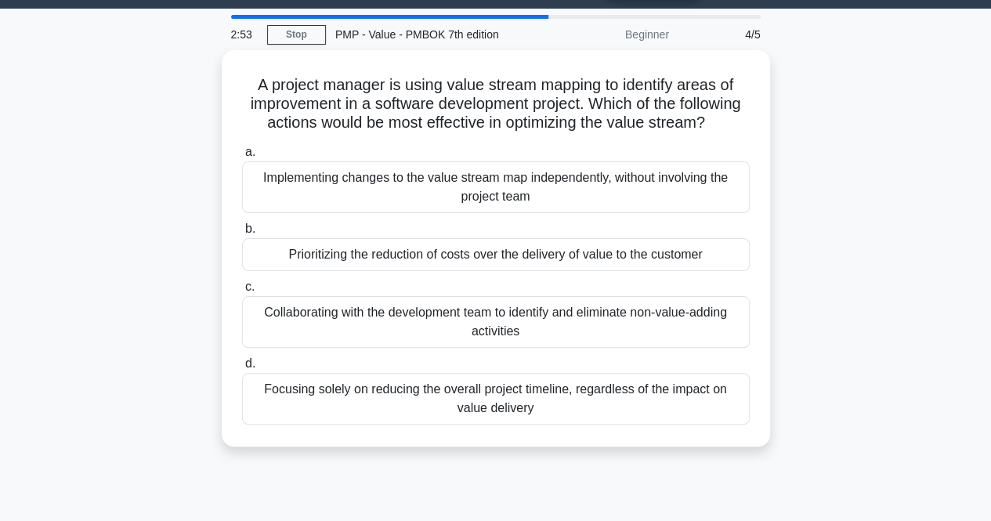
scroll to position [44, 0]
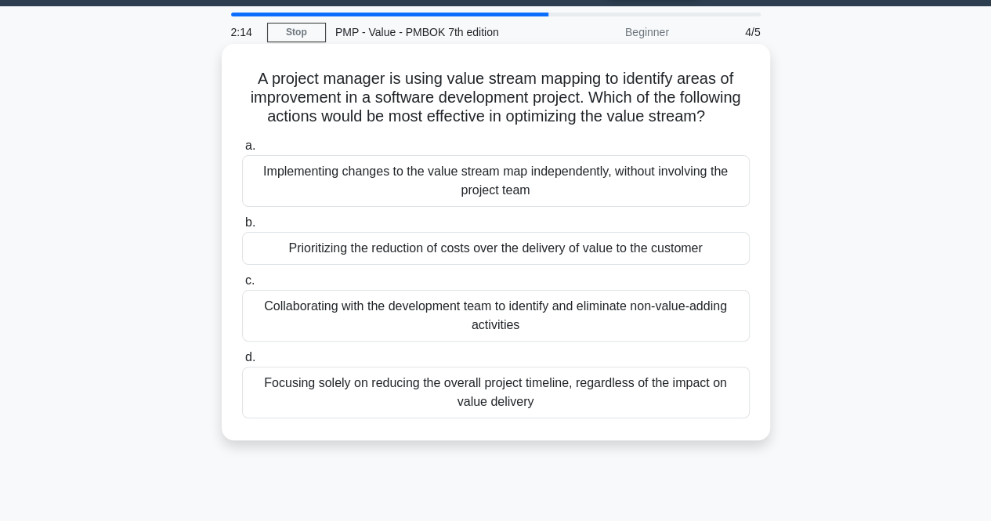
click at [702, 341] on div "Collaborating with the development team to identify and eliminate non-value-add…" at bounding box center [496, 316] width 508 height 52
click at [242, 286] on input "c. Collaborating with the development team to identify and eliminate non-value-…" at bounding box center [242, 281] width 0 height 10
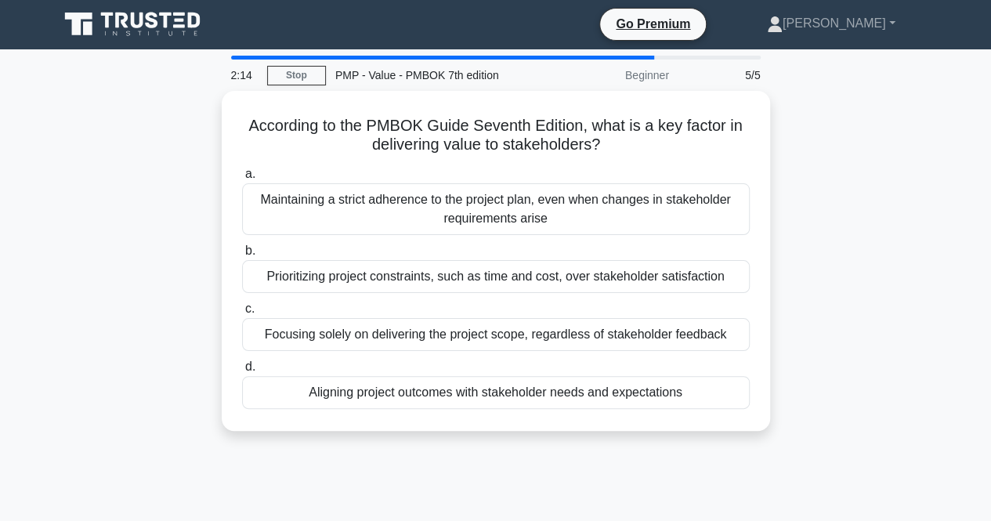
scroll to position [0, 0]
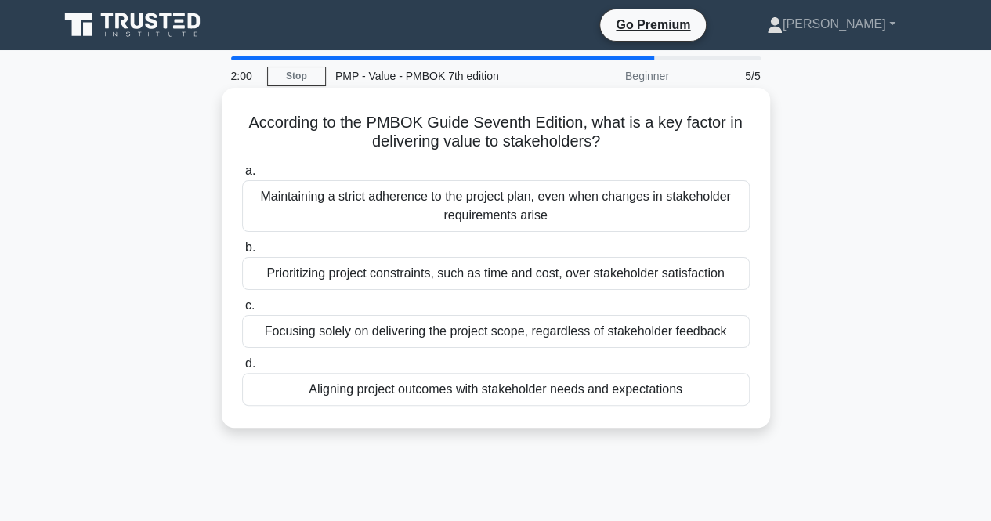
click at [677, 392] on div "Aligning project outcomes with stakeholder needs and expectations" at bounding box center [496, 389] width 508 height 33
click at [242, 369] on input "d. Aligning project outcomes with stakeholder needs and expectations" at bounding box center [242, 364] width 0 height 10
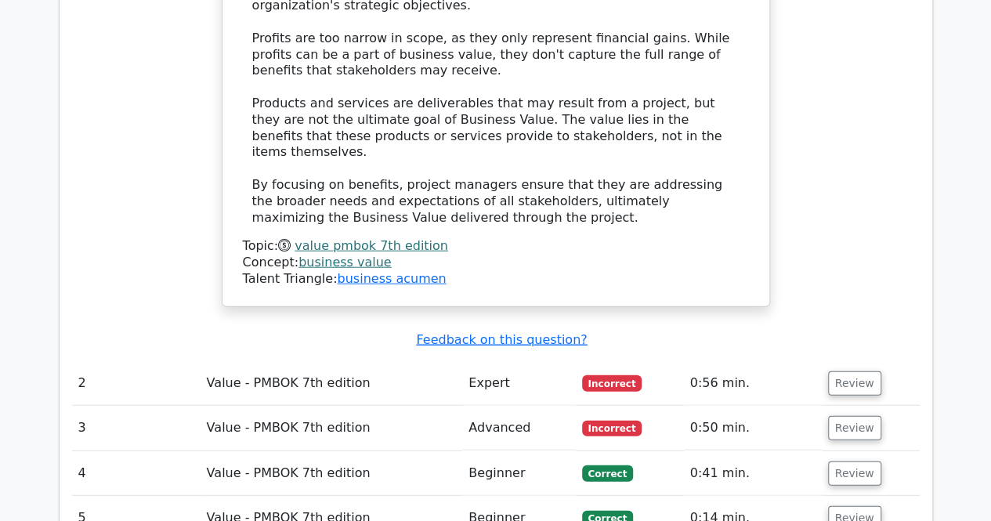
scroll to position [1785, 0]
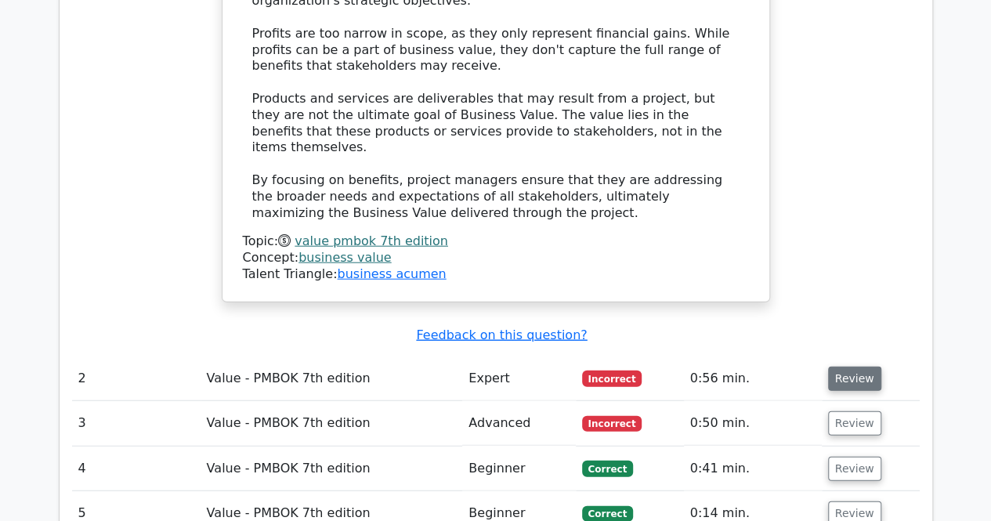
click at [840, 367] on button "Review" at bounding box center [854, 379] width 53 height 24
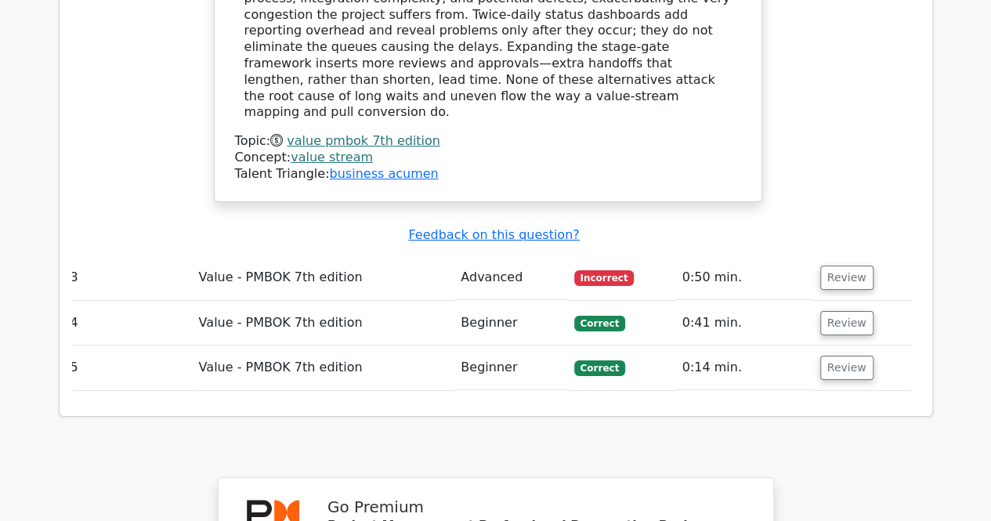
scroll to position [2891, 0]
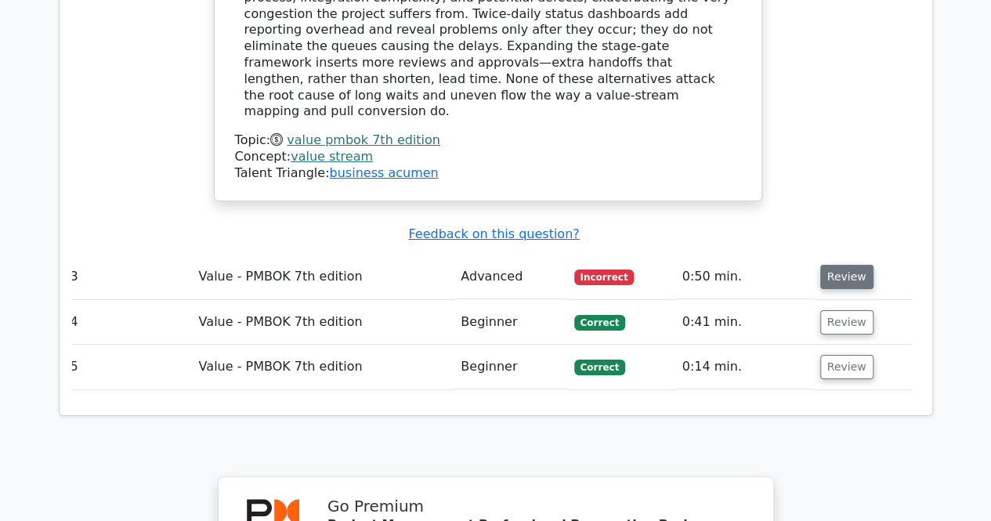
click at [862, 265] on button "Review" at bounding box center [846, 277] width 53 height 24
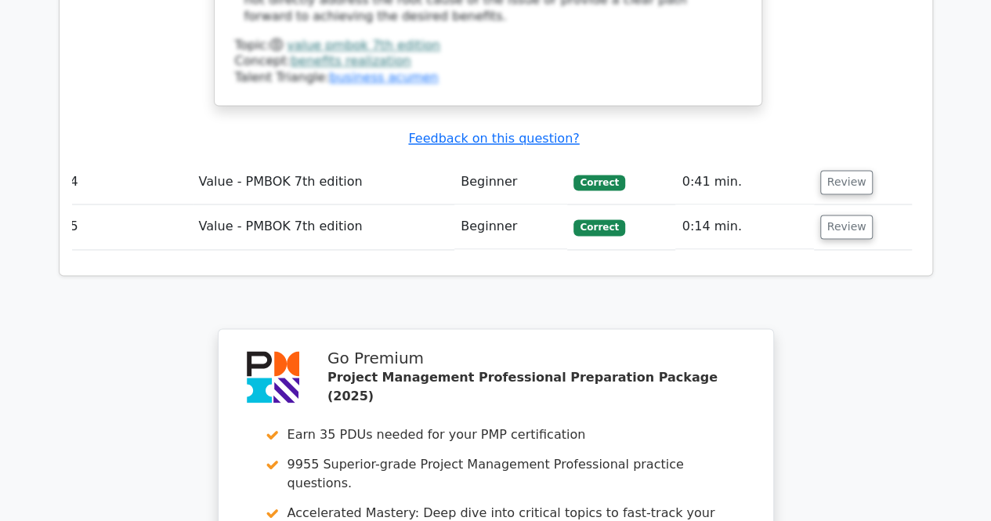
scroll to position [4367, 0]
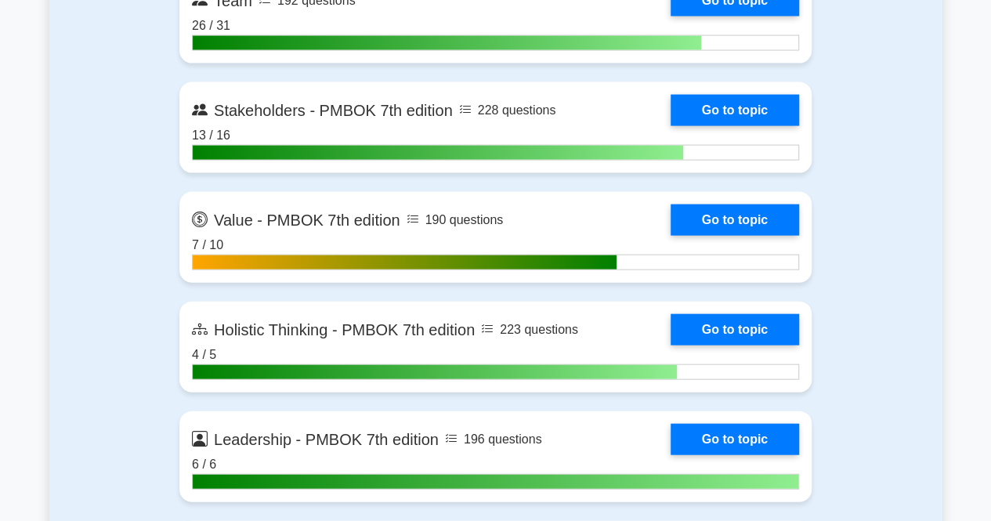
scroll to position [4605, 0]
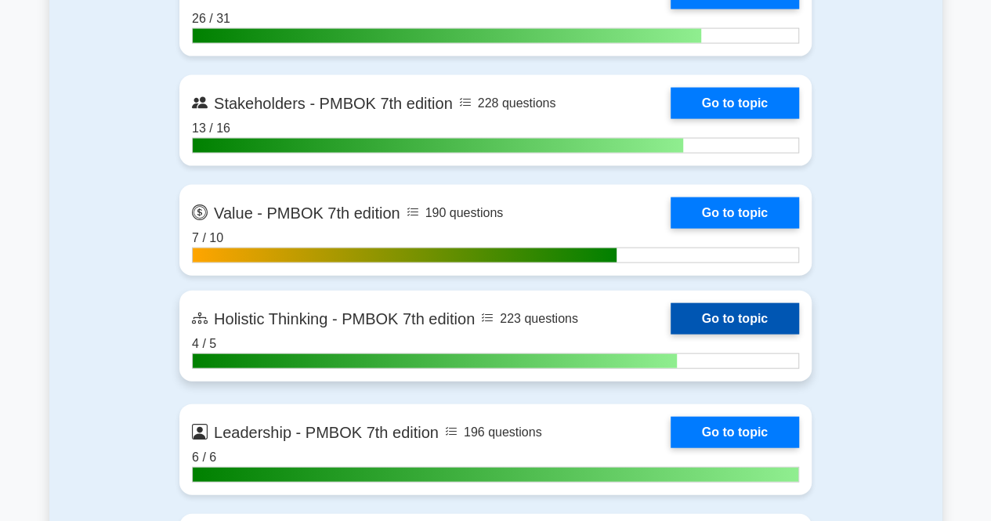
click at [708, 319] on link "Go to topic" at bounding box center [735, 318] width 128 height 31
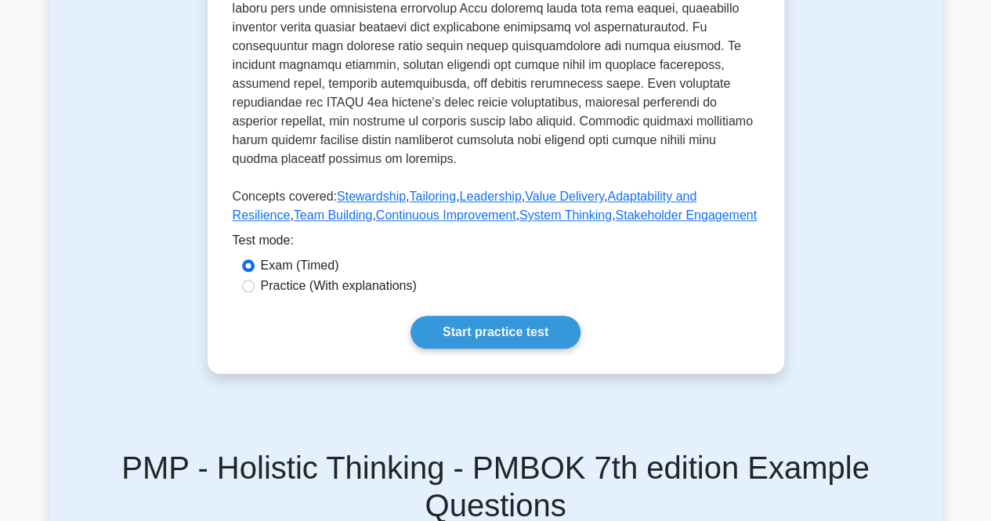
scroll to position [717, 0]
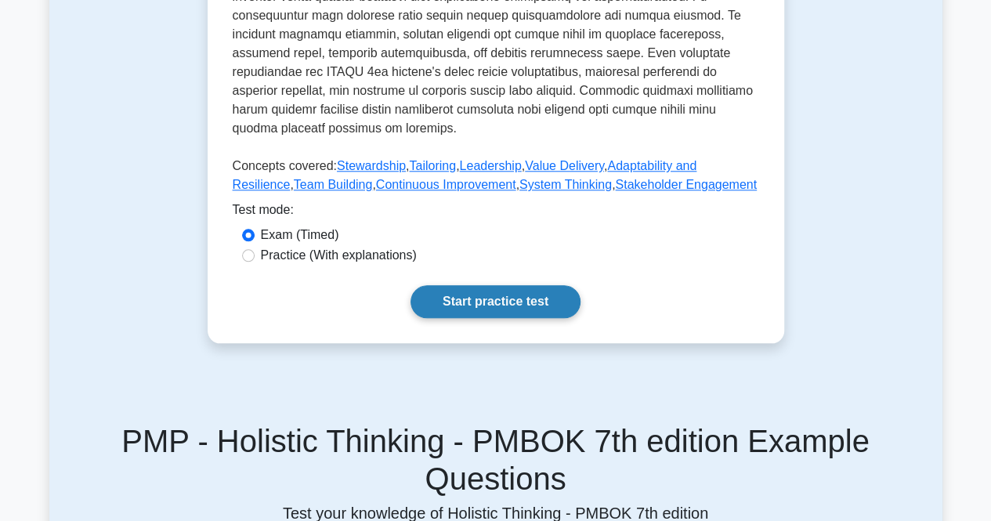
click at [552, 286] on link "Start practice test" at bounding box center [495, 301] width 170 height 33
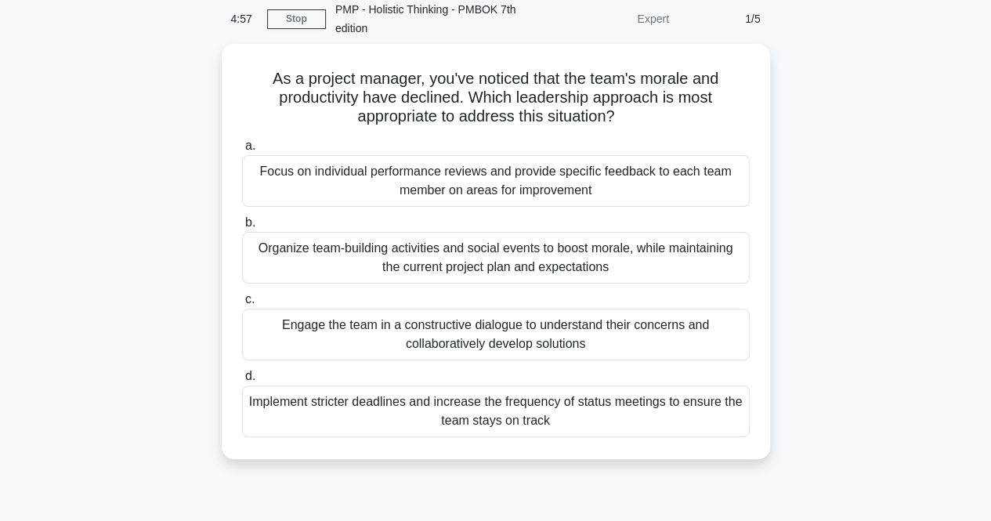
scroll to position [67, 0]
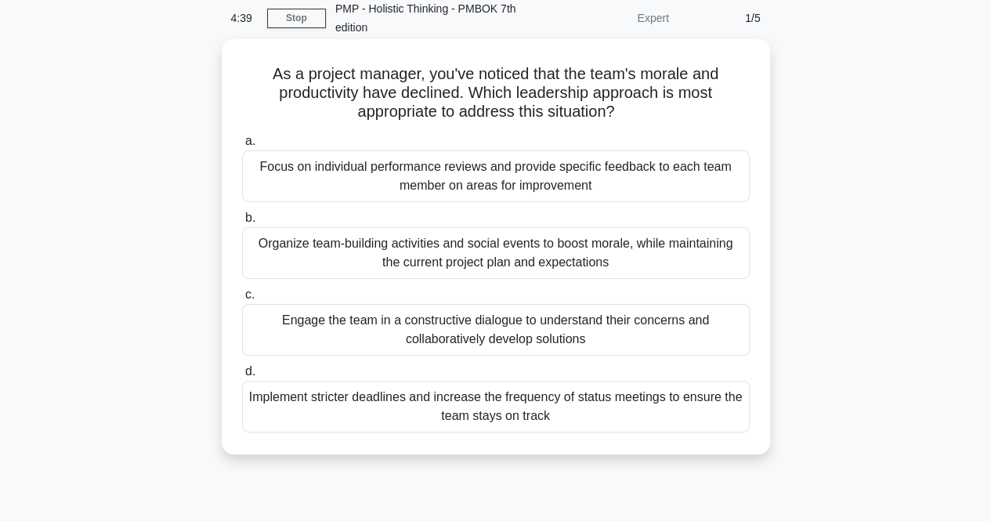
click at [548, 339] on div "Engage the team in a constructive dialogue to understand their concerns and col…" at bounding box center [496, 330] width 508 height 52
click at [242, 300] on input "c. Engage the team in a constructive dialogue to understand their concerns and …" at bounding box center [242, 295] width 0 height 10
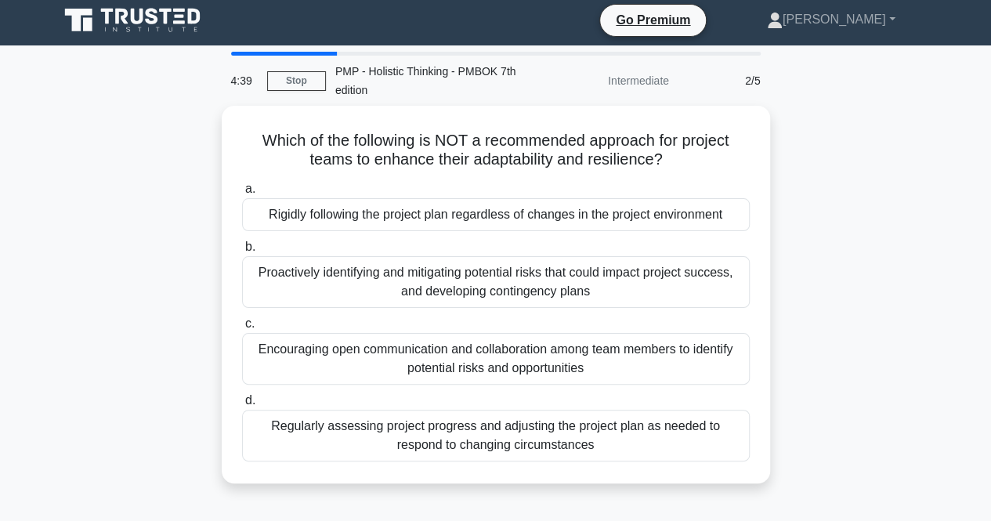
scroll to position [0, 0]
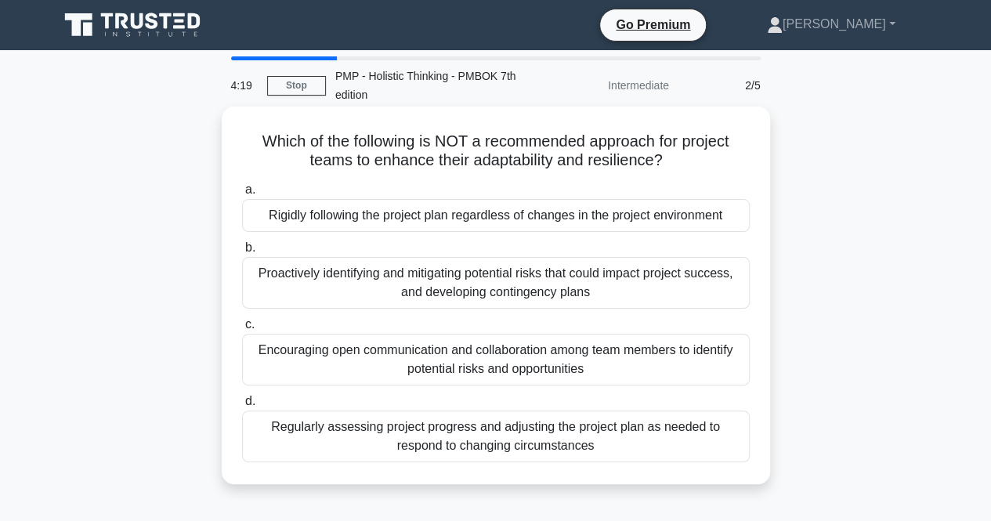
click at [530, 232] on div "Rigidly following the project plan regardless of changes in the project environ…" at bounding box center [496, 215] width 508 height 33
click at [242, 195] on input "a. Rigidly following the project plan regardless of changes in the project envi…" at bounding box center [242, 190] width 0 height 10
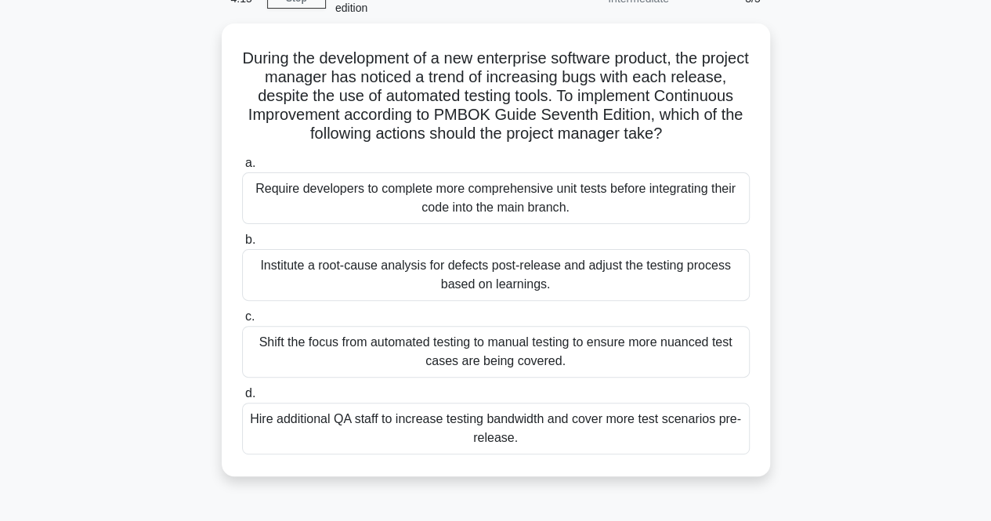
scroll to position [81, 0]
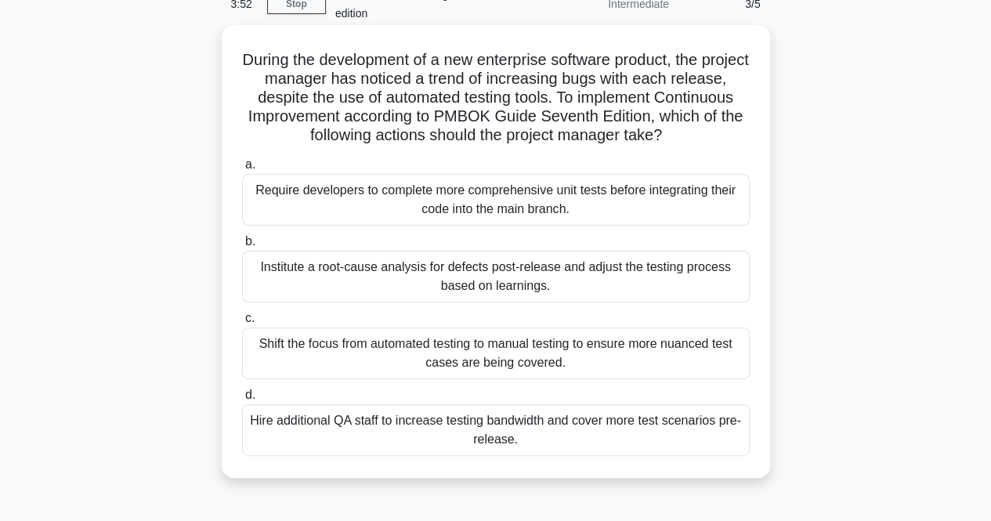
click at [520, 287] on div "Institute a root-cause analysis for defects post-release and adjust the testing…" at bounding box center [496, 277] width 508 height 52
click at [242, 247] on input "b. Institute a root-cause analysis for defects post-release and adjust the test…" at bounding box center [242, 242] width 0 height 10
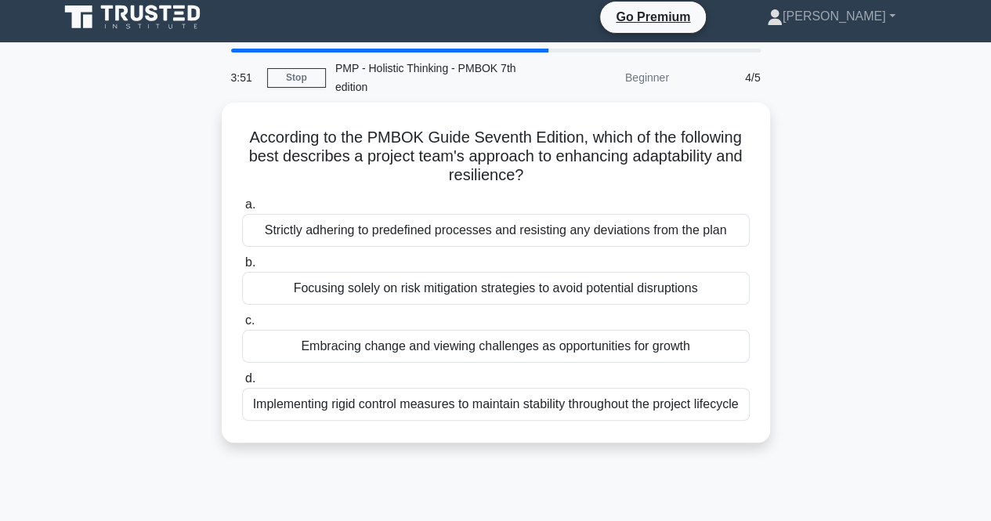
scroll to position [0, 0]
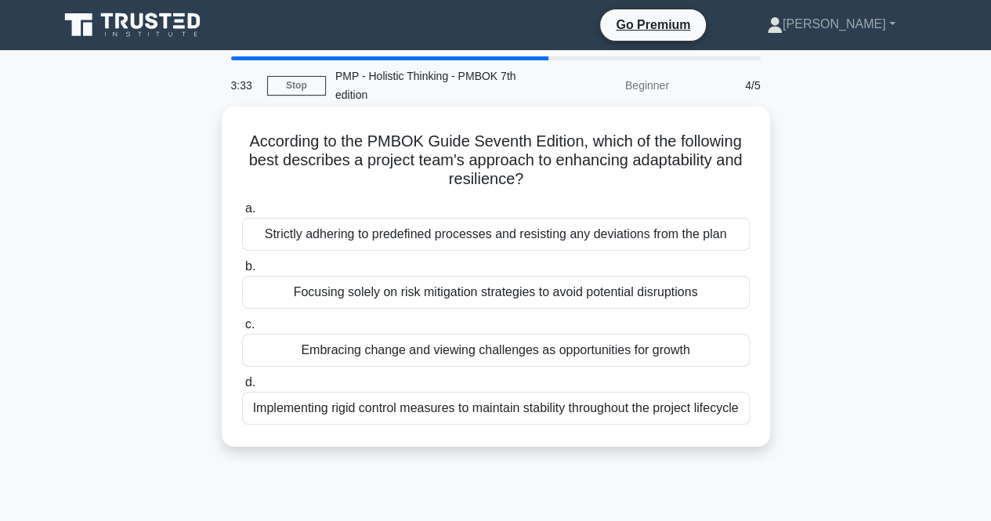
click at [508, 354] on div "Embracing change and viewing challenges as opportunities for growth" at bounding box center [496, 350] width 508 height 33
click at [242, 330] on input "c. Embracing change and viewing challenges as opportunities for growth" at bounding box center [242, 325] width 0 height 10
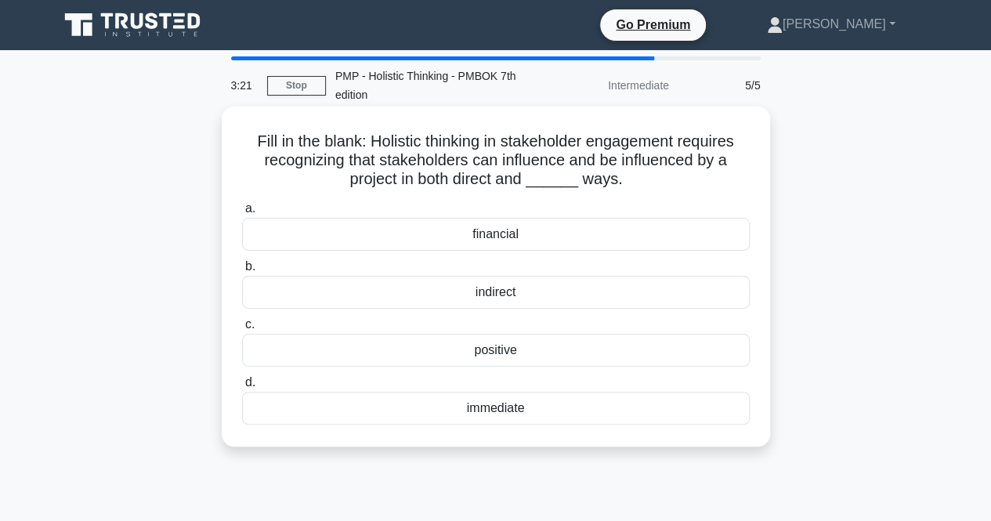
click at [517, 298] on div "indirect" at bounding box center [496, 292] width 508 height 33
click at [242, 272] on input "b. indirect" at bounding box center [242, 267] width 0 height 10
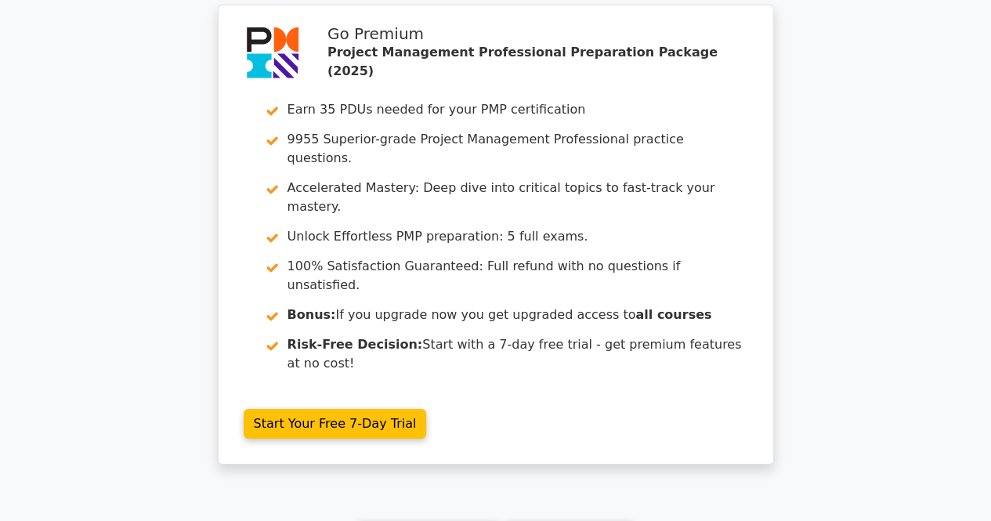
scroll to position [2591, 0]
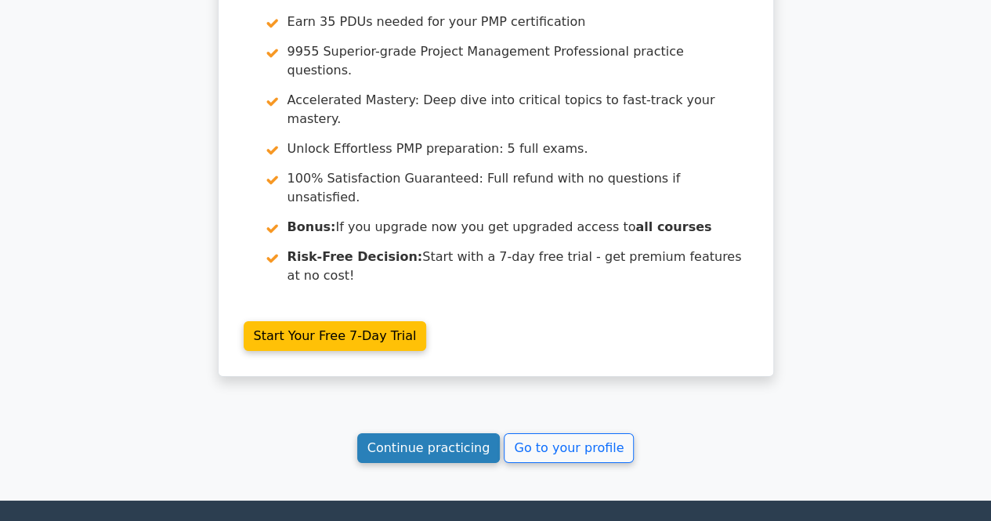
click at [398, 433] on link "Continue practicing" at bounding box center [428, 448] width 143 height 30
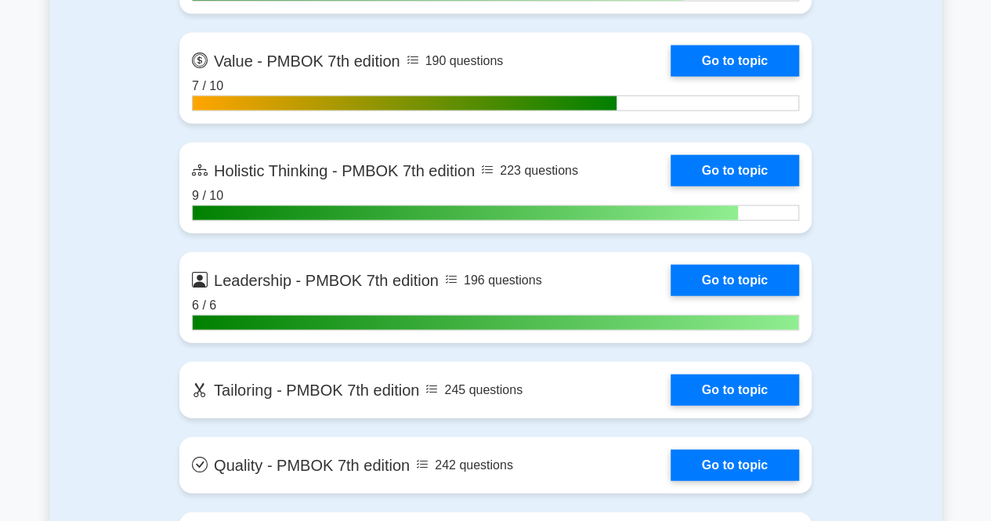
scroll to position [4761, 0]
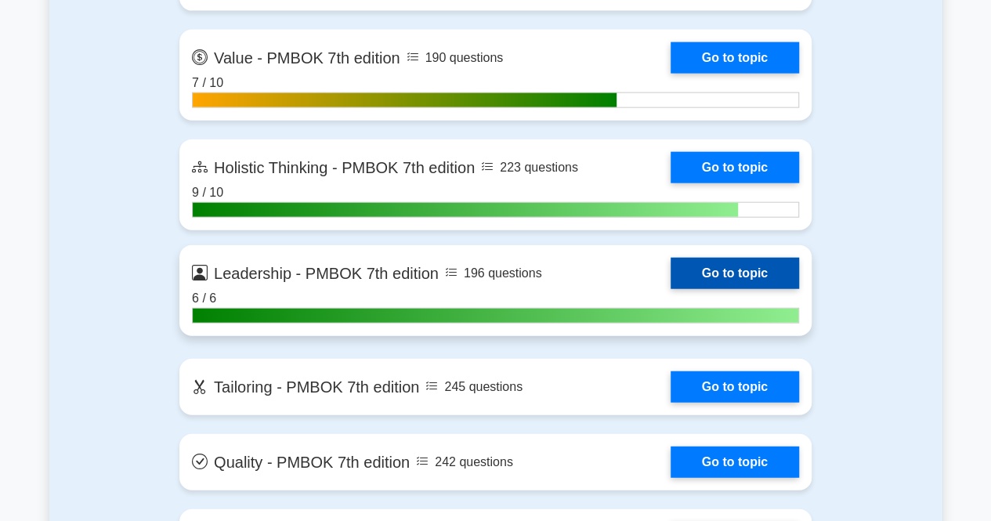
click at [704, 270] on link "Go to topic" at bounding box center [735, 273] width 128 height 31
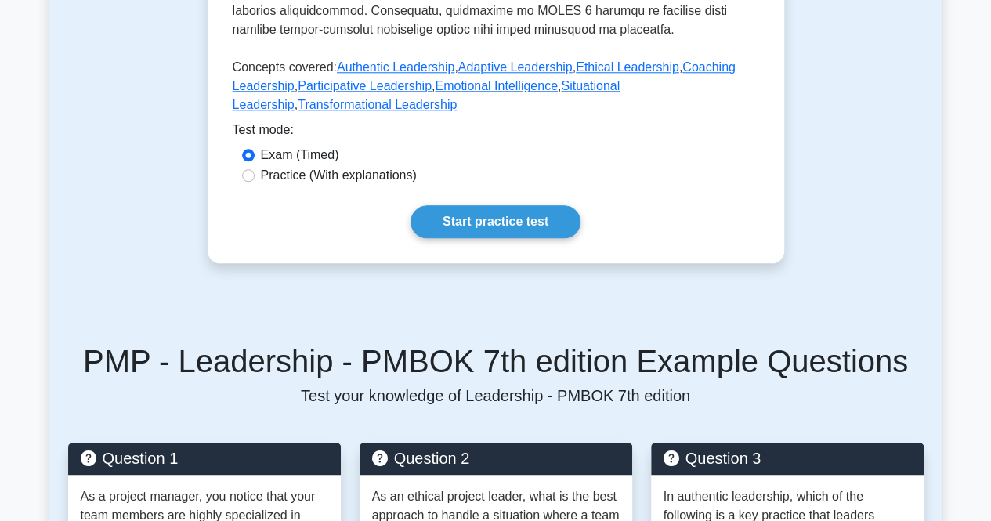
scroll to position [823, 0]
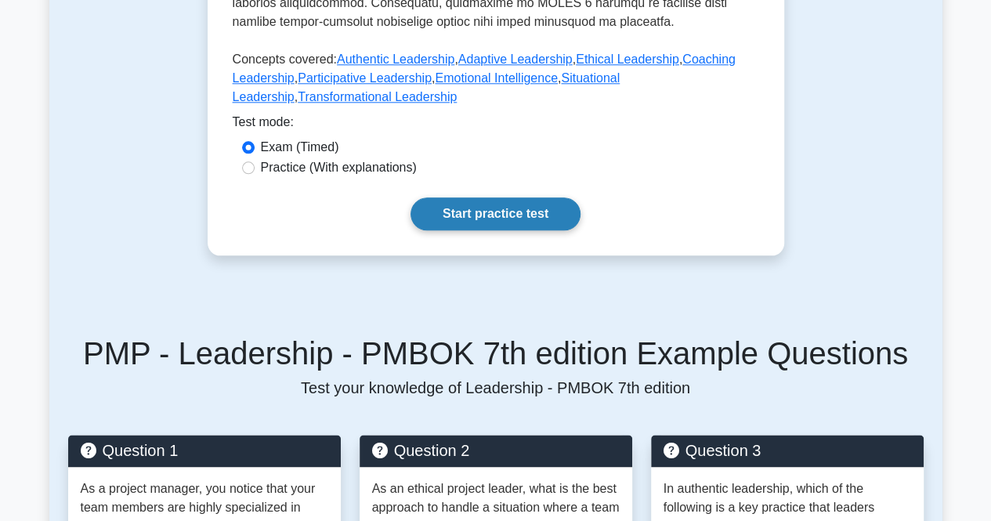
click at [472, 214] on link "Start practice test" at bounding box center [495, 213] width 170 height 33
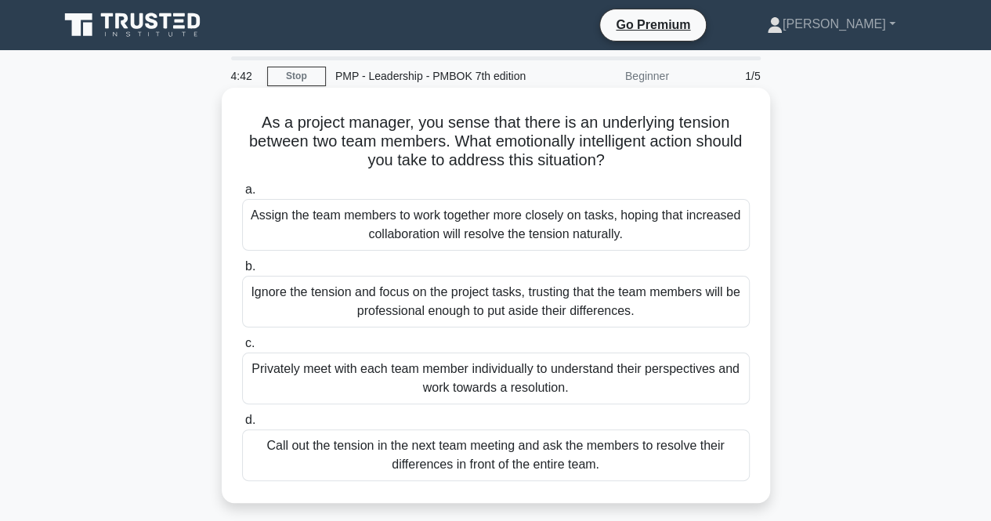
click at [421, 378] on div "Privately meet with each team member individually to understand their perspecti…" at bounding box center [496, 379] width 508 height 52
click at [242, 349] on input "c. Privately meet with each team member individually to understand their perspe…" at bounding box center [242, 343] width 0 height 10
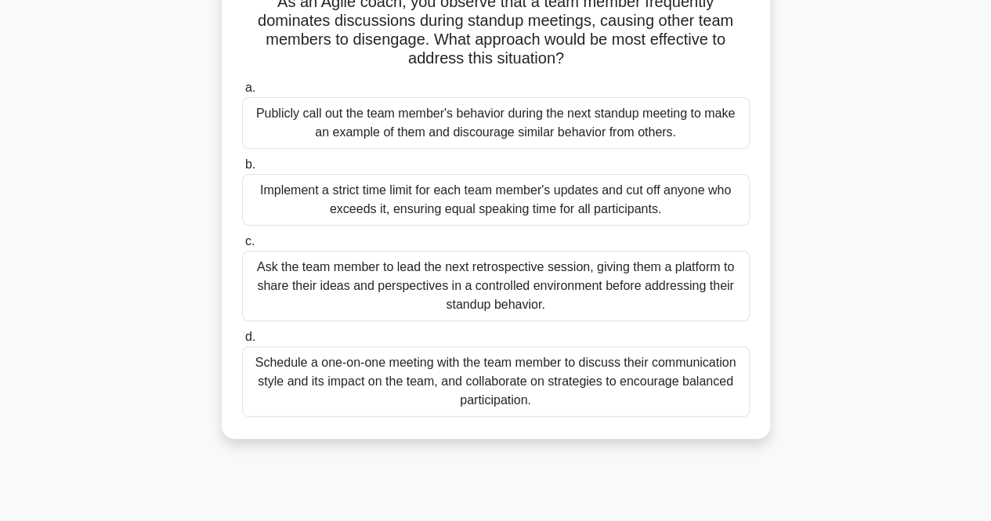
scroll to position [125, 0]
click at [421, 378] on div "Schedule a one-on-one meeting with the team member to discuss their communicati…" at bounding box center [496, 380] width 508 height 71
click at [242, 342] on input "d. Schedule a one-on-one meeting with the team member to discuss their communic…" at bounding box center [242, 336] width 0 height 10
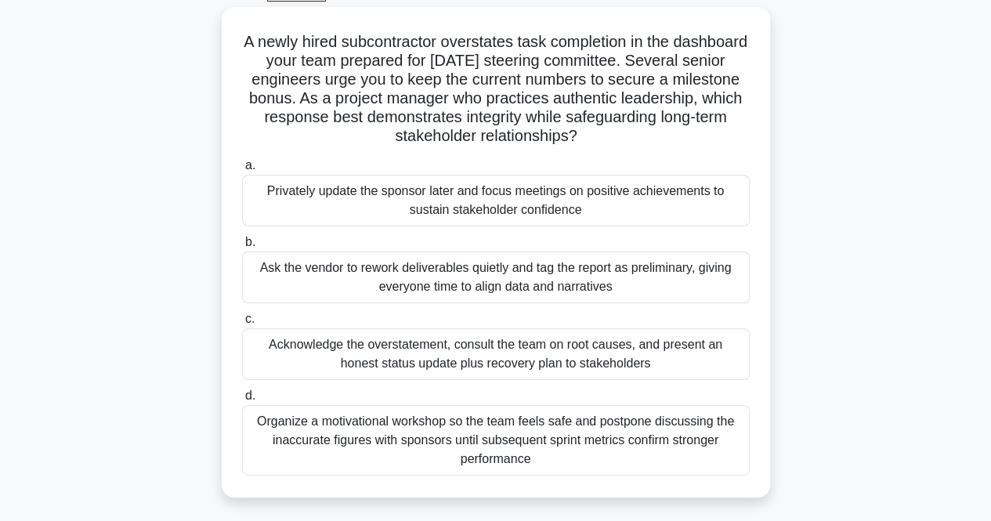
scroll to position [89, 0]
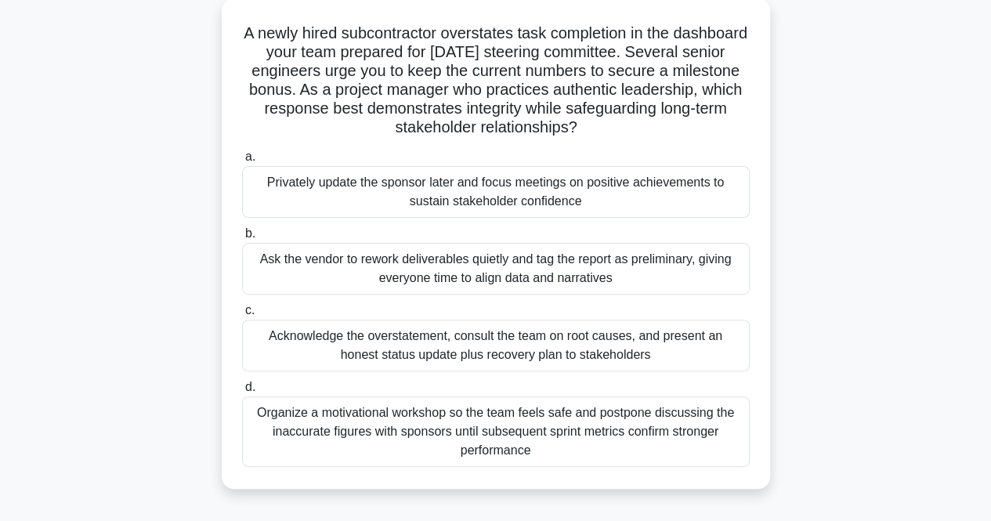
click at [425, 333] on div "Acknowledge the overstatement, consult the team on root causes, and present an …" at bounding box center [496, 346] width 508 height 52
click at [242, 316] on input "c. Acknowledge the overstatement, consult the team on root causes, and present …" at bounding box center [242, 311] width 0 height 10
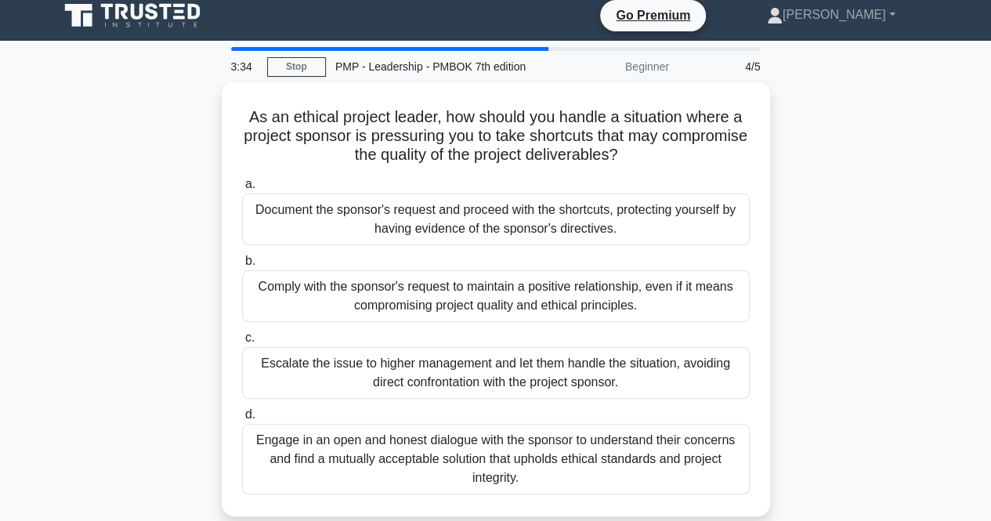
scroll to position [0, 0]
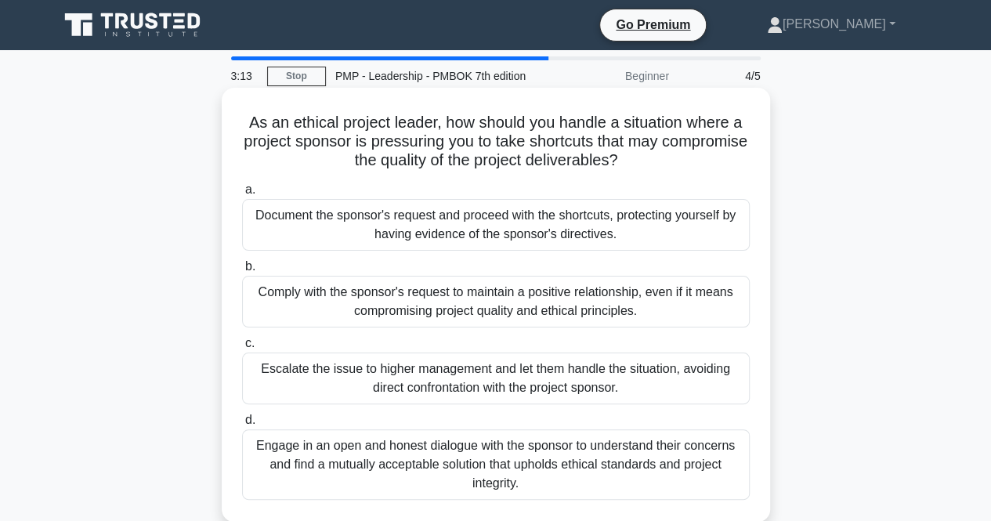
click at [429, 477] on div "Engage in an open and honest dialogue with the sponsor to understand their conc…" at bounding box center [496, 464] width 508 height 71
click at [242, 425] on input "d. Engage in an open and honest dialogue with the sponsor to understand their c…" at bounding box center [242, 420] width 0 height 10
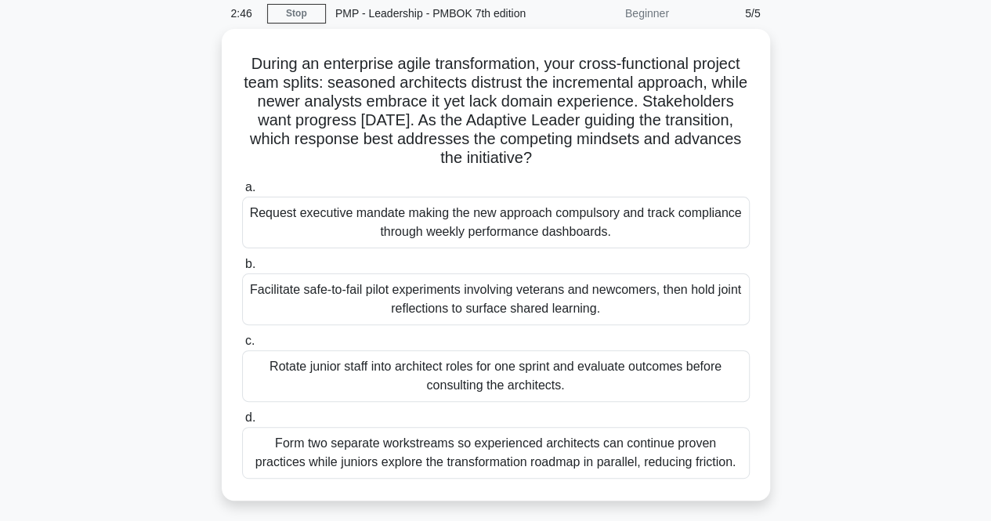
scroll to position [64, 0]
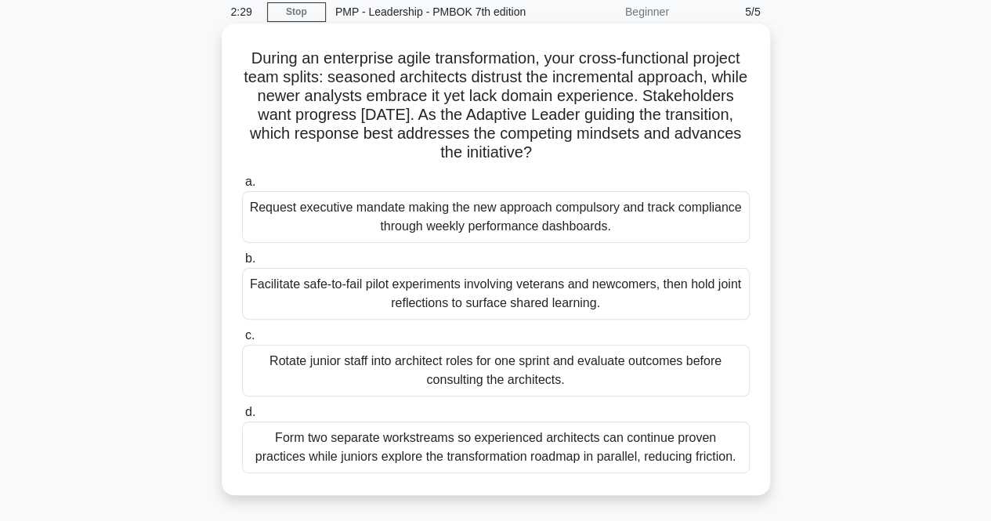
click at [461, 296] on div "Facilitate safe-to-fail pilot experiments involving veterans and newcomers, the…" at bounding box center [496, 294] width 508 height 52
click at [242, 264] on input "b. Facilitate safe-to-fail pilot experiments involving veterans and newcomers, …" at bounding box center [242, 259] width 0 height 10
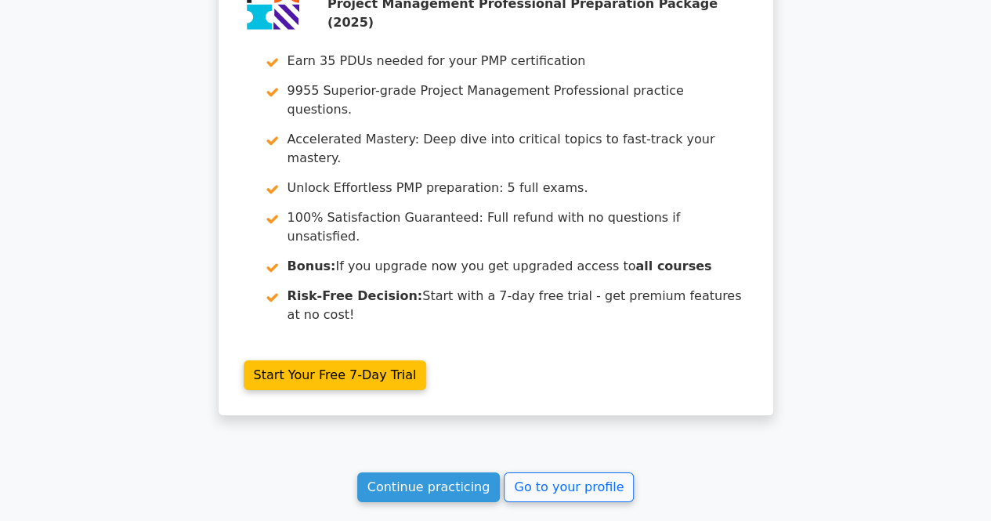
scroll to position [2428, 0]
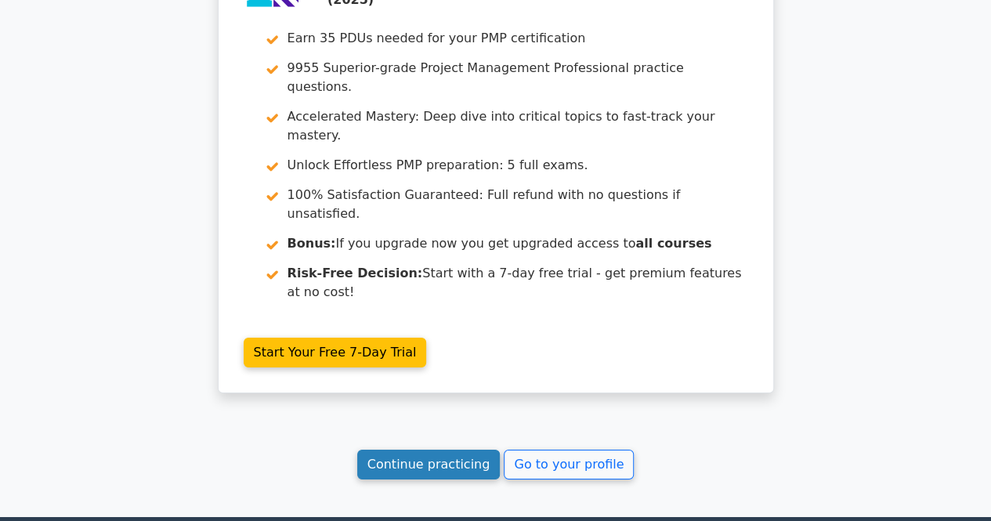
click at [457, 450] on link "Continue practicing" at bounding box center [428, 465] width 143 height 30
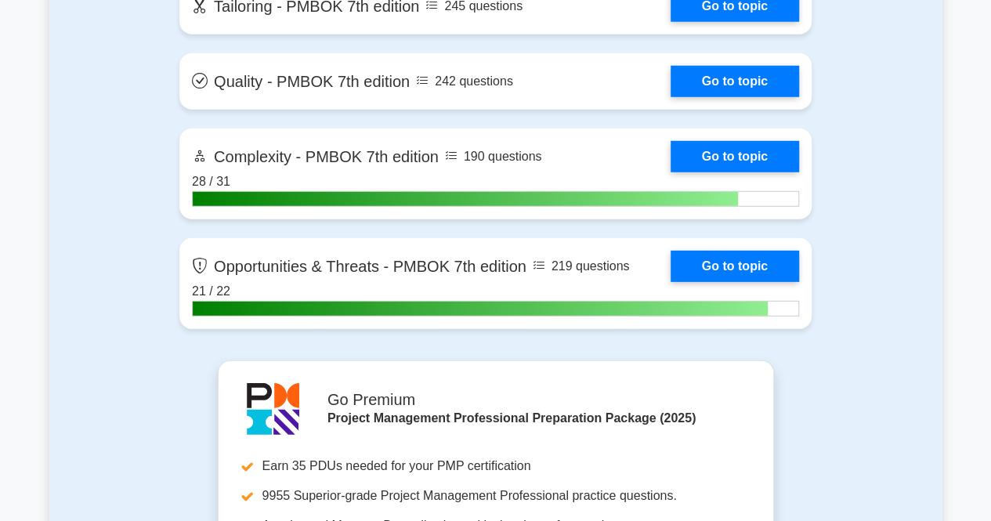
scroll to position [5140, 0]
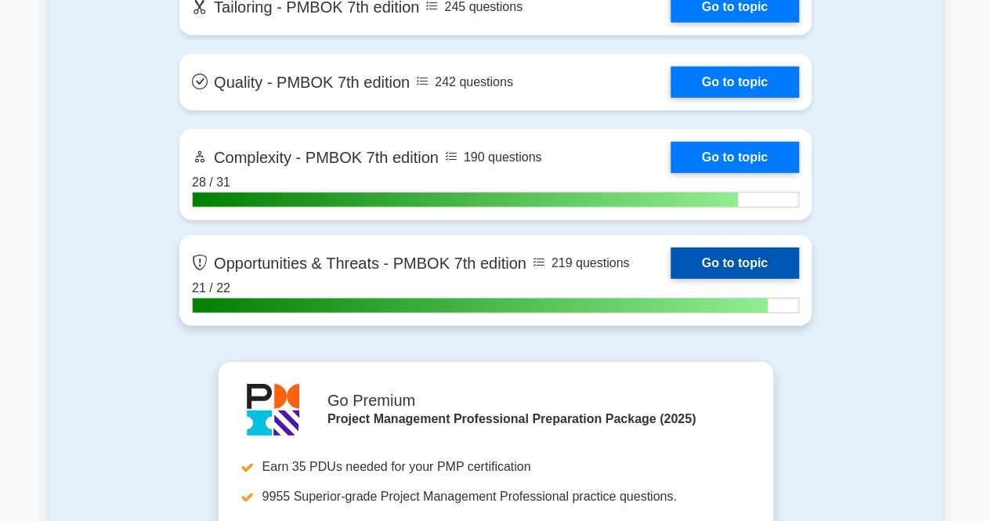
click at [700, 256] on link "Go to topic" at bounding box center [735, 263] width 128 height 31
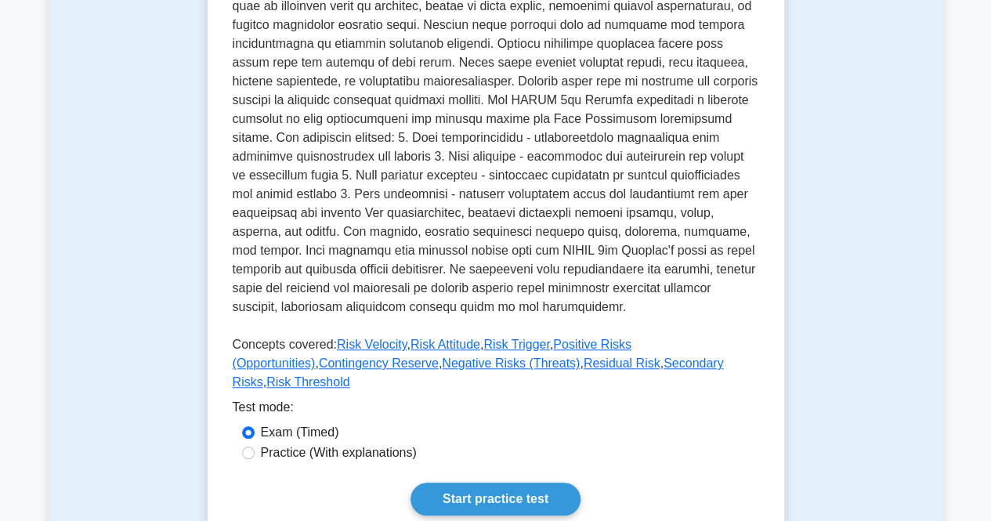
scroll to position [520, 0]
click at [506, 482] on link "Start practice test" at bounding box center [495, 498] width 170 height 33
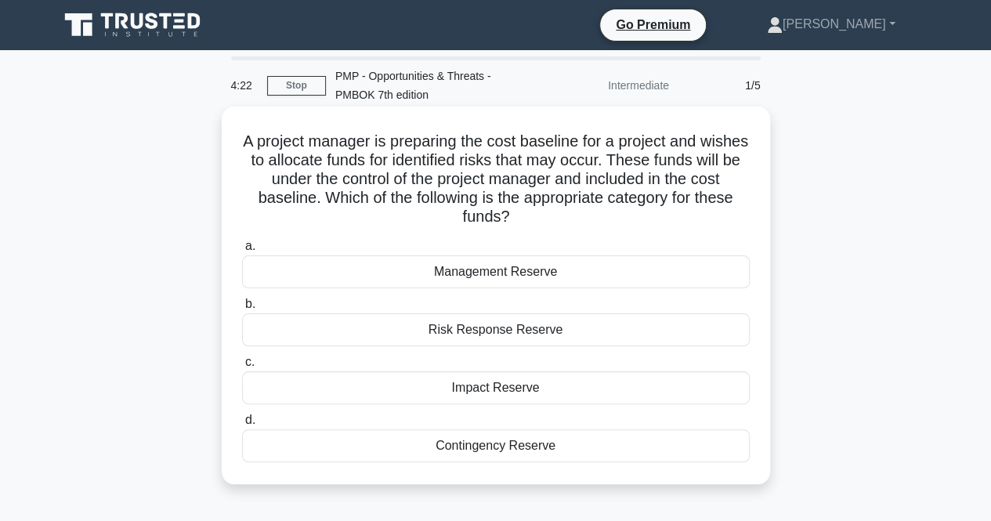
click at [519, 325] on div "Risk Response Reserve" at bounding box center [496, 329] width 508 height 33
click at [242, 309] on input "b. Risk Response Reserve" at bounding box center [242, 304] width 0 height 10
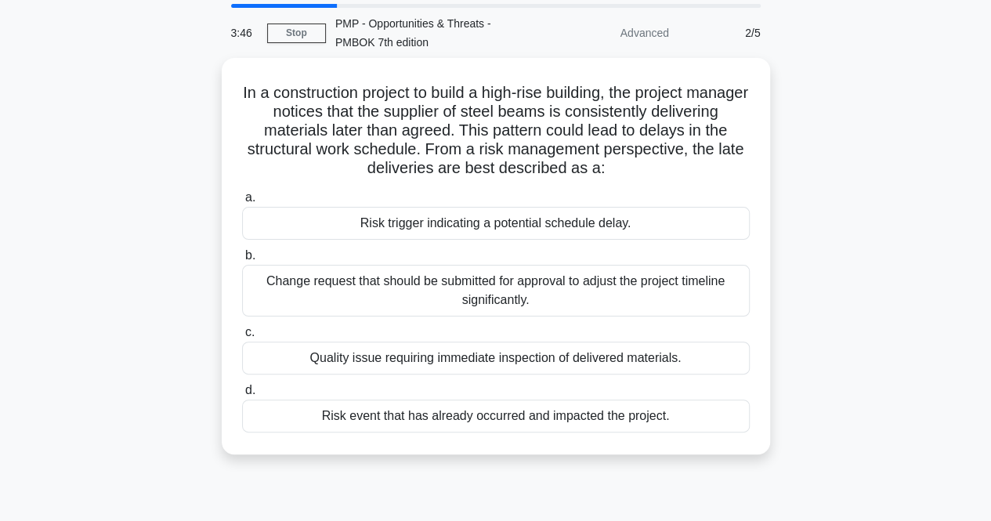
scroll to position [55, 0]
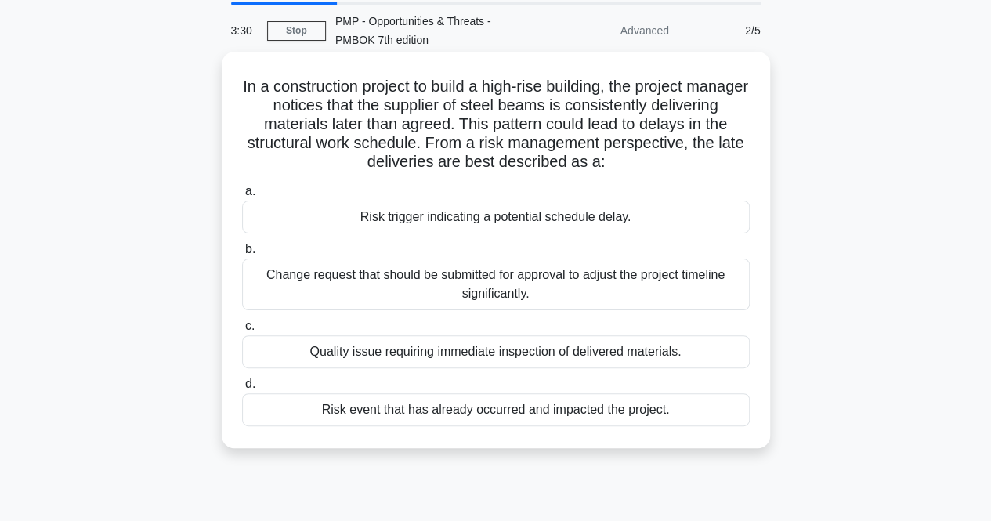
click at [557, 217] on div "Risk trigger indicating a potential schedule delay." at bounding box center [496, 217] width 508 height 33
click at [242, 197] on input "a. Risk trigger indicating a potential schedule delay." at bounding box center [242, 191] width 0 height 10
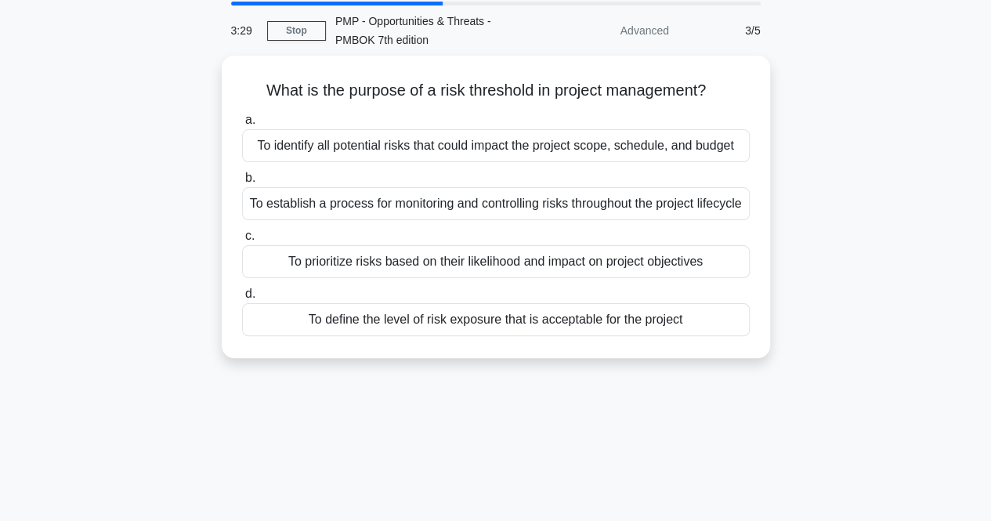
scroll to position [0, 0]
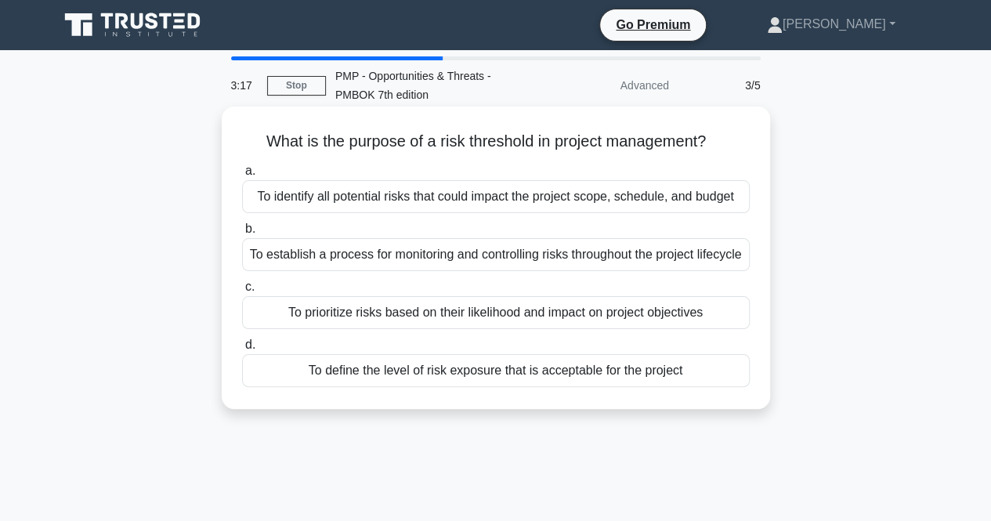
click at [514, 387] on div "To define the level of risk exposure that is acceptable for the project" at bounding box center [496, 370] width 508 height 33
click at [242, 350] on input "d. To define the level of risk exposure that is acceptable for the project" at bounding box center [242, 345] width 0 height 10
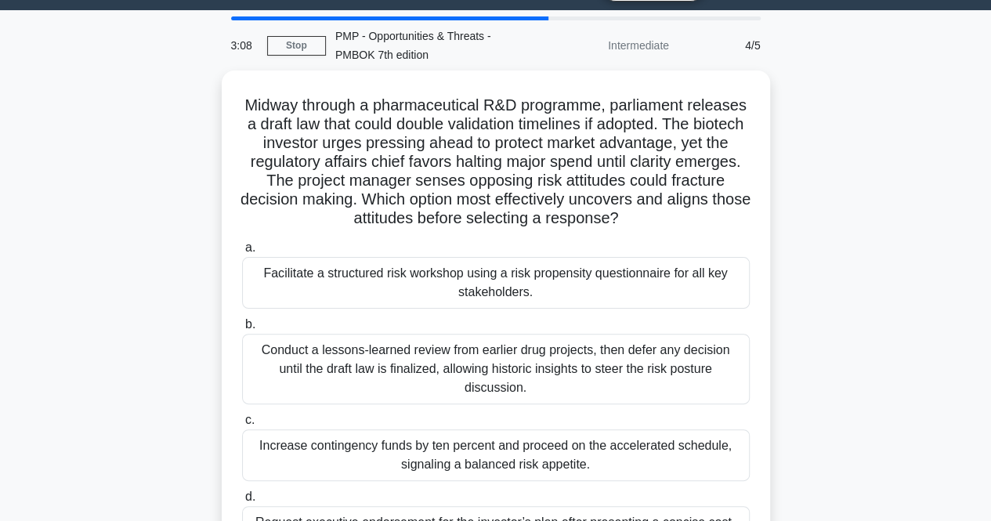
scroll to position [44, 0]
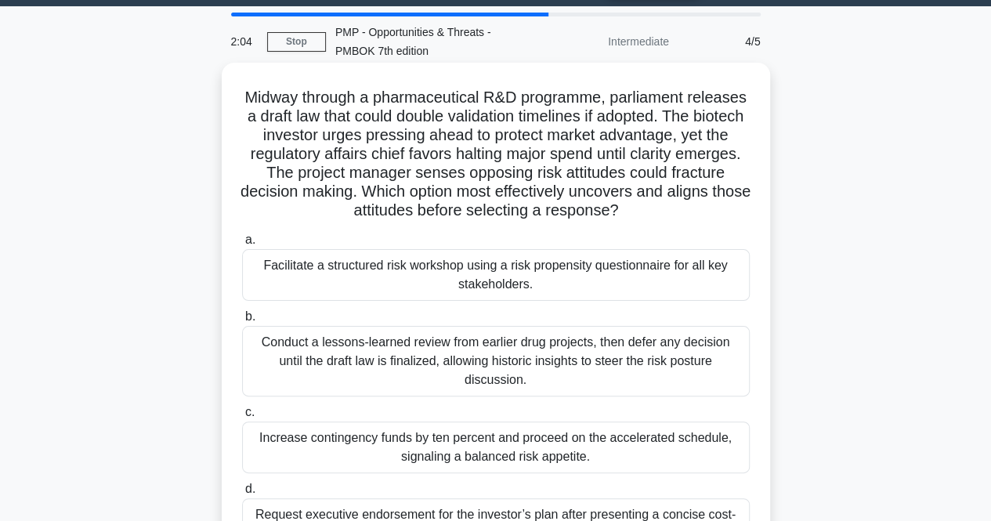
click at [516, 266] on div "Facilitate a structured risk workshop using a risk propensity questionnaire for…" at bounding box center [496, 275] width 508 height 52
click at [242, 245] on input "a. Facilitate a structured risk workshop using a risk propensity questionnaire …" at bounding box center [242, 240] width 0 height 10
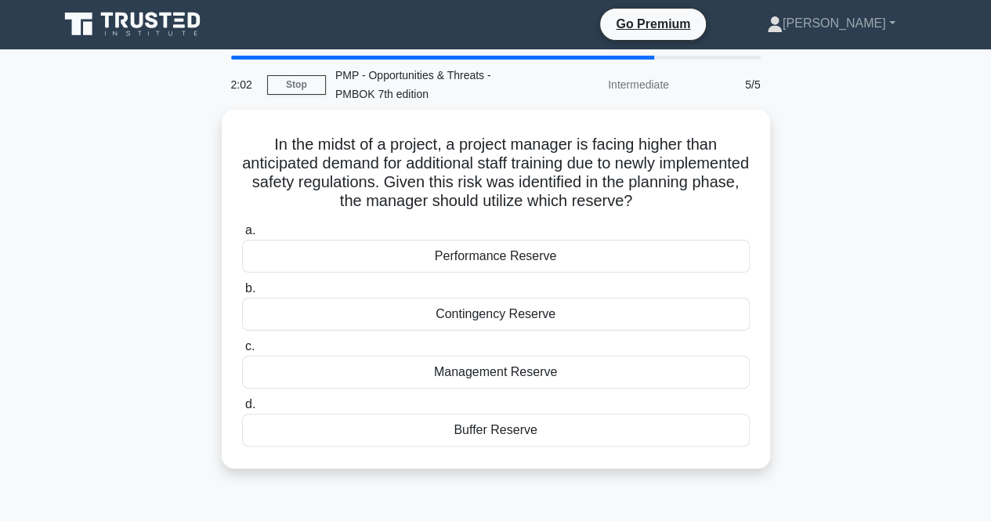
scroll to position [0, 0]
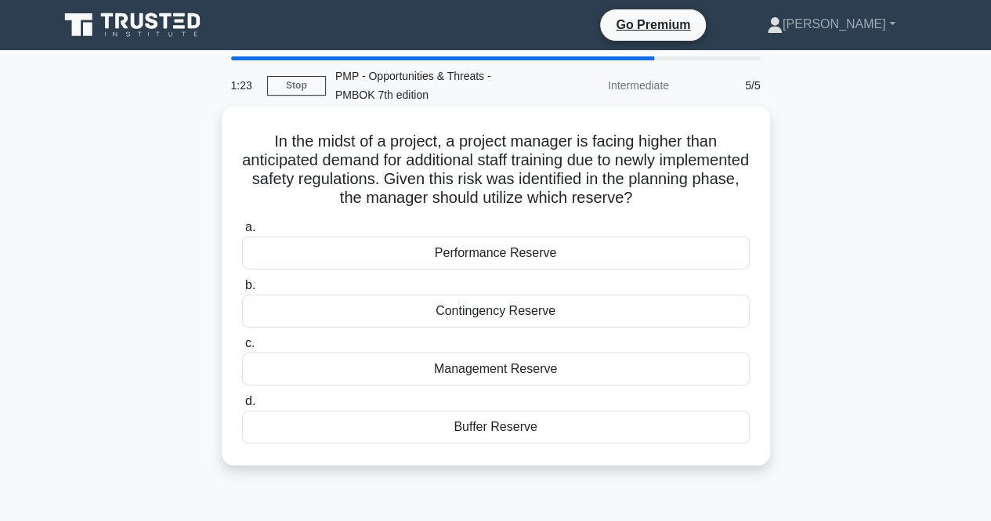
click at [530, 376] on div "Management Reserve" at bounding box center [496, 369] width 508 height 33
click at [242, 349] on input "c. Management Reserve" at bounding box center [242, 343] width 0 height 10
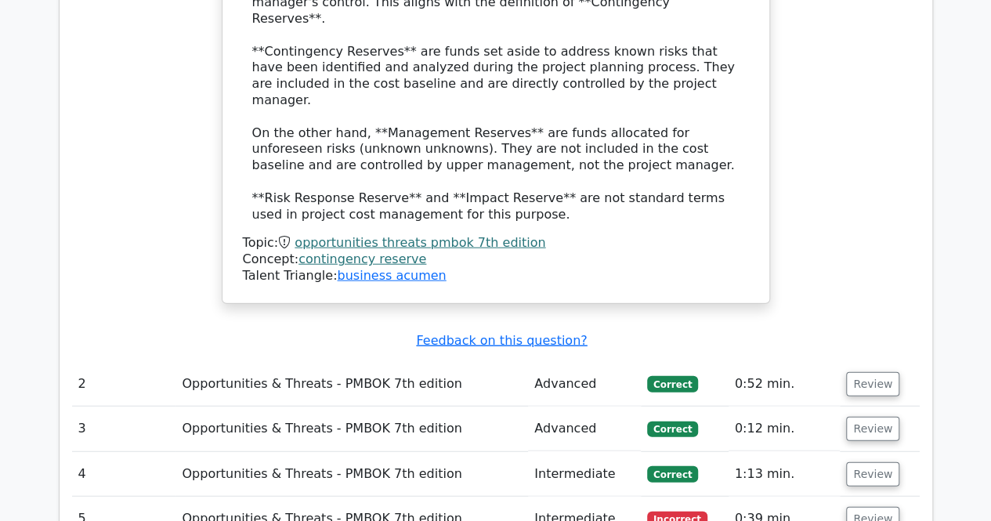
scroll to position [1770, 0]
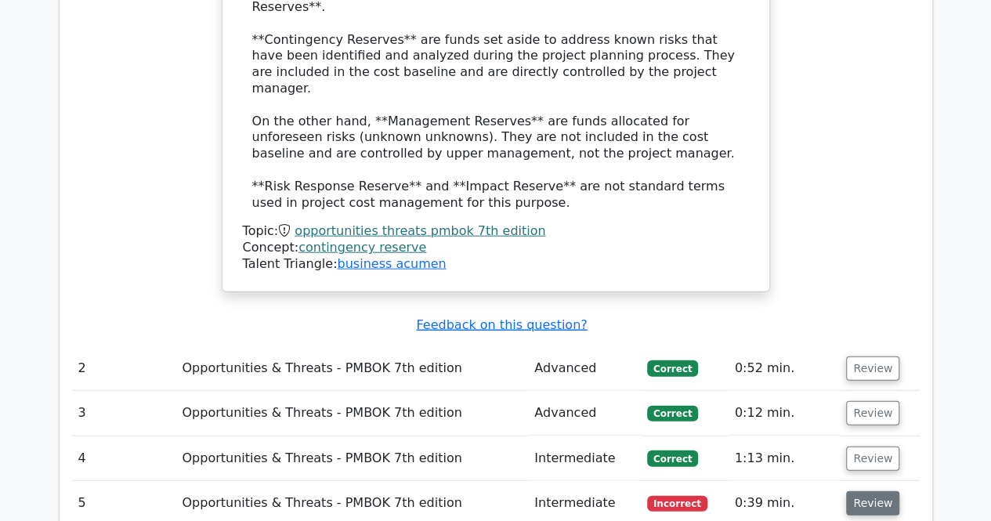
click at [887, 491] on button "Review" at bounding box center [872, 503] width 53 height 24
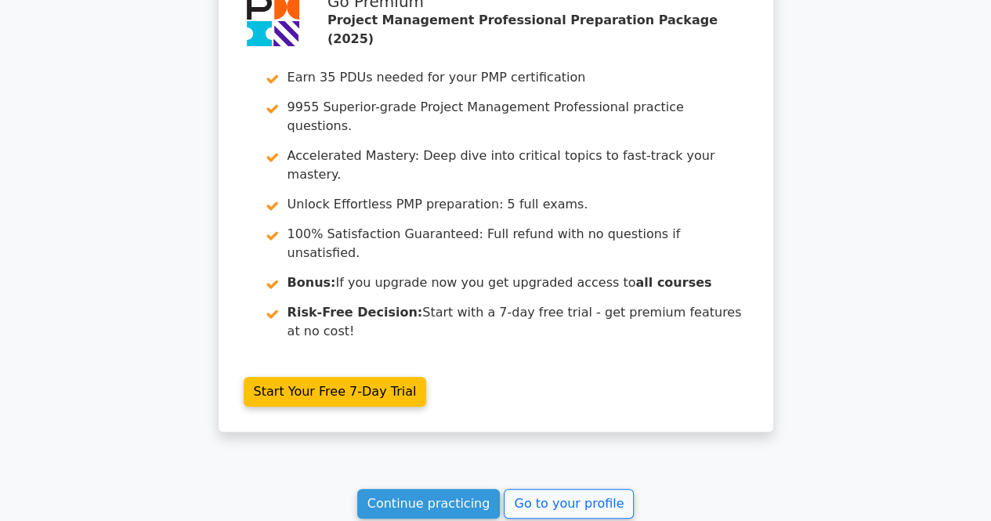
scroll to position [3188, 0]
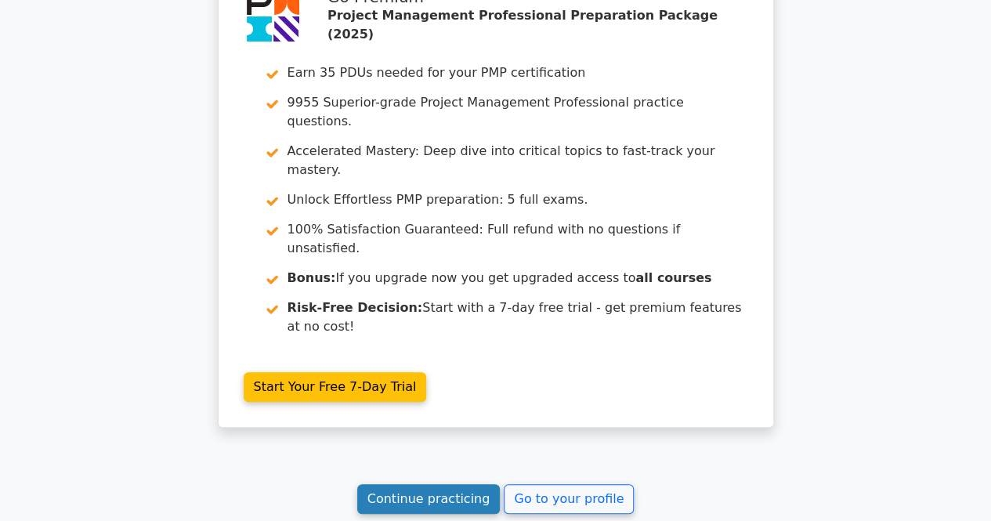
click at [436, 484] on link "Continue practicing" at bounding box center [428, 499] width 143 height 30
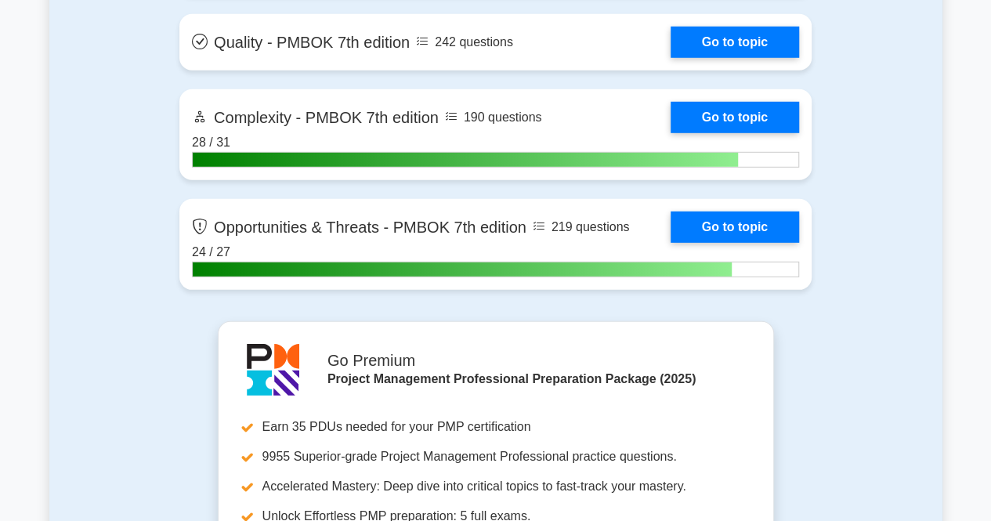
scroll to position [5180, 0]
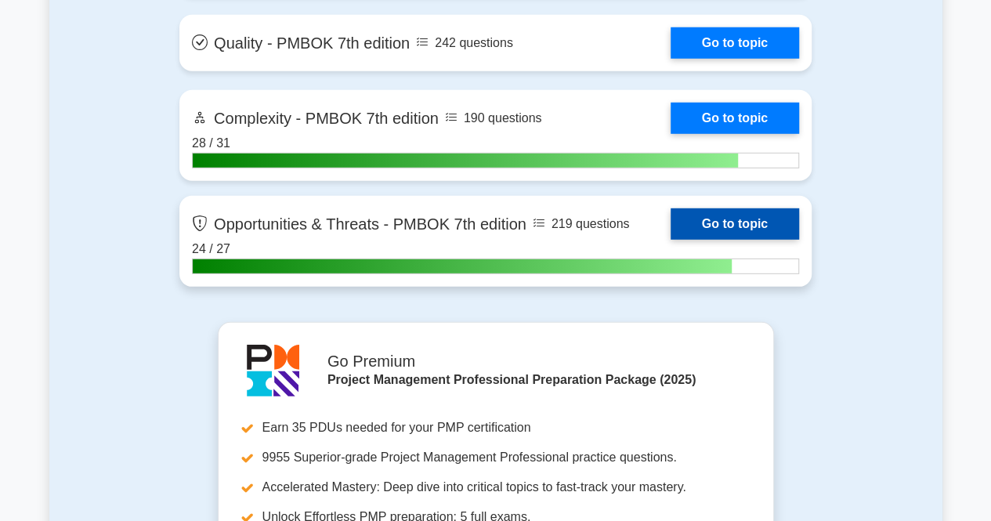
click at [722, 220] on link "Go to topic" at bounding box center [735, 223] width 128 height 31
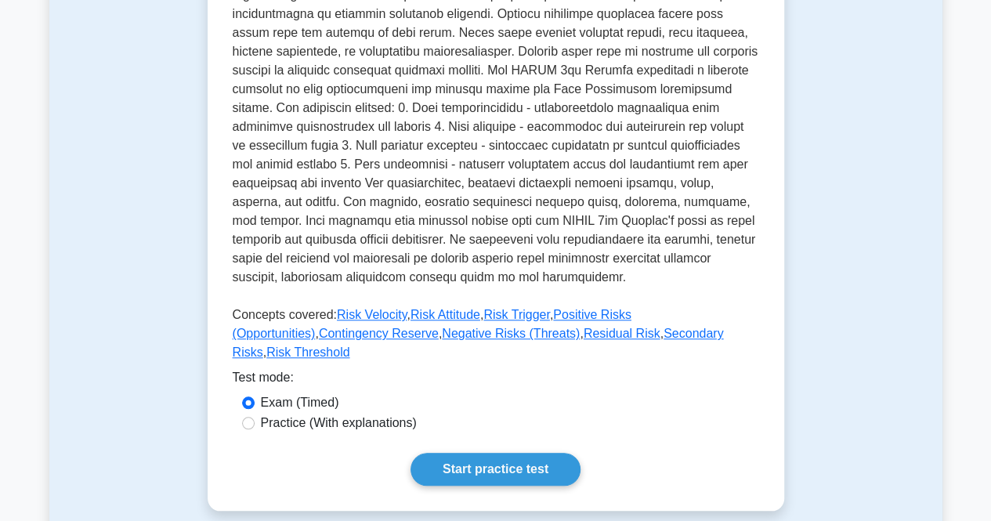
scroll to position [603, 0]
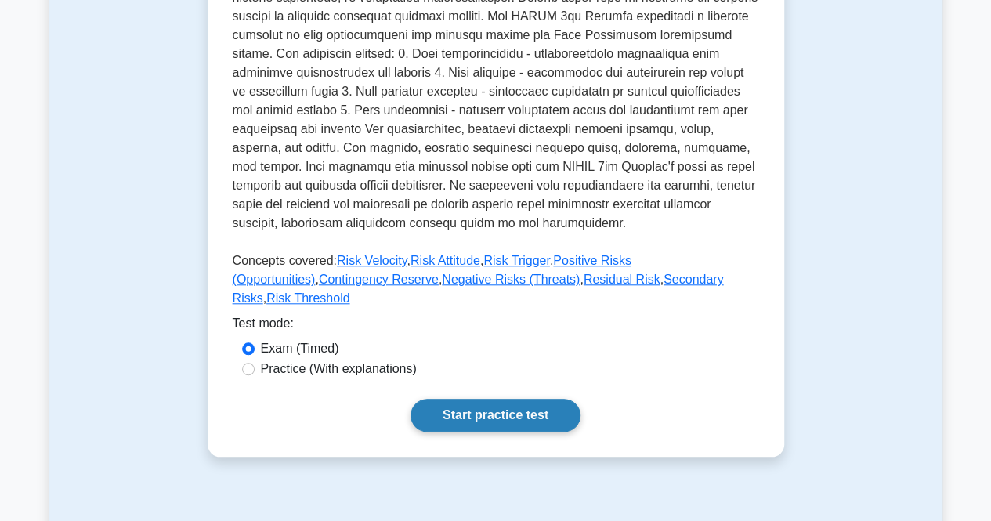
click at [489, 399] on link "Start practice test" at bounding box center [495, 415] width 170 height 33
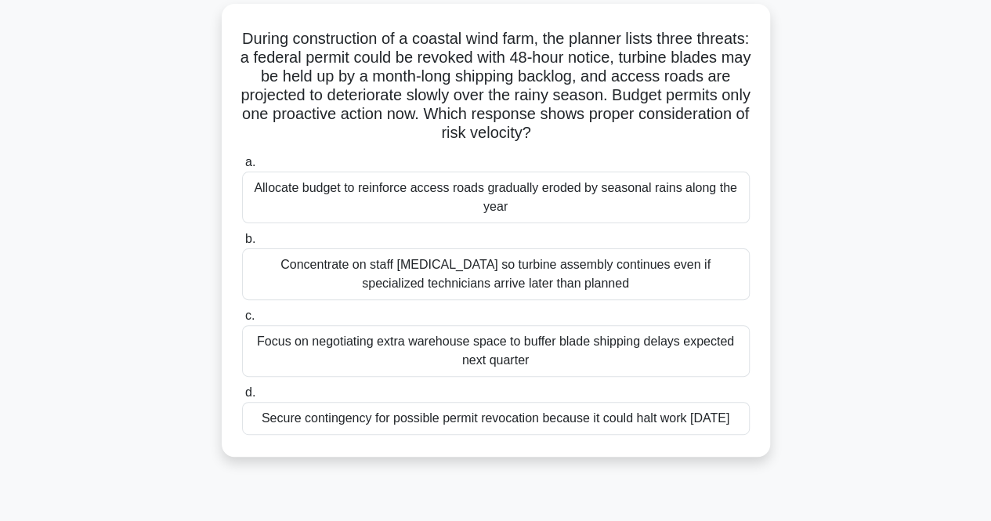
scroll to position [108, 0]
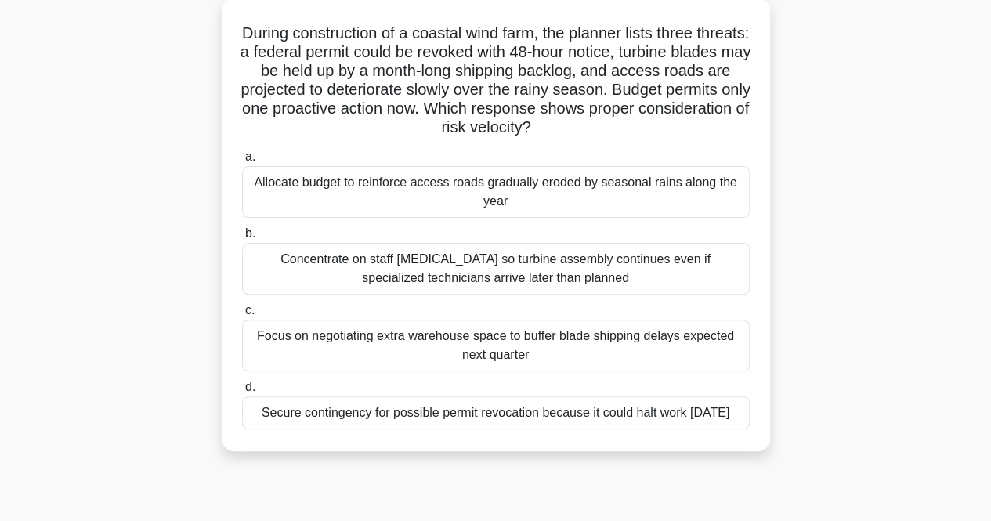
click at [636, 422] on div "Secure contingency for possible permit revocation because it could halt work [D…" at bounding box center [496, 412] width 508 height 33
click at [242, 392] on input "d. Secure contingency for possible permit revocation because it could halt work…" at bounding box center [242, 387] width 0 height 10
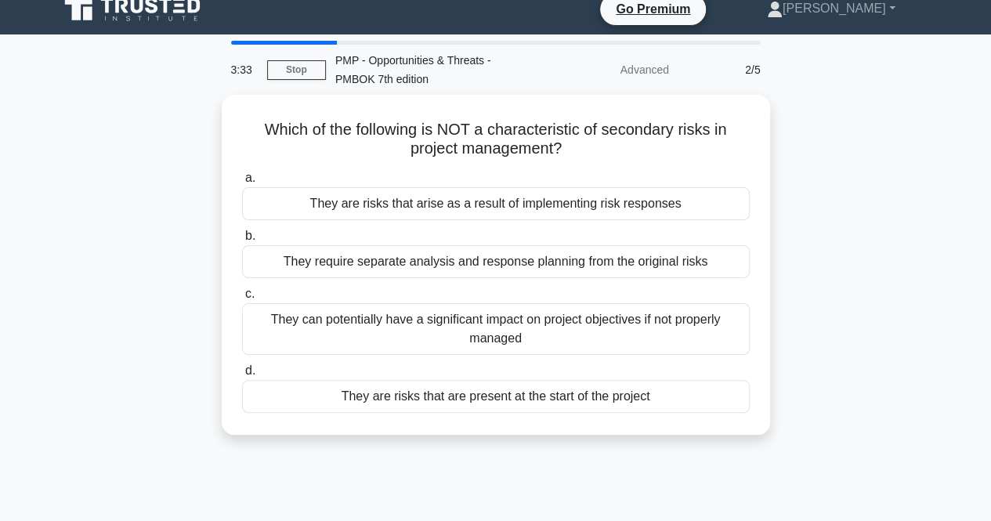
scroll to position [0, 0]
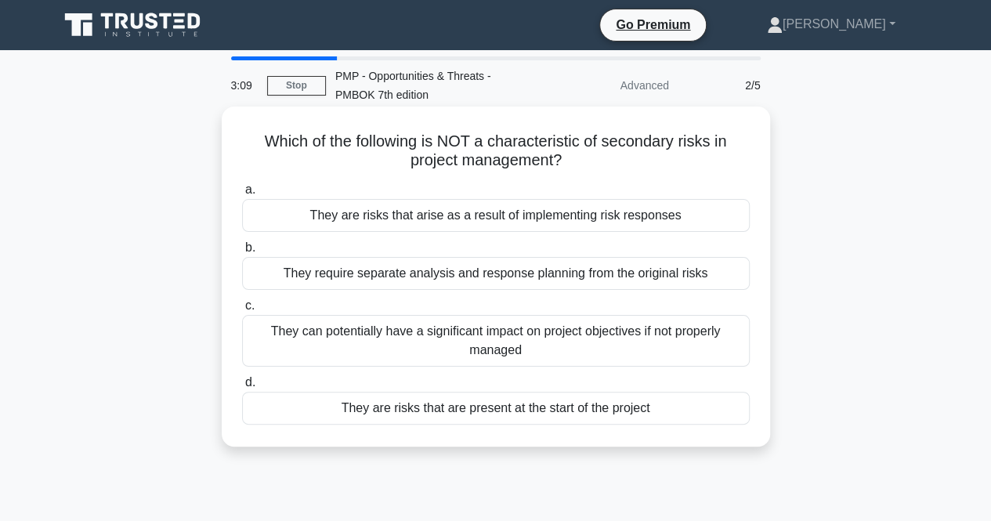
click at [544, 214] on div "They are risks that arise as a result of implementing risk responses" at bounding box center [496, 215] width 508 height 33
click at [242, 195] on input "a. They are risks that arise as a result of implementing risk responses" at bounding box center [242, 190] width 0 height 10
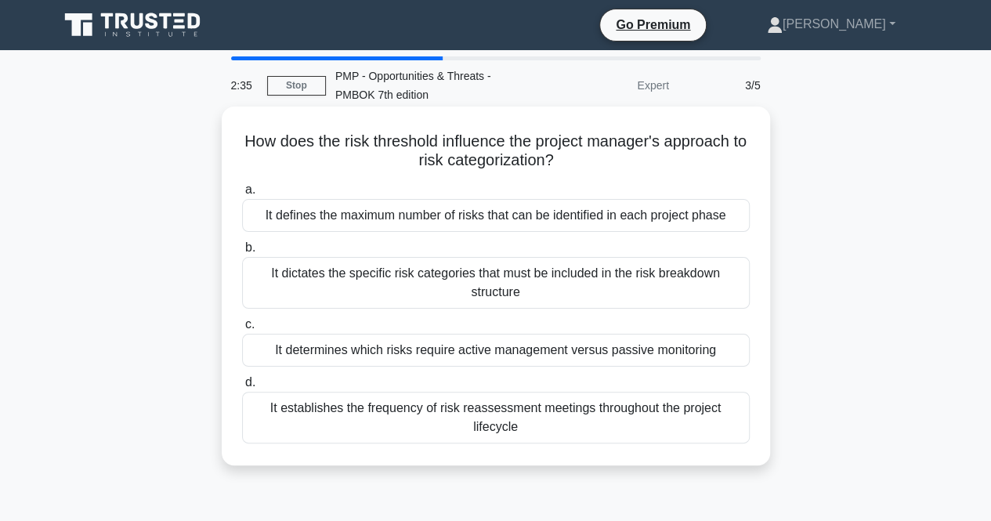
click at [508, 352] on div "It determines which risks require active management versus passive monitoring" at bounding box center [496, 350] width 508 height 33
click at [242, 330] on input "c. It determines which risks require active management versus passive monitoring" at bounding box center [242, 325] width 0 height 10
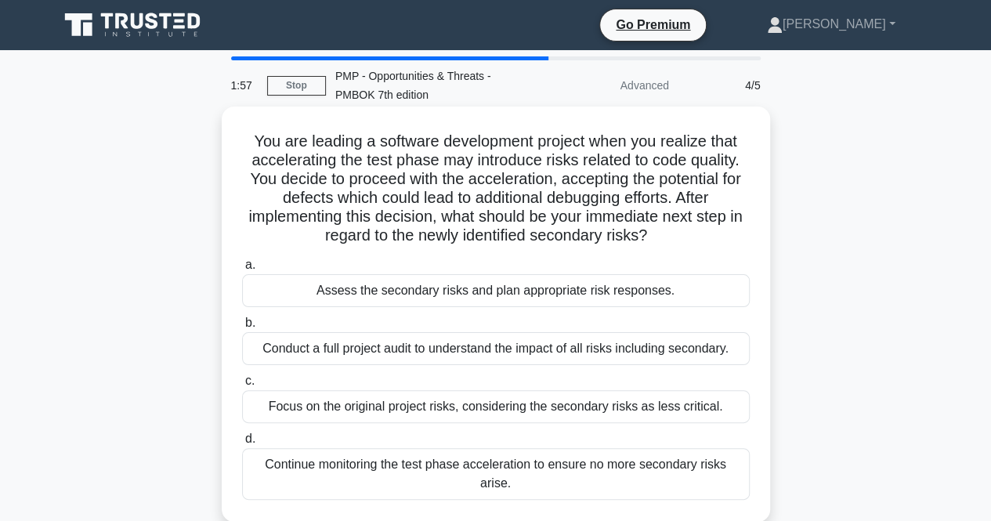
click at [500, 301] on div "Assess the secondary risks and plan appropriate risk responses." at bounding box center [496, 290] width 508 height 33
click at [242, 270] on input "a. Assess the secondary risks and plan appropriate risk responses." at bounding box center [242, 265] width 0 height 10
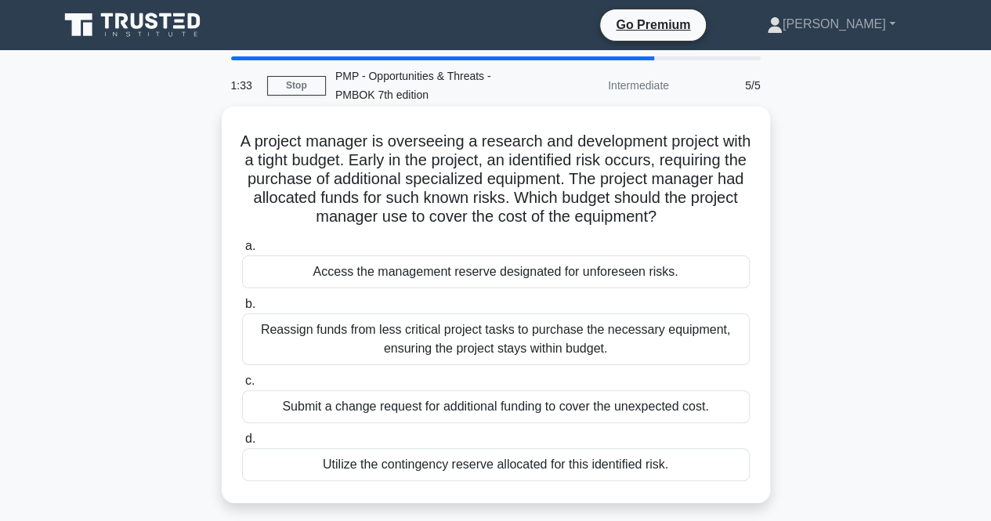
click at [509, 473] on div "Utilize the contingency reserve allocated for this identified risk." at bounding box center [496, 464] width 508 height 33
click at [242, 444] on input "d. Utilize the contingency reserve allocated for this identified risk." at bounding box center [242, 439] width 0 height 10
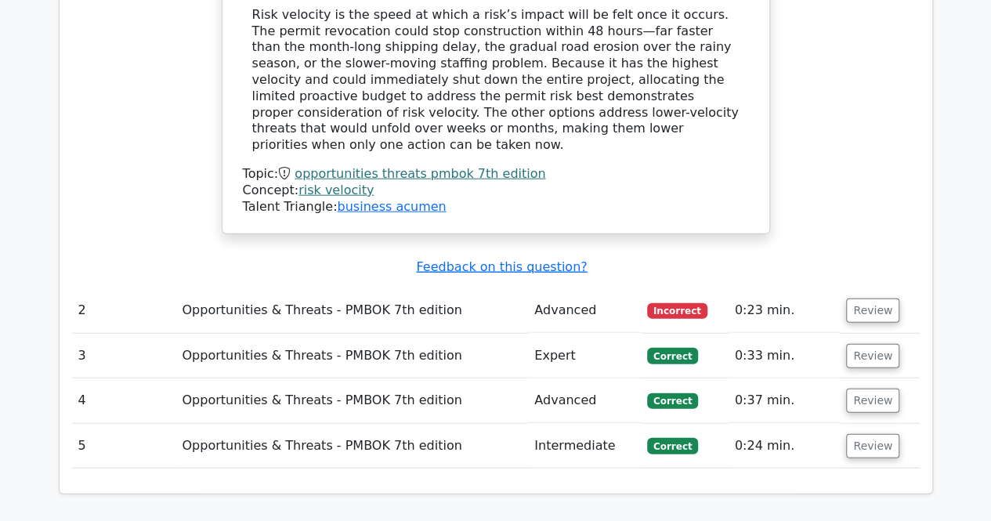
scroll to position [1830, 0]
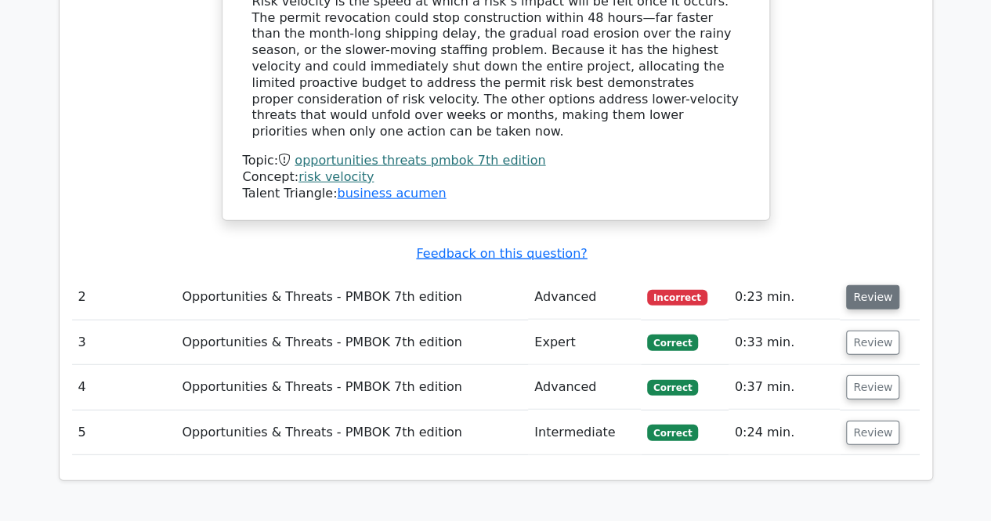
click at [877, 285] on button "Review" at bounding box center [872, 297] width 53 height 24
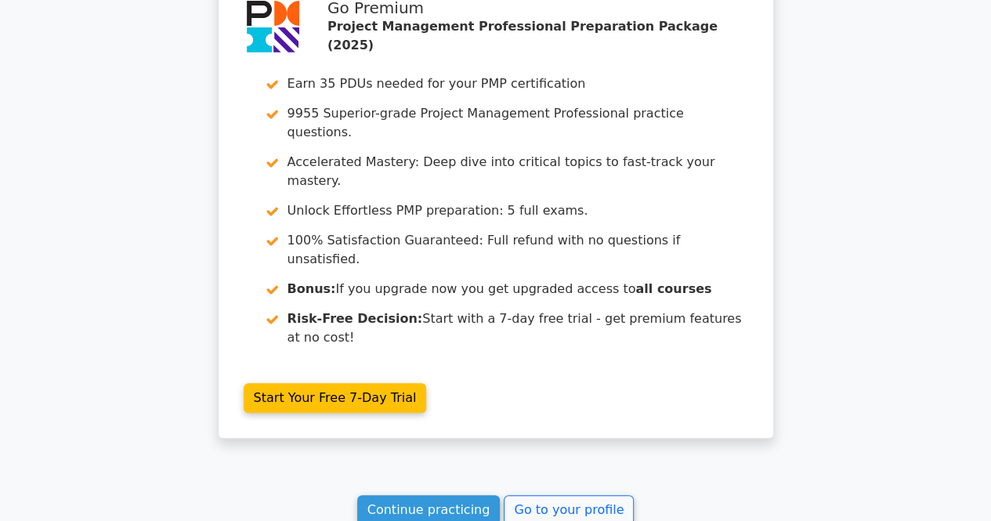
scroll to position [3006, 0]
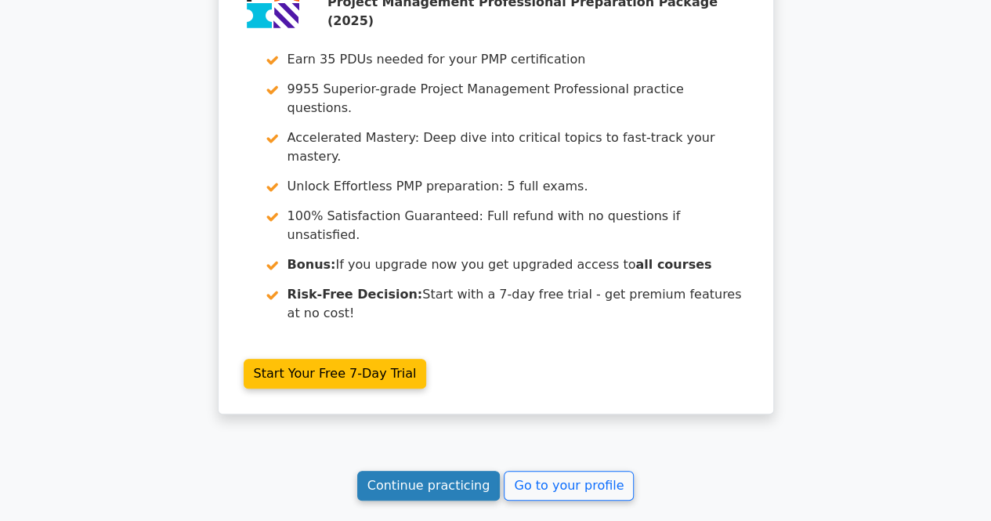
click at [421, 471] on link "Continue practicing" at bounding box center [428, 486] width 143 height 30
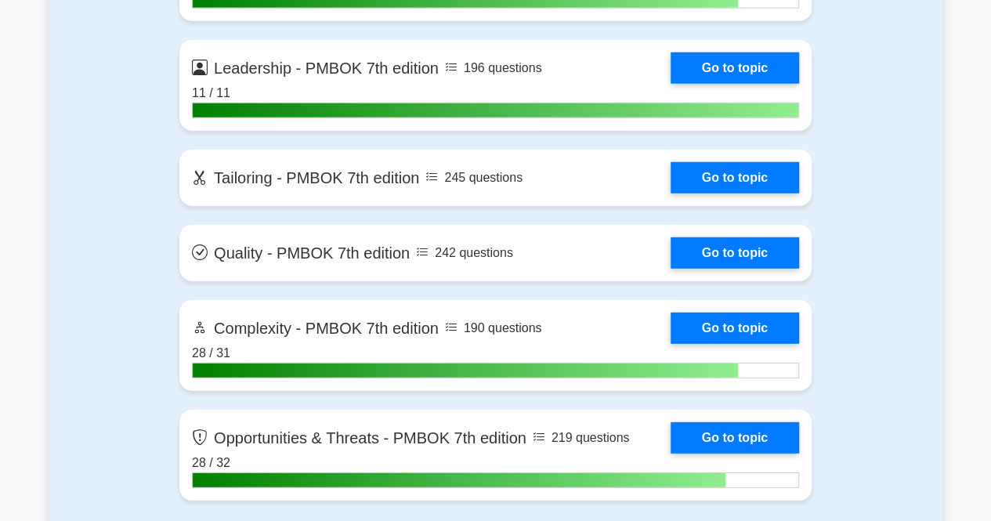
scroll to position [4969, 0]
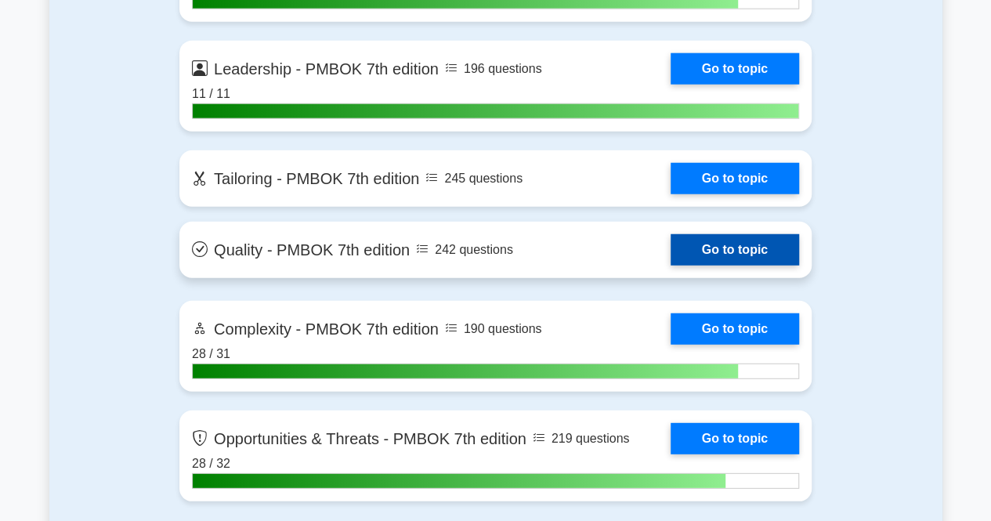
click at [750, 239] on link "Go to topic" at bounding box center [735, 249] width 128 height 31
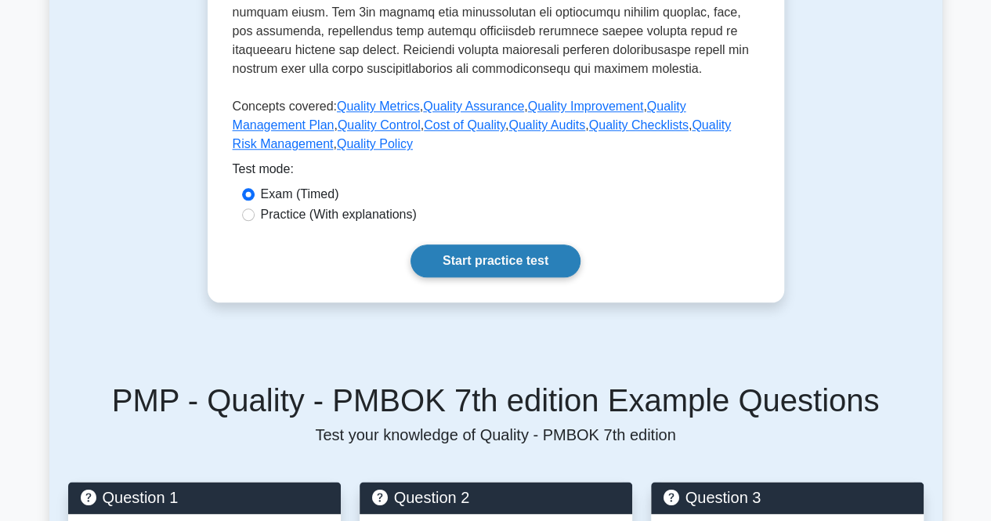
scroll to position [740, 0]
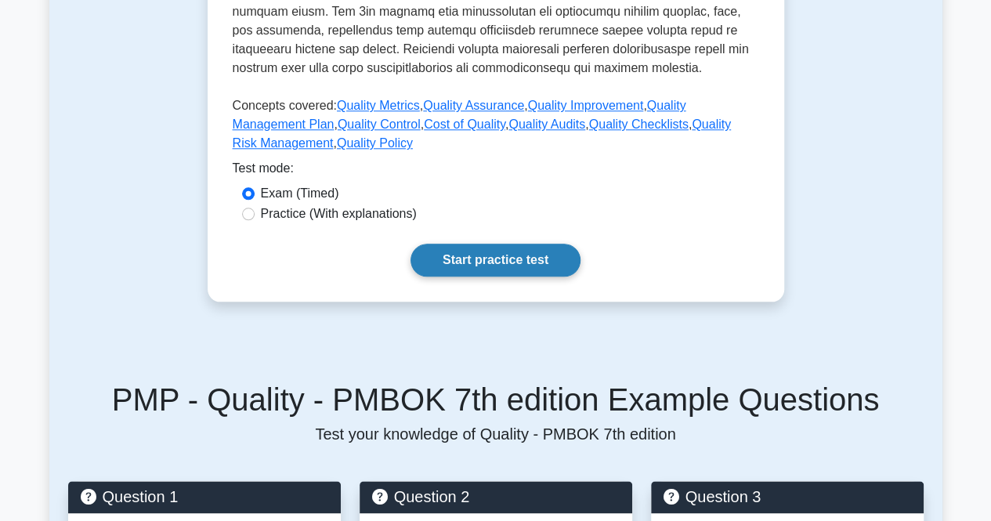
click at [474, 271] on link "Start practice test" at bounding box center [495, 260] width 170 height 33
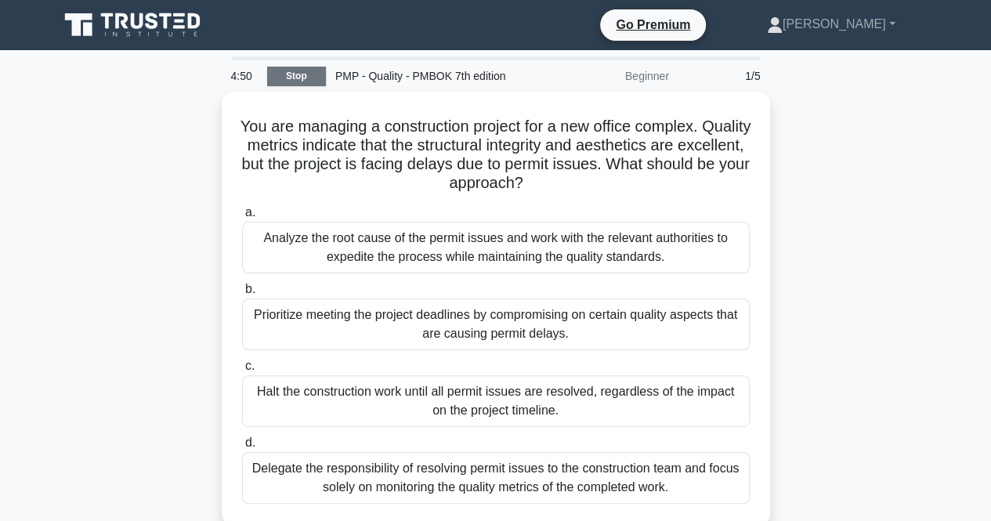
click at [298, 78] on link "Stop" at bounding box center [296, 77] width 59 height 20
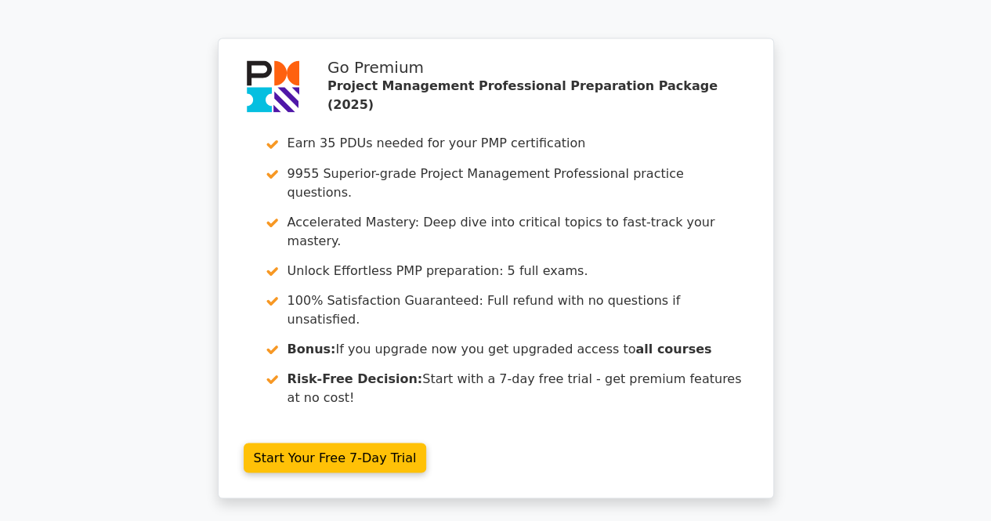
scroll to position [1333, 0]
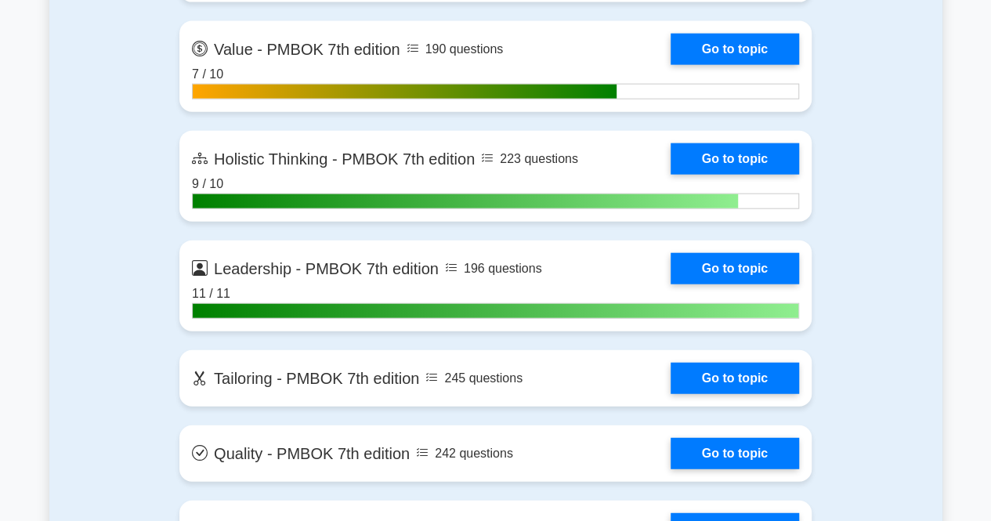
scroll to position [4772, 0]
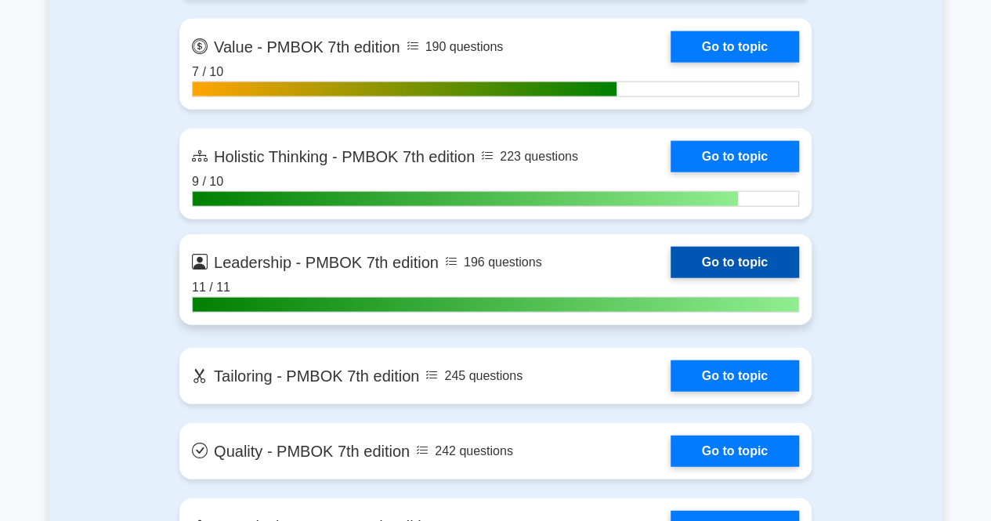
click at [722, 250] on link "Go to topic" at bounding box center [735, 262] width 128 height 31
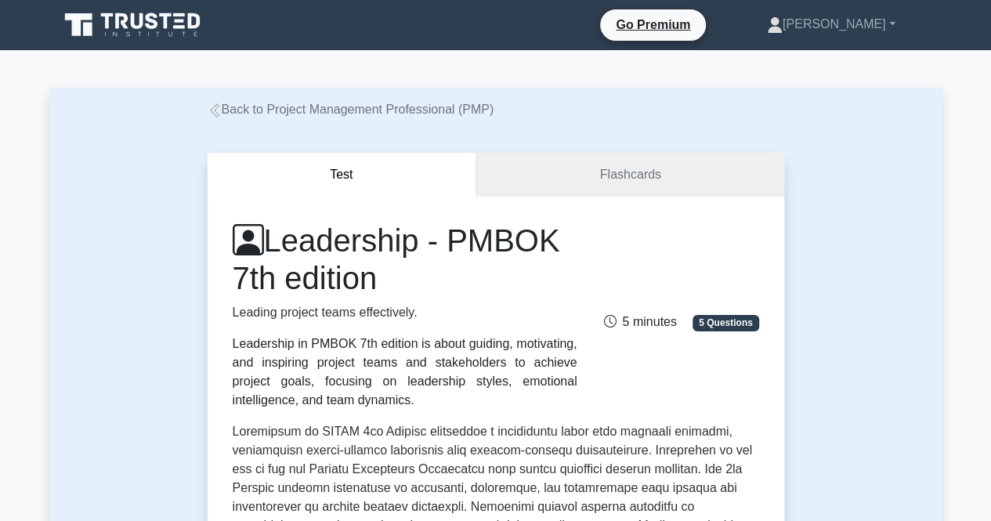
click at [652, 324] on span "5 minutes" at bounding box center [639, 321] width 73 height 13
click at [736, 324] on span "5 Questions" at bounding box center [726, 323] width 66 height 16
